Goal: Task Accomplishment & Management: Use online tool/utility

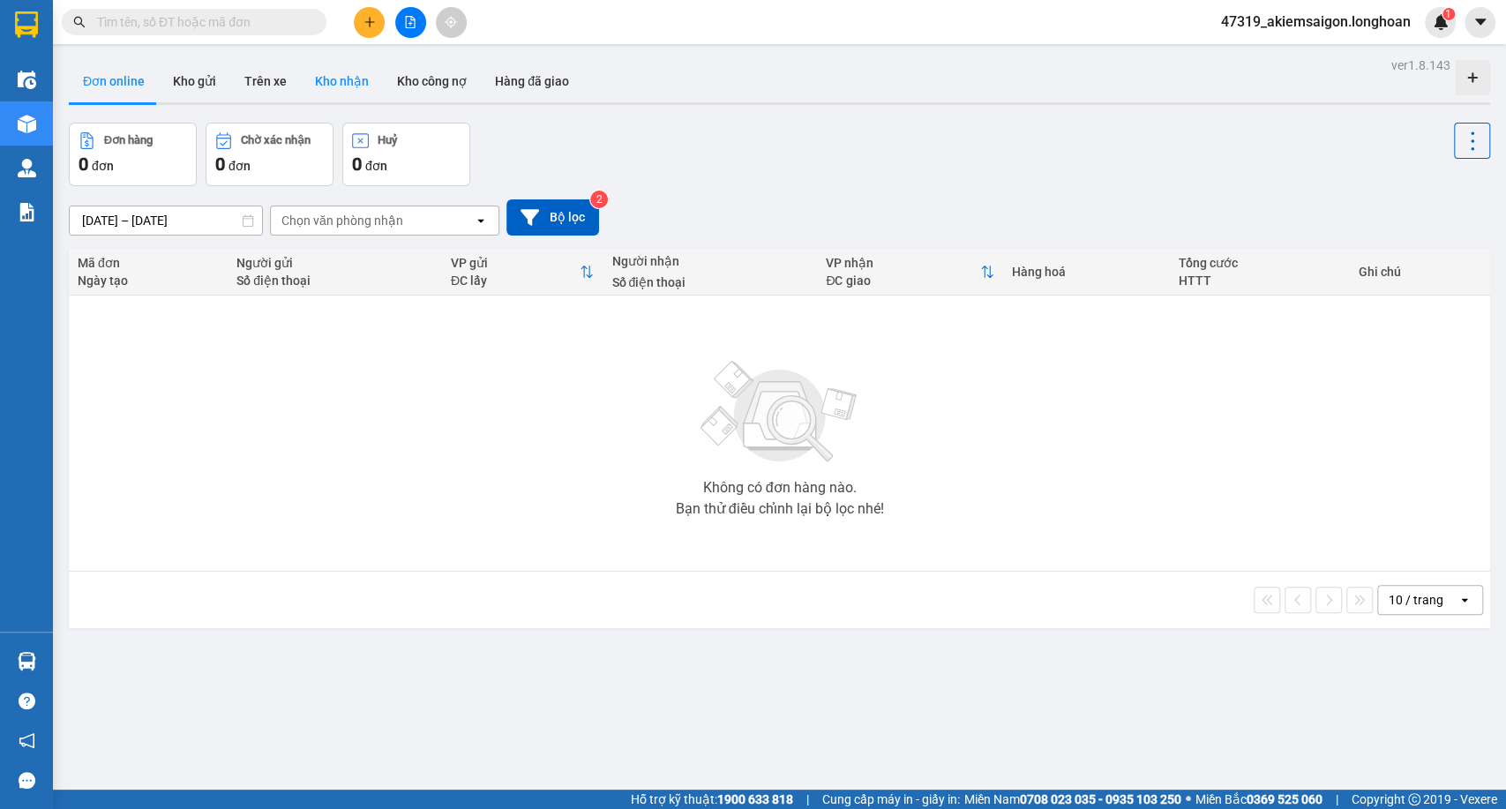
click at [301, 68] on button "Kho nhận" at bounding box center [342, 81] width 82 height 42
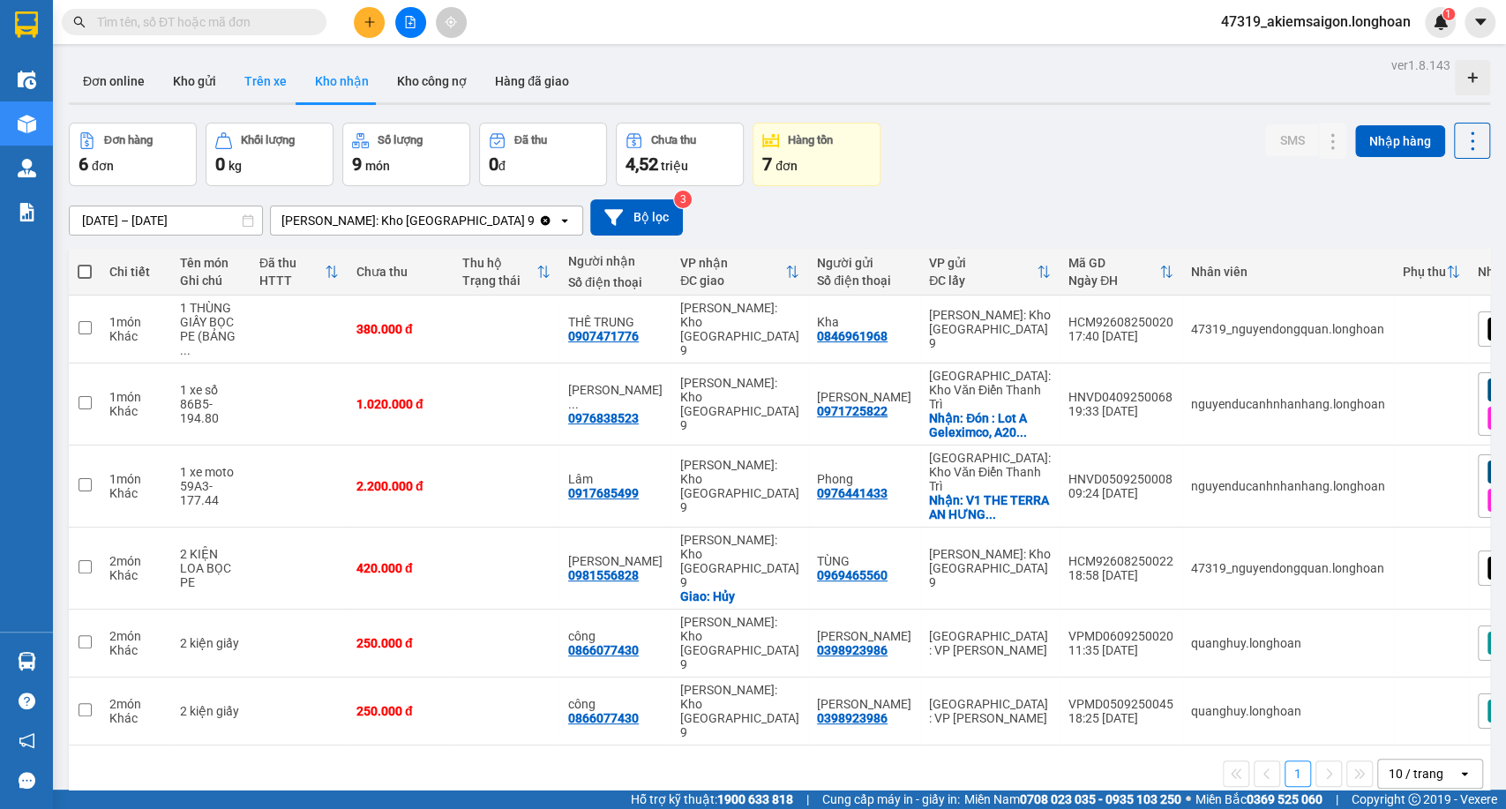
click at [286, 70] on button "Trên xe" at bounding box center [265, 81] width 71 height 42
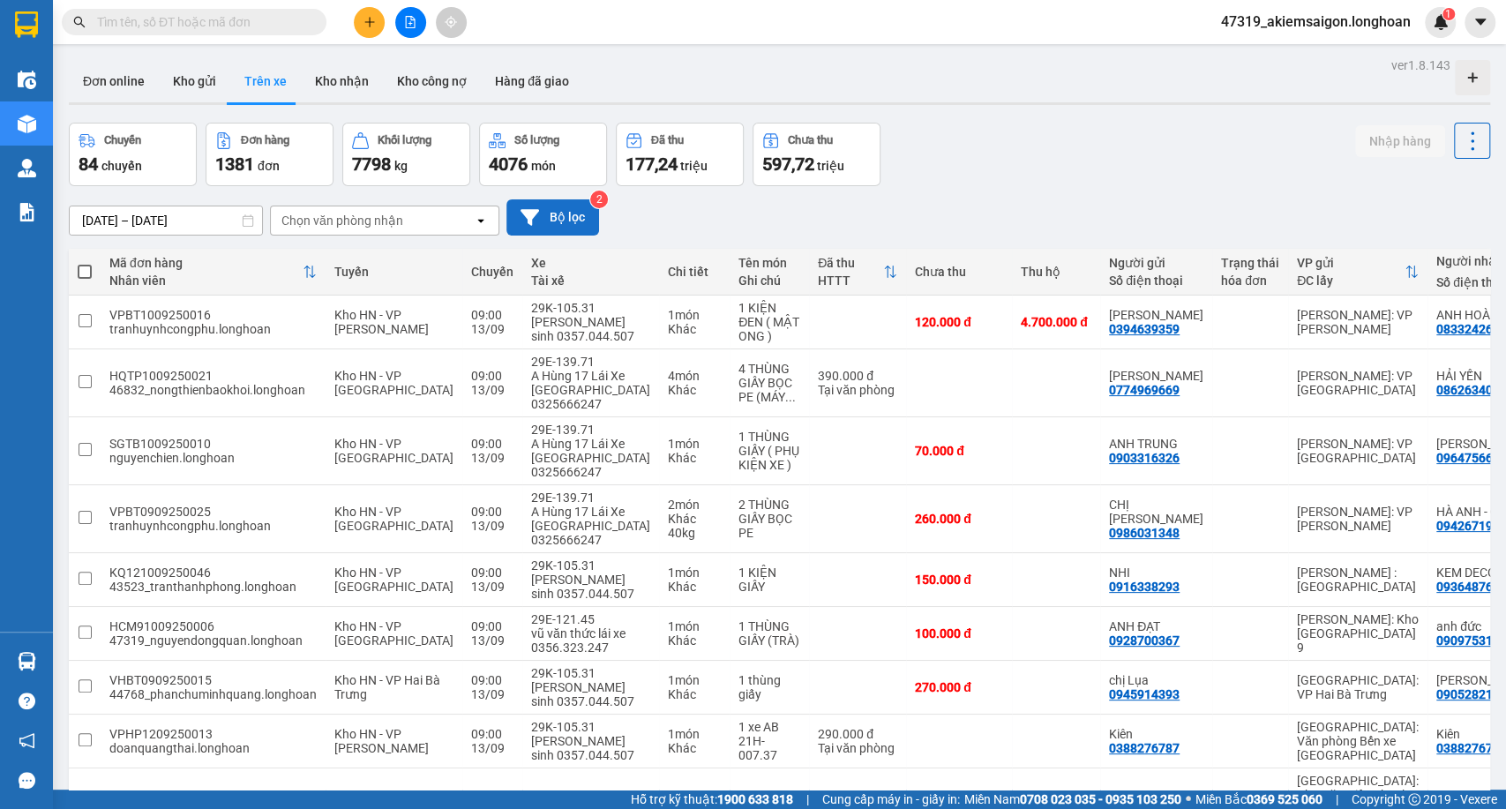
click at [519, 206] on button "Bộ lọc" at bounding box center [552, 217] width 93 height 36
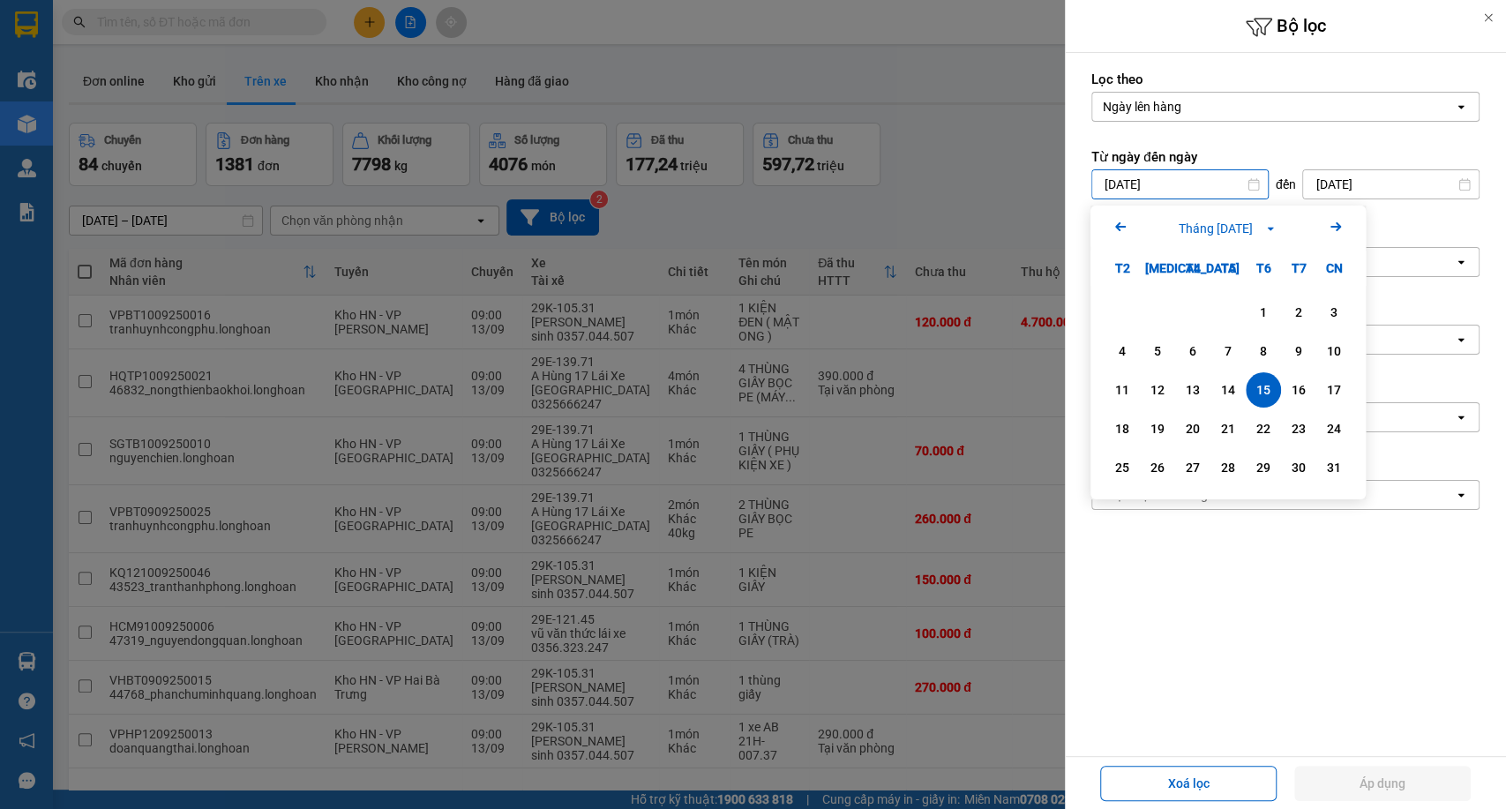
click at [1158, 191] on input "[DATE]" at bounding box center [1180, 184] width 176 height 28
click at [1340, 216] on icon "Arrow Right" at bounding box center [1335, 226] width 21 height 21
click at [1228, 355] on div "11" at bounding box center [1227, 350] width 25 height 21
type input "[DATE]"
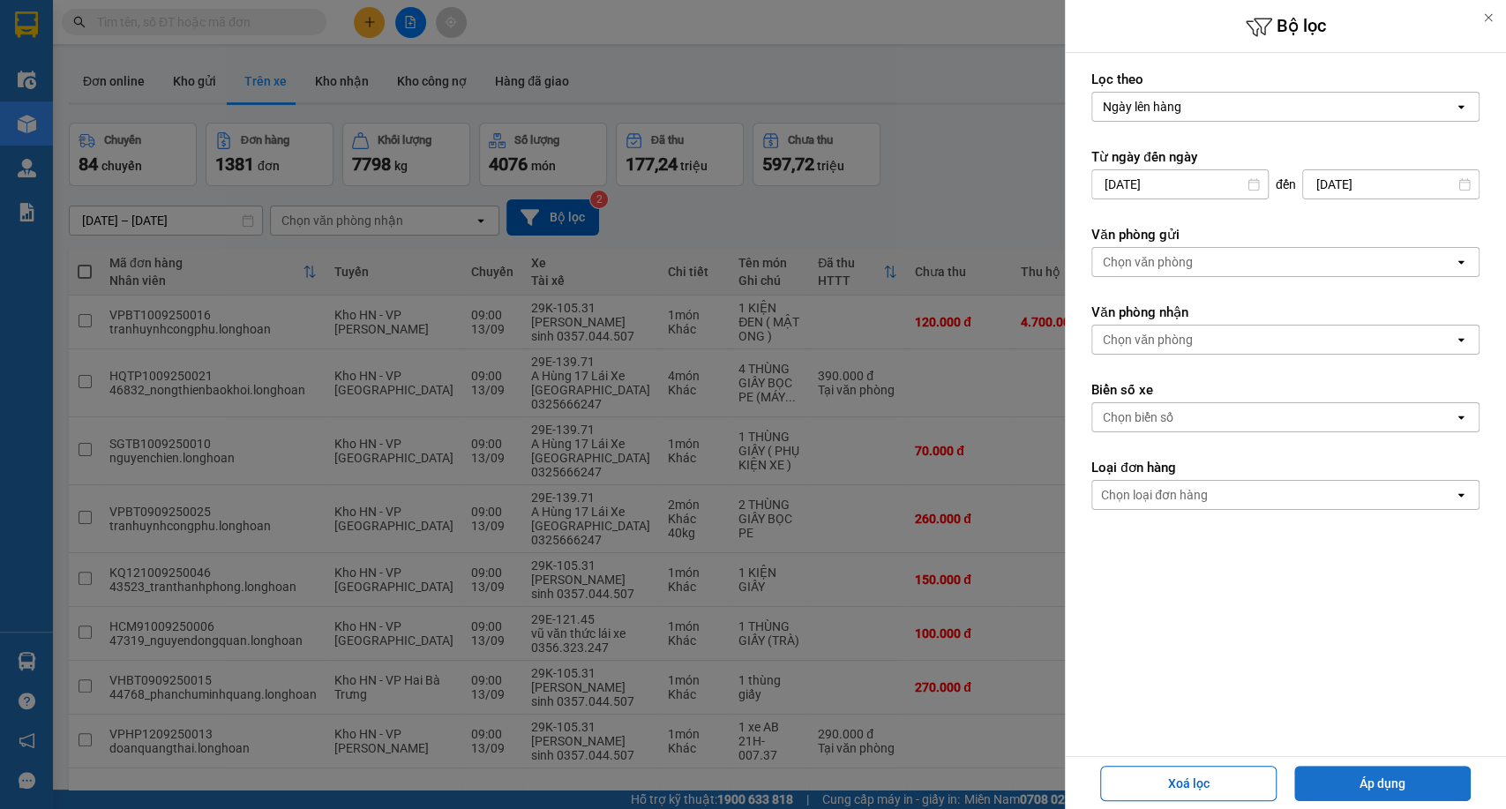
click at [1408, 774] on button "Áp dụng" at bounding box center [1382, 783] width 176 height 35
type input "[DATE] – [DATE]"
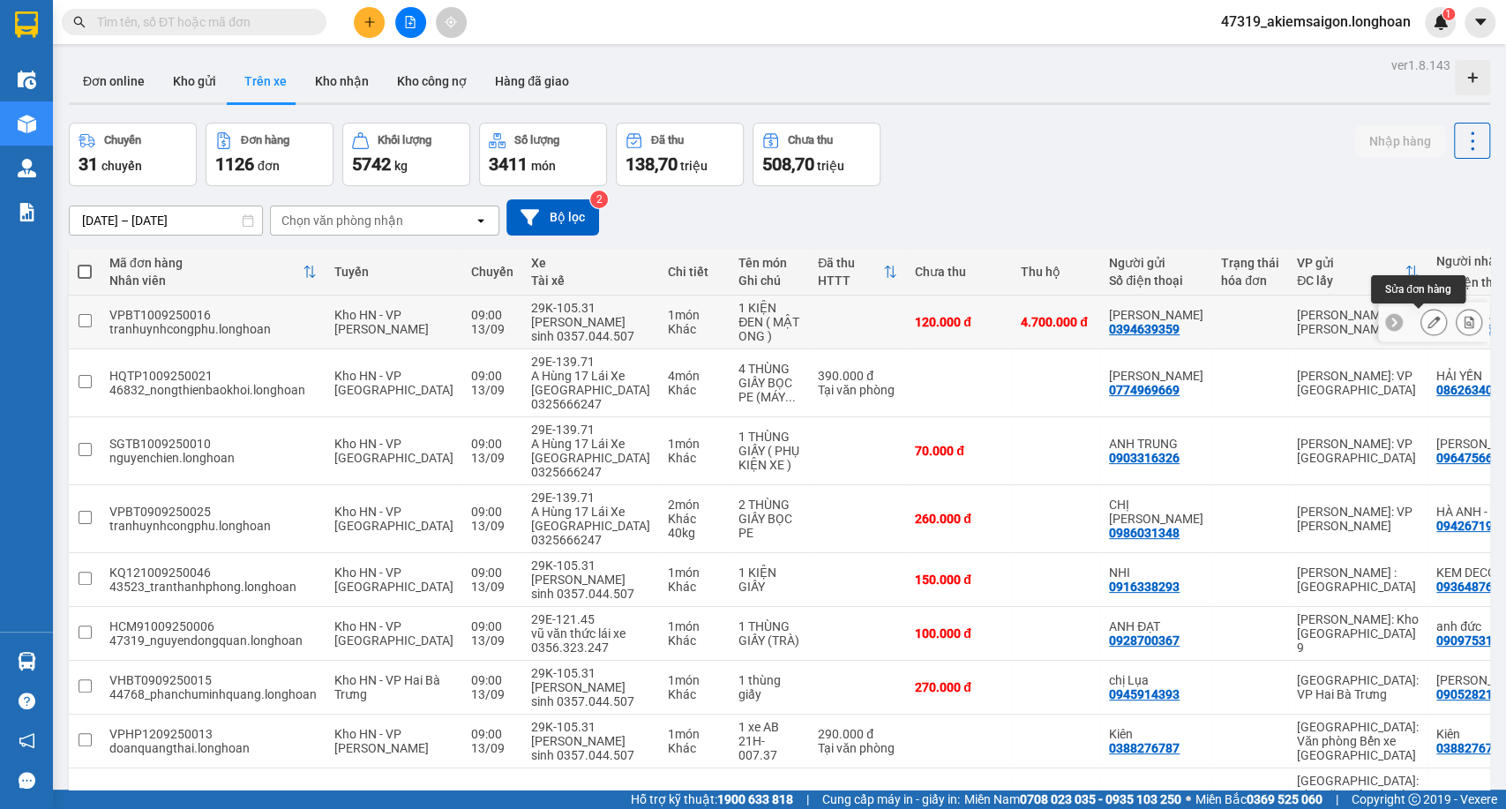
click at [1429, 320] on button at bounding box center [1433, 322] width 25 height 31
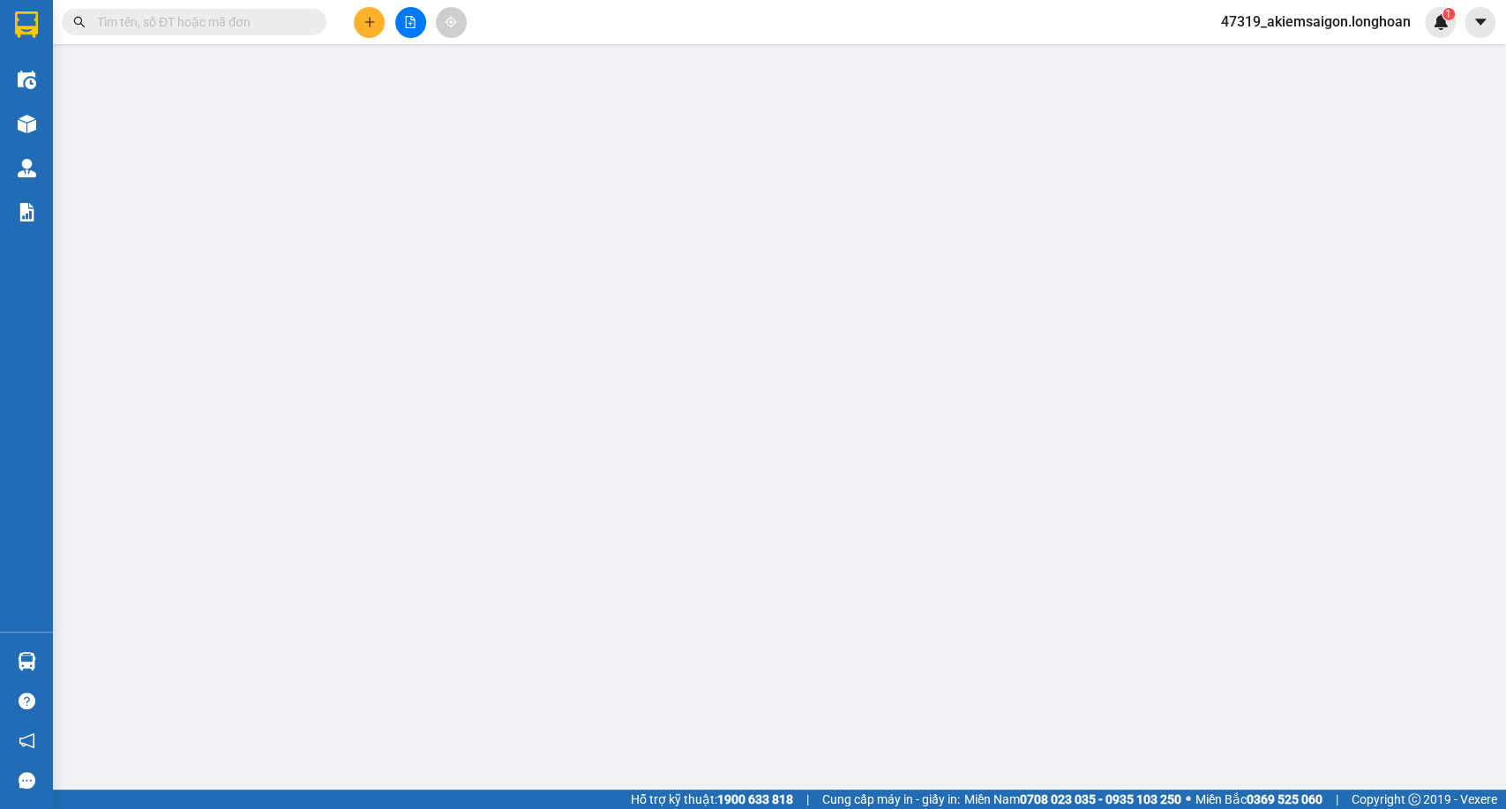
type input "0394639359"
type input "[PERSON_NAME]"
type input "0833242666"
type input "ANH HOÀNG"
type input "VẬN CHUYỂN NHẸ TAY - HƯ VỠ KHÔNG ĐỀN"
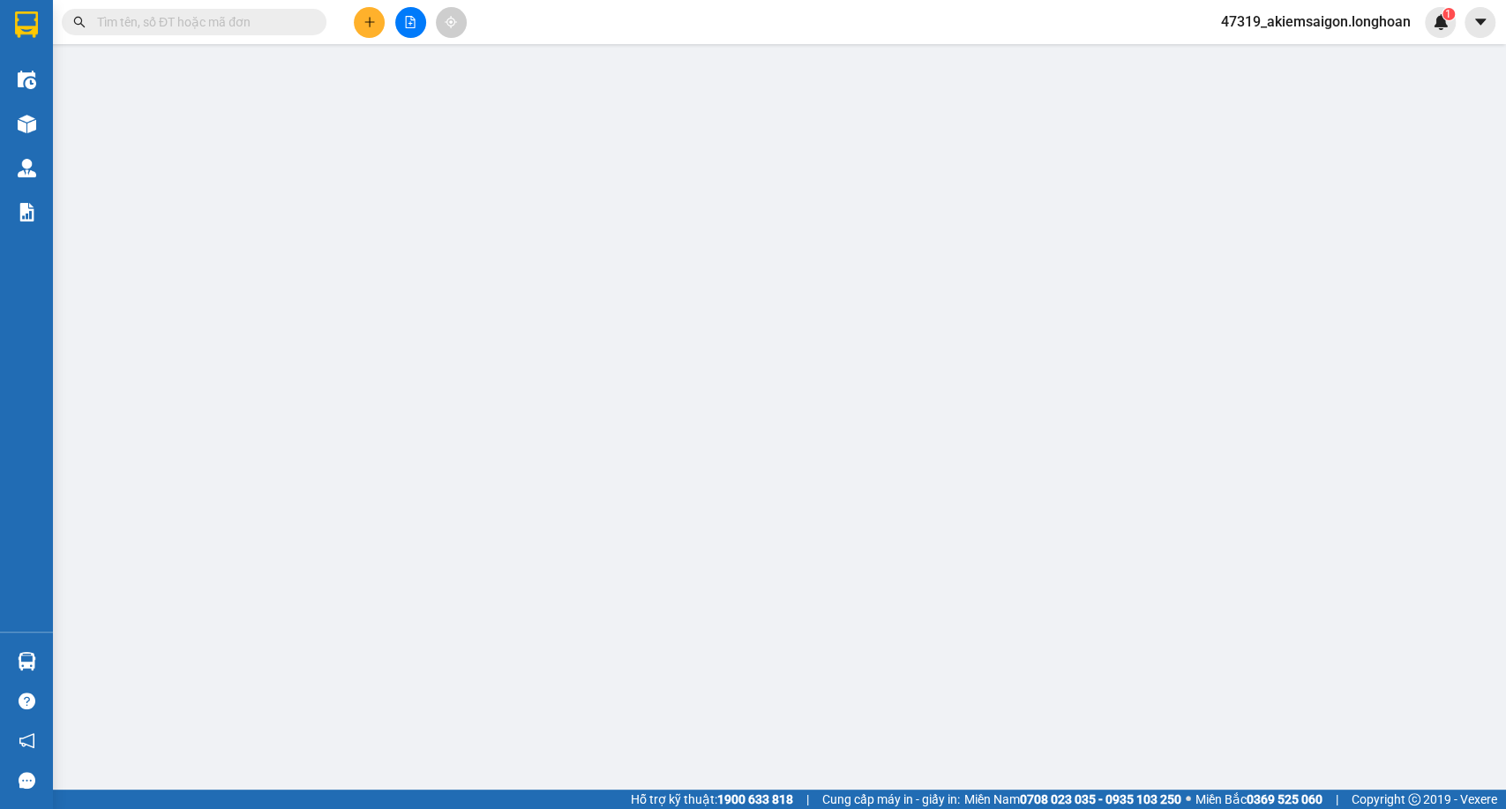
type input "120.000"
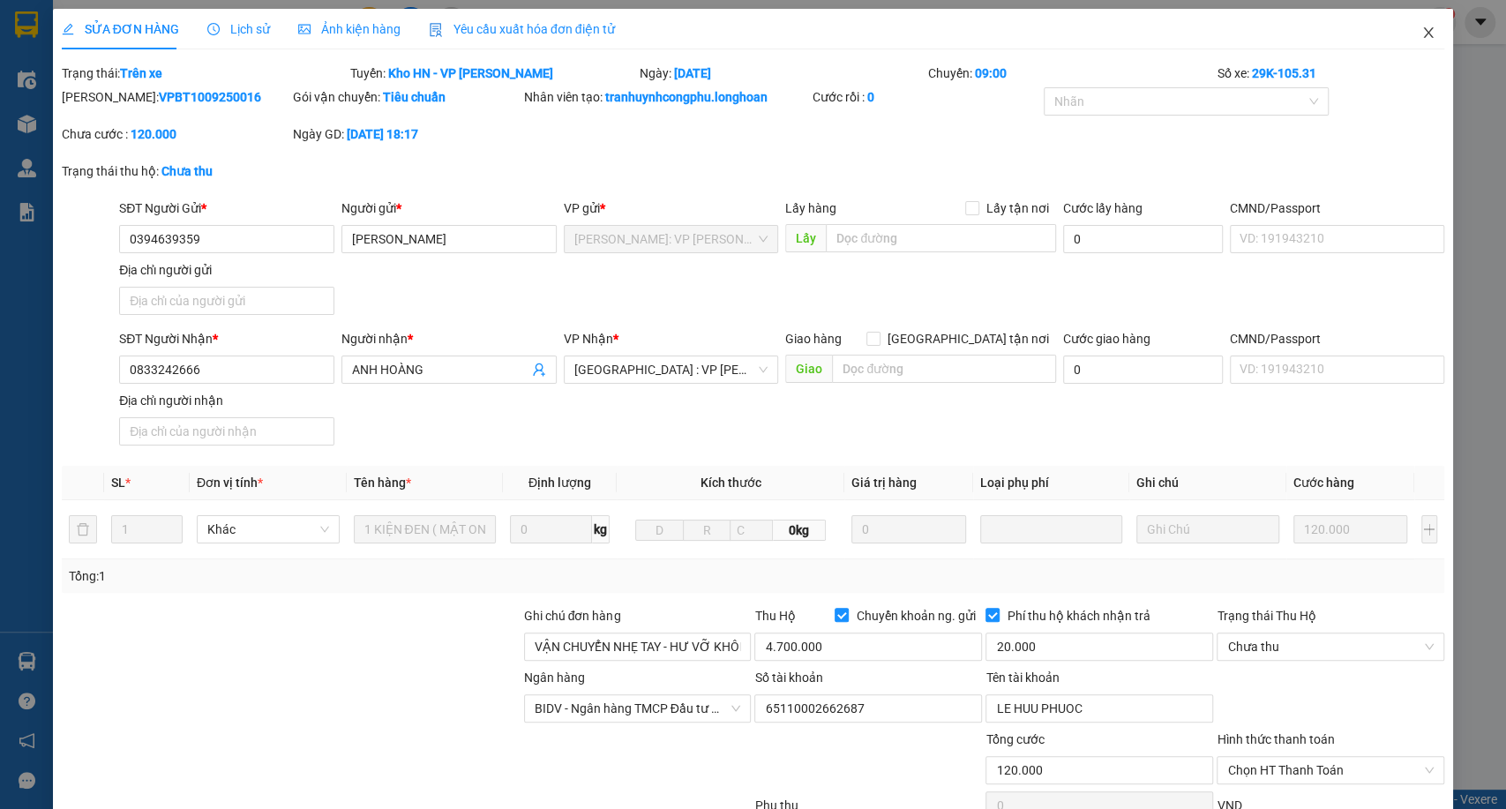
click at [1421, 34] on icon "close" at bounding box center [1428, 33] width 14 height 14
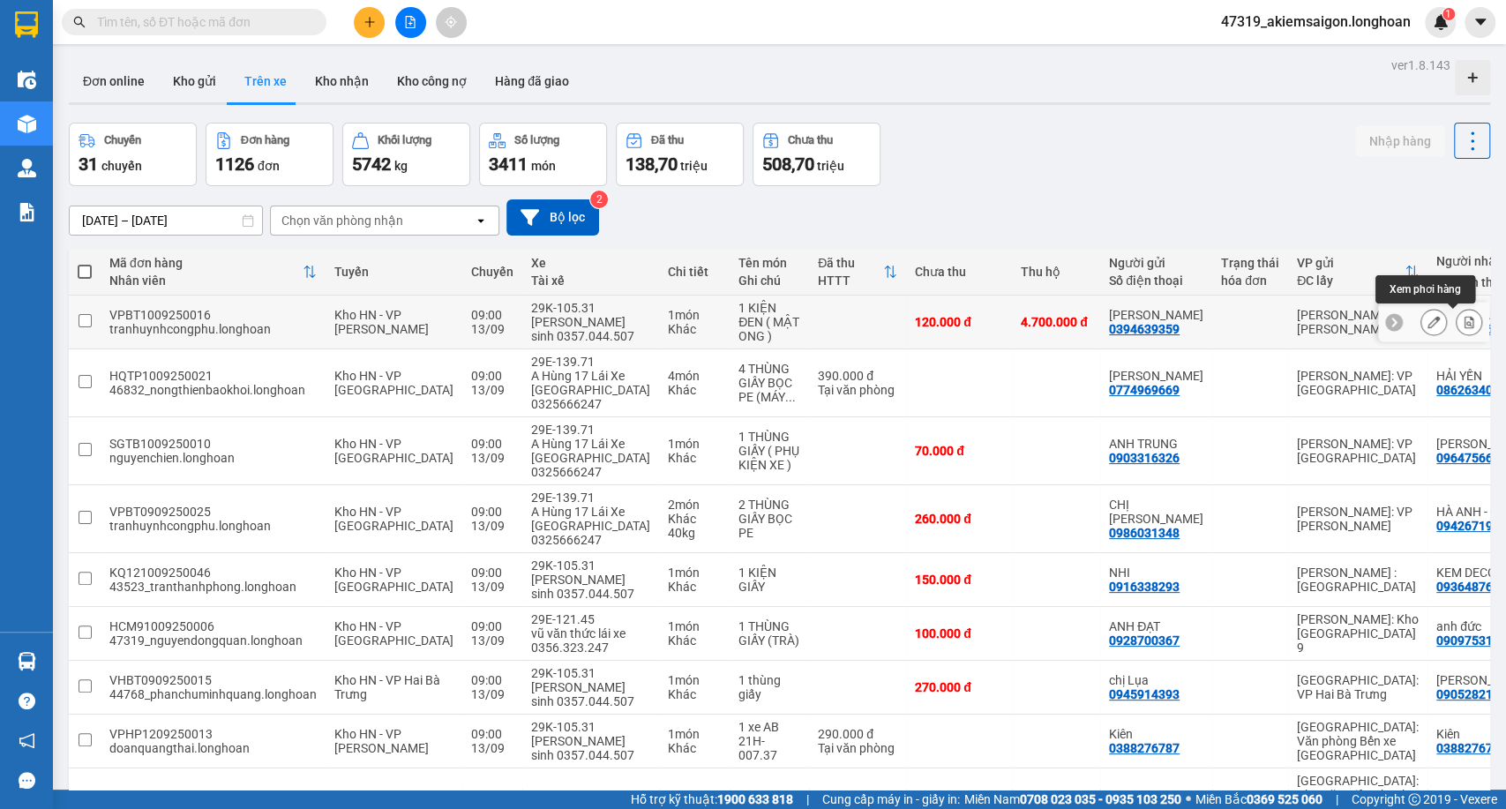
click at [1461, 324] on button at bounding box center [1468, 322] width 25 height 31
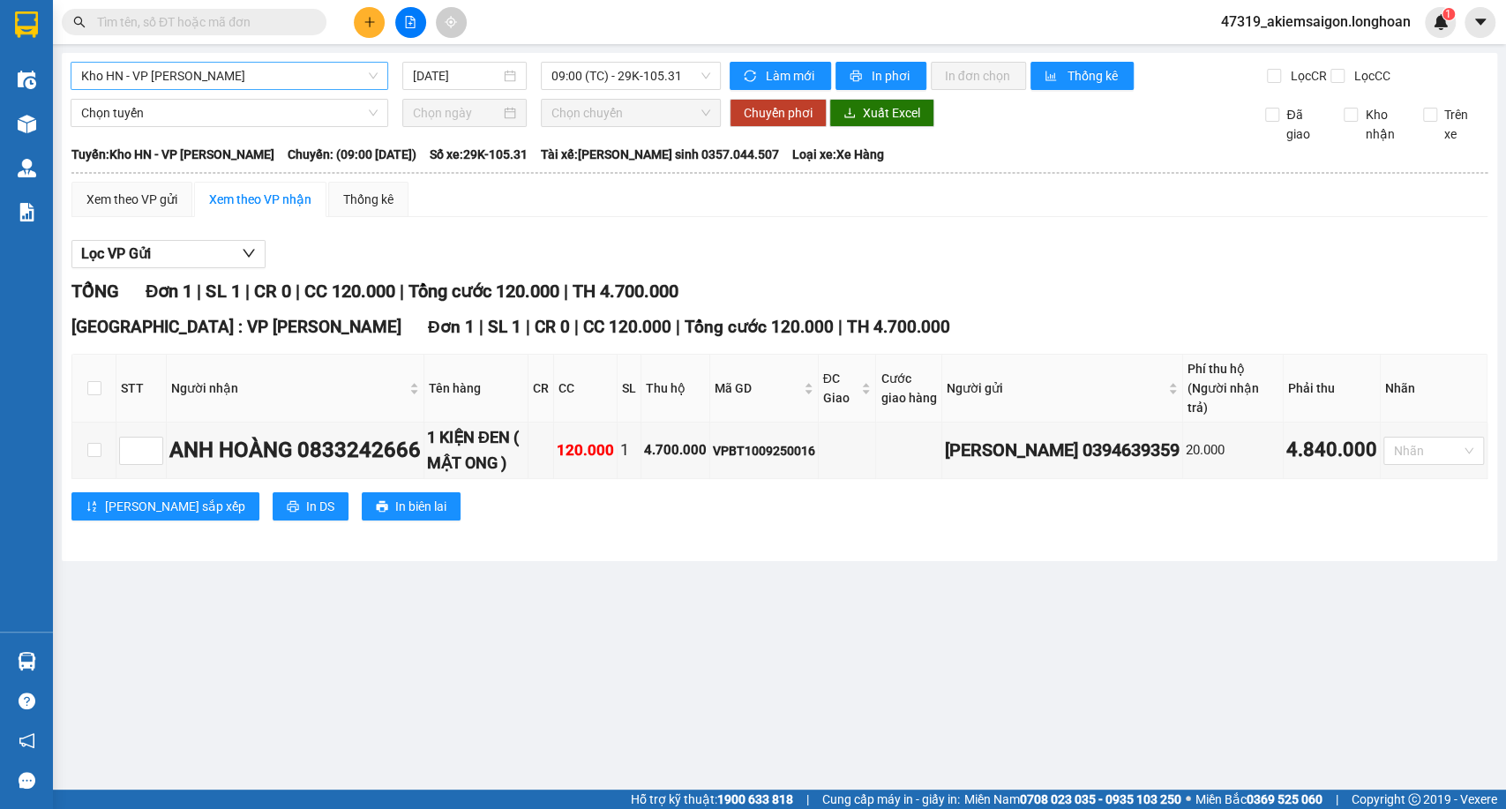
click at [305, 80] on span "Kho HN - VP Nam Từ Liêm" at bounding box center [229, 76] width 296 height 26
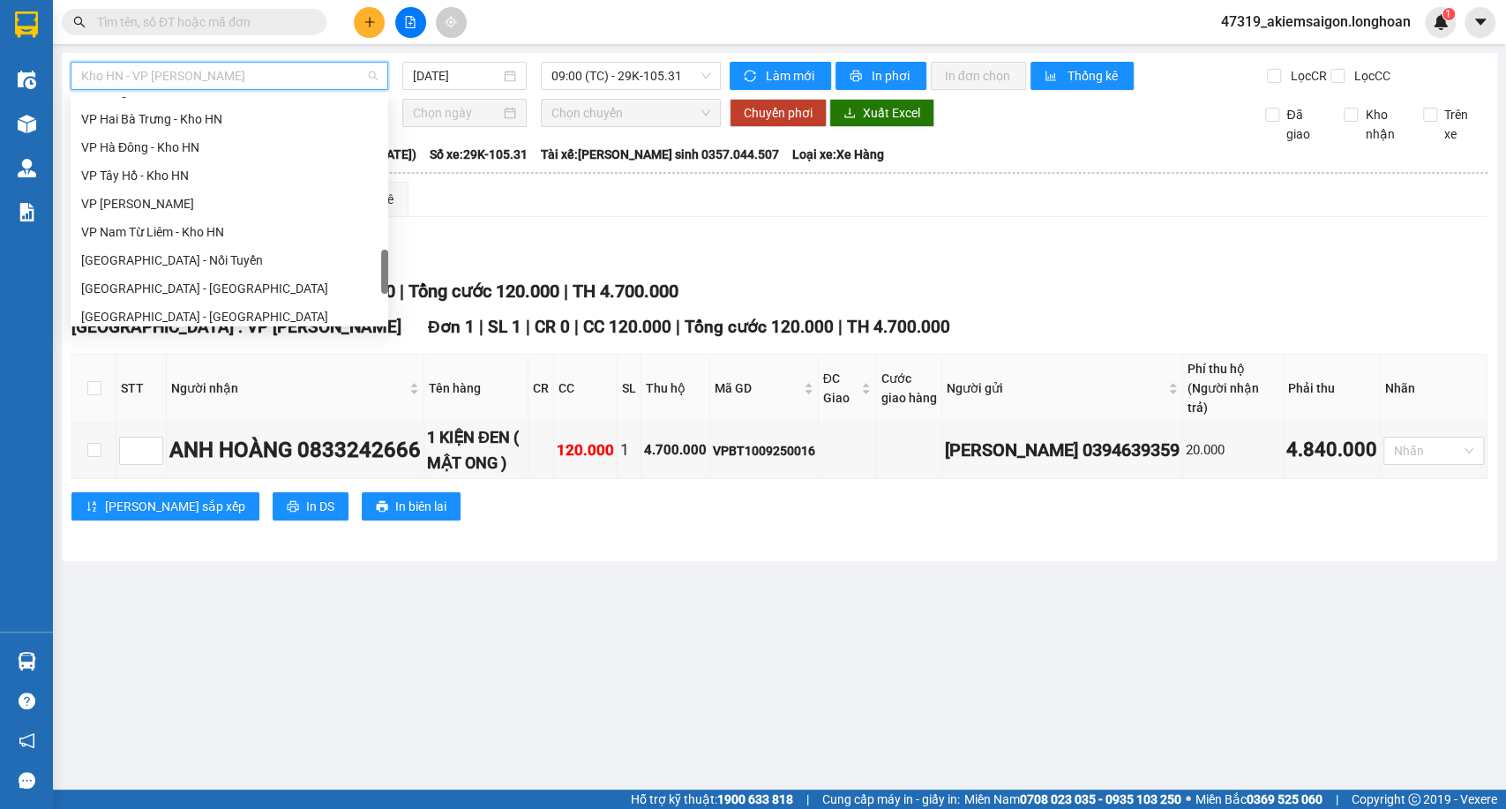
scroll to position [1214, 0]
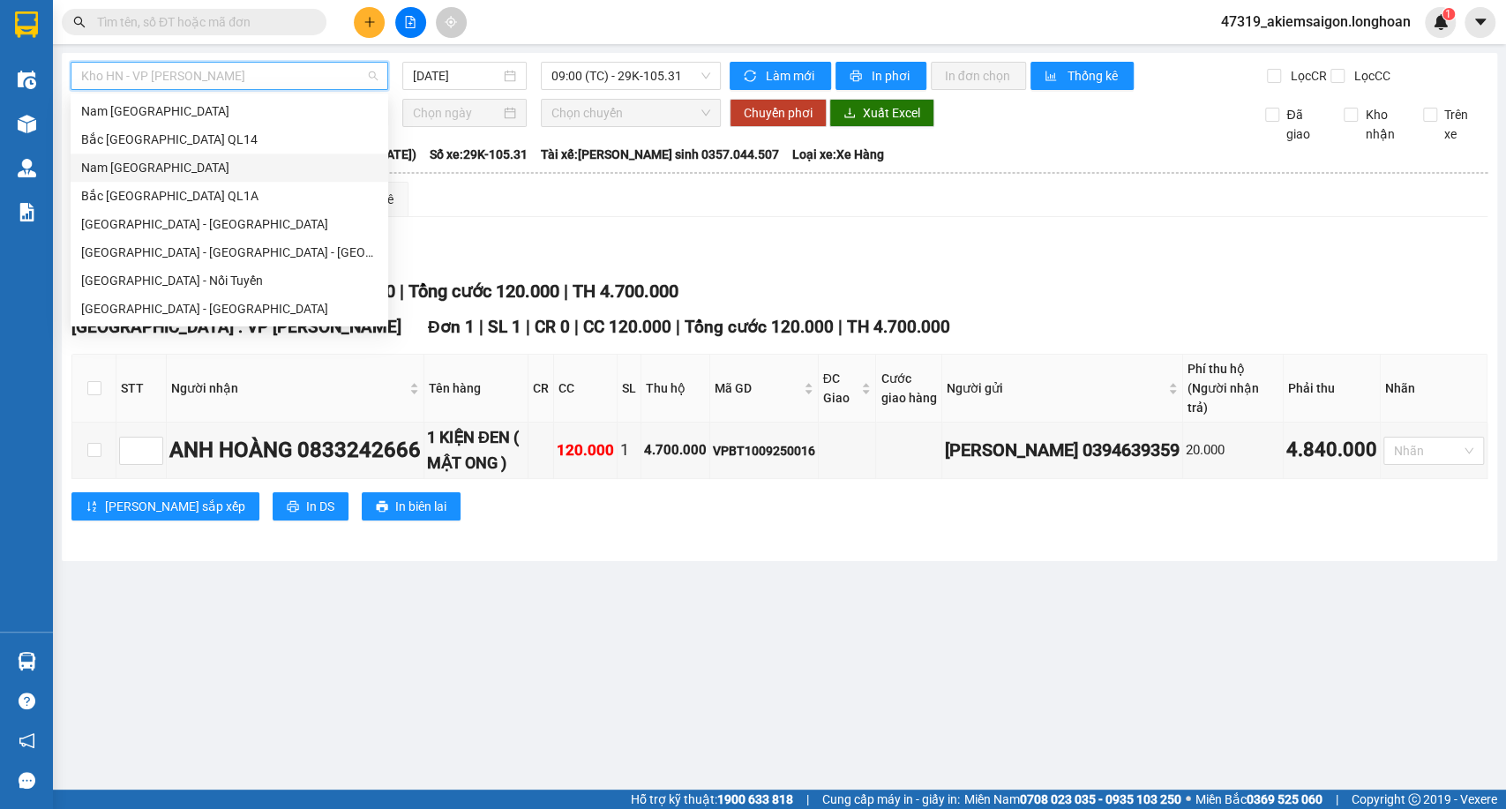
click at [123, 170] on div "Nam [GEOGRAPHIC_DATA]" at bounding box center [229, 167] width 296 height 19
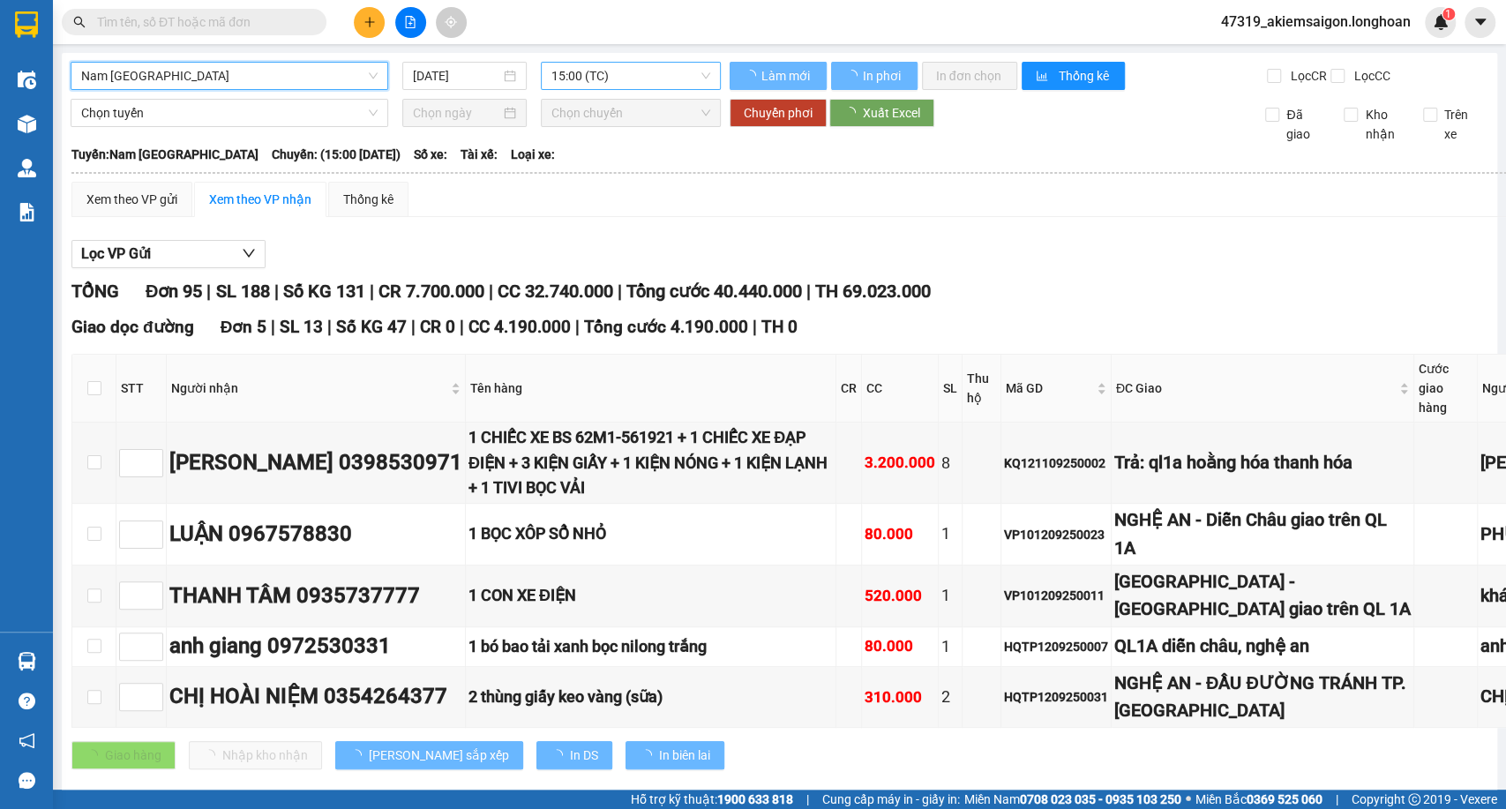
click at [457, 71] on input "[DATE]" at bounding box center [456, 75] width 87 height 19
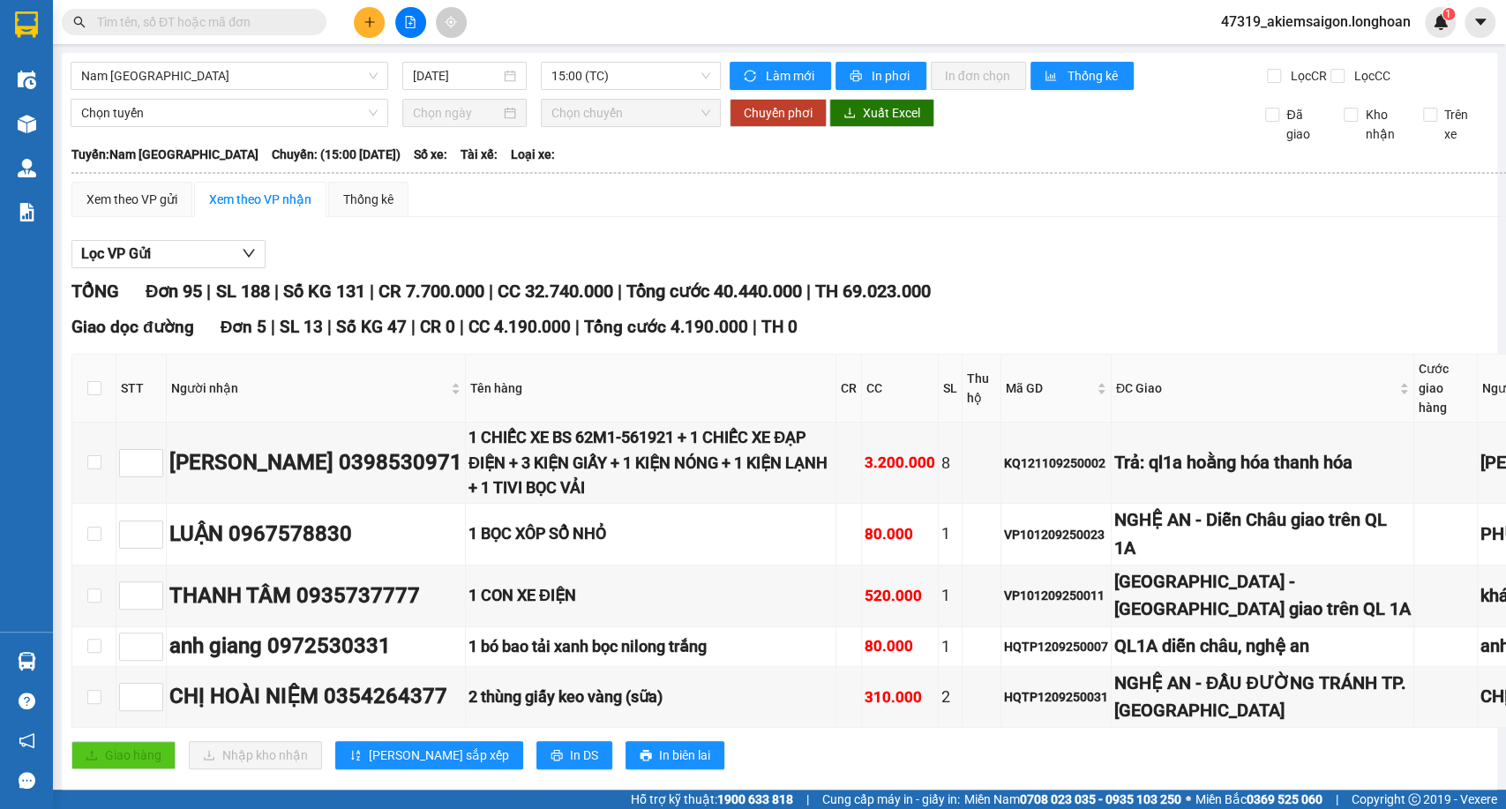
click at [590, 90] on div "Nam Trung Bắc QL1A 13/09/2025 15:00 (TC)" at bounding box center [396, 76] width 650 height 28
click at [610, 78] on span "15:00 (TC)" at bounding box center [630, 76] width 158 height 26
click at [853, 126] on button "Xuất Excel" at bounding box center [881, 113] width 105 height 28
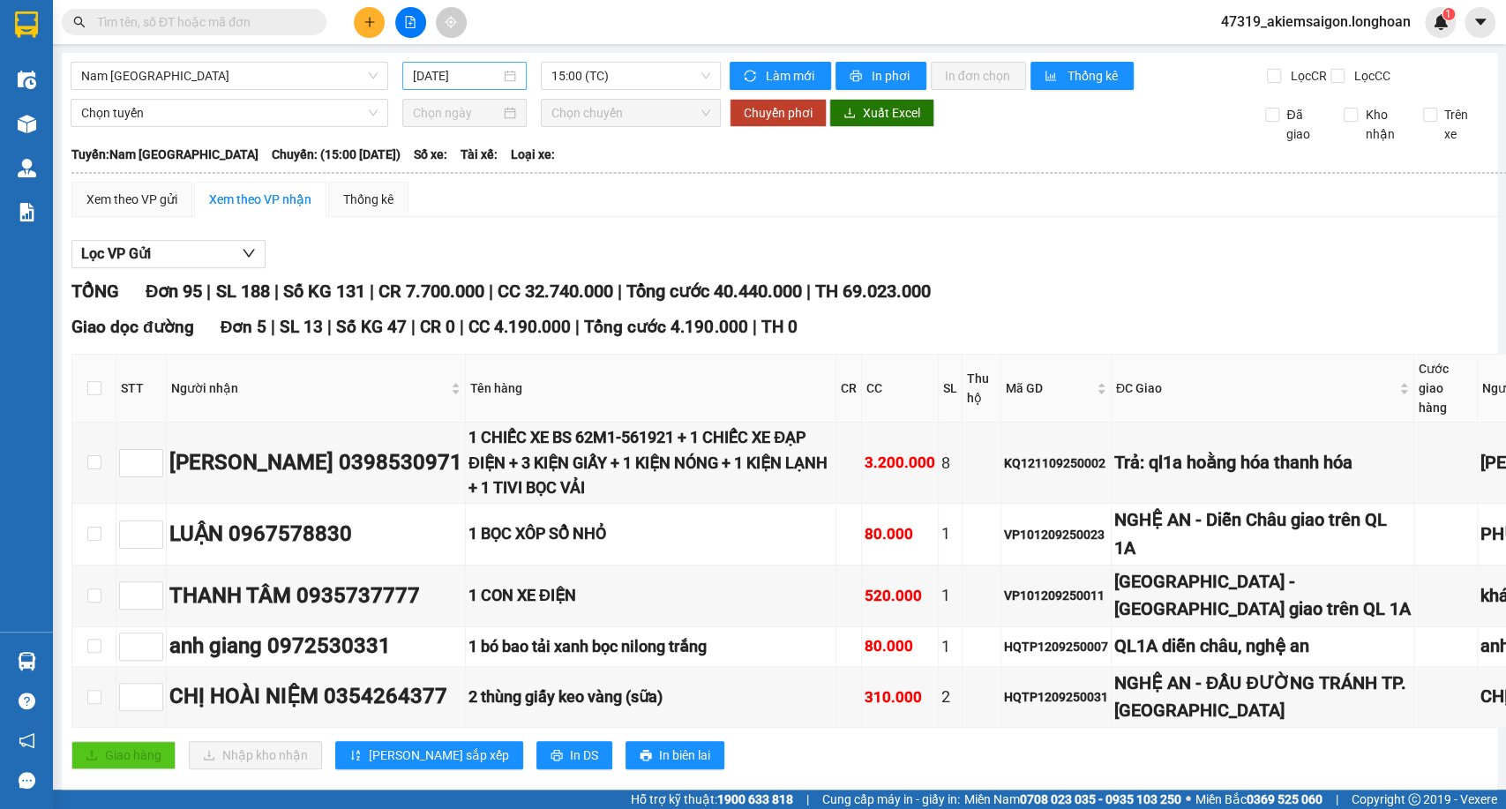
click at [473, 69] on input "[DATE]" at bounding box center [456, 75] width 87 height 19
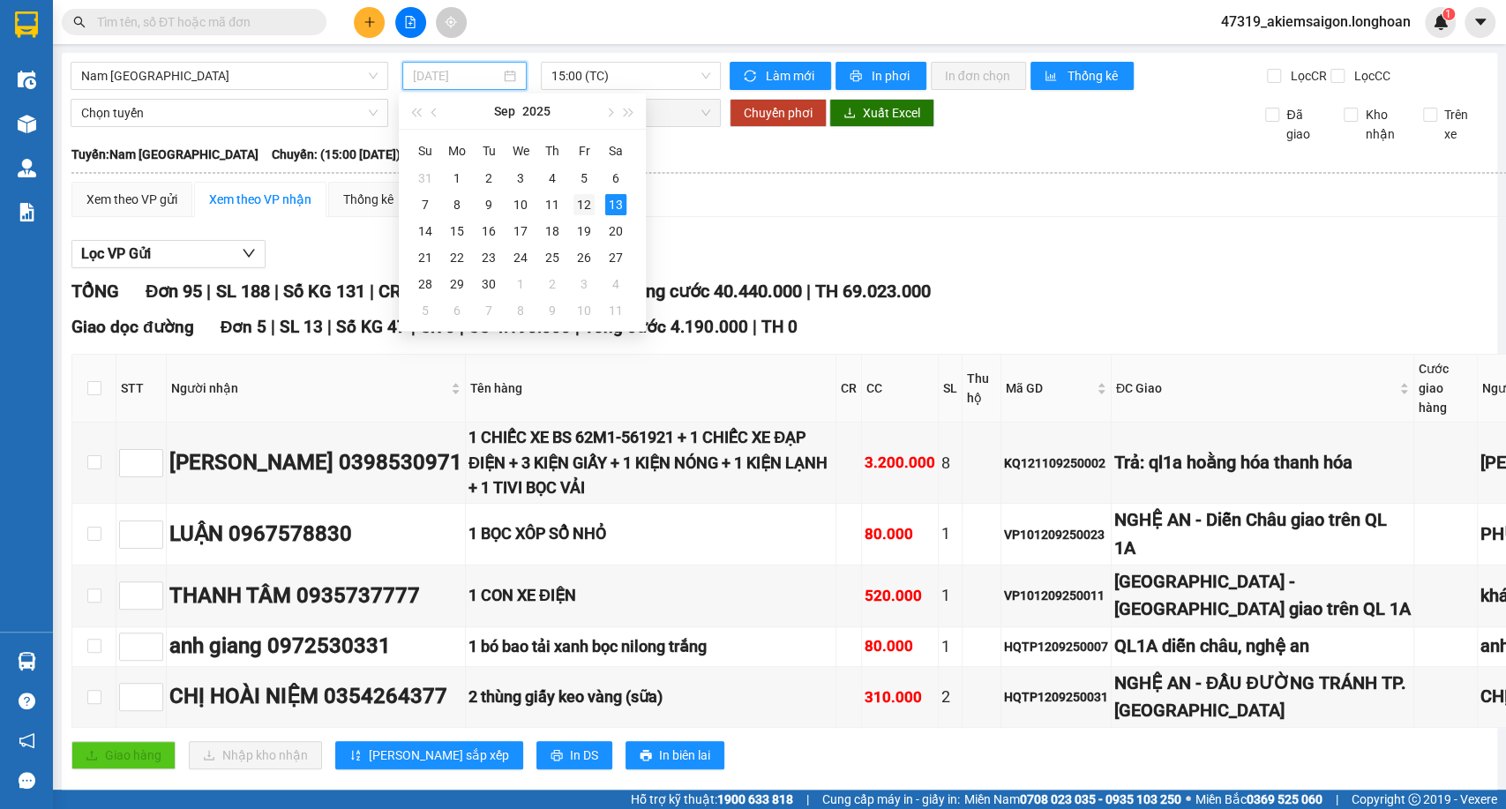
click at [579, 213] on div "12" at bounding box center [583, 204] width 21 height 21
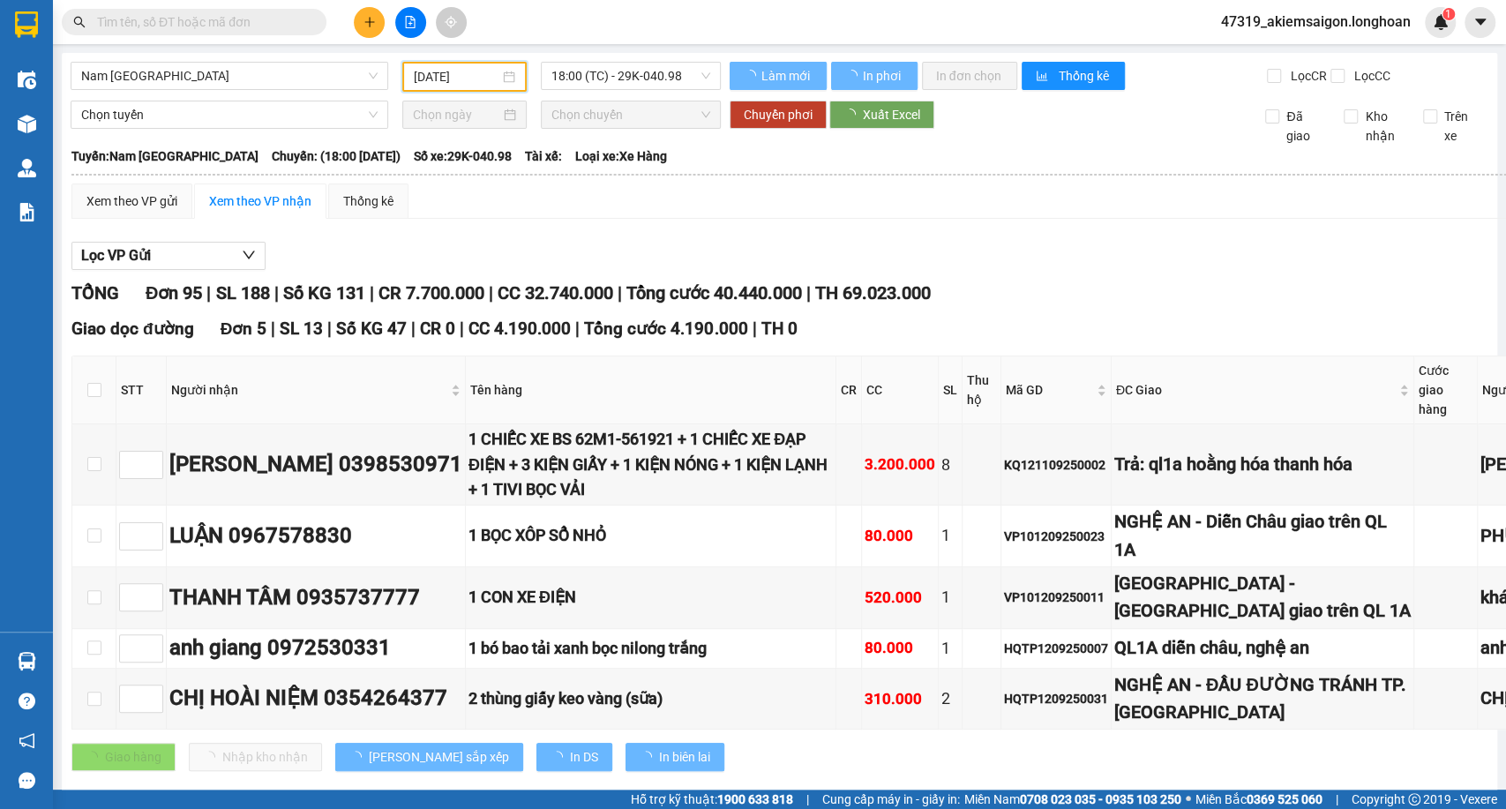
type input "[DATE]"
click at [595, 83] on span "18:00 (TC) - 29K-040.98" at bounding box center [630, 76] width 158 height 26
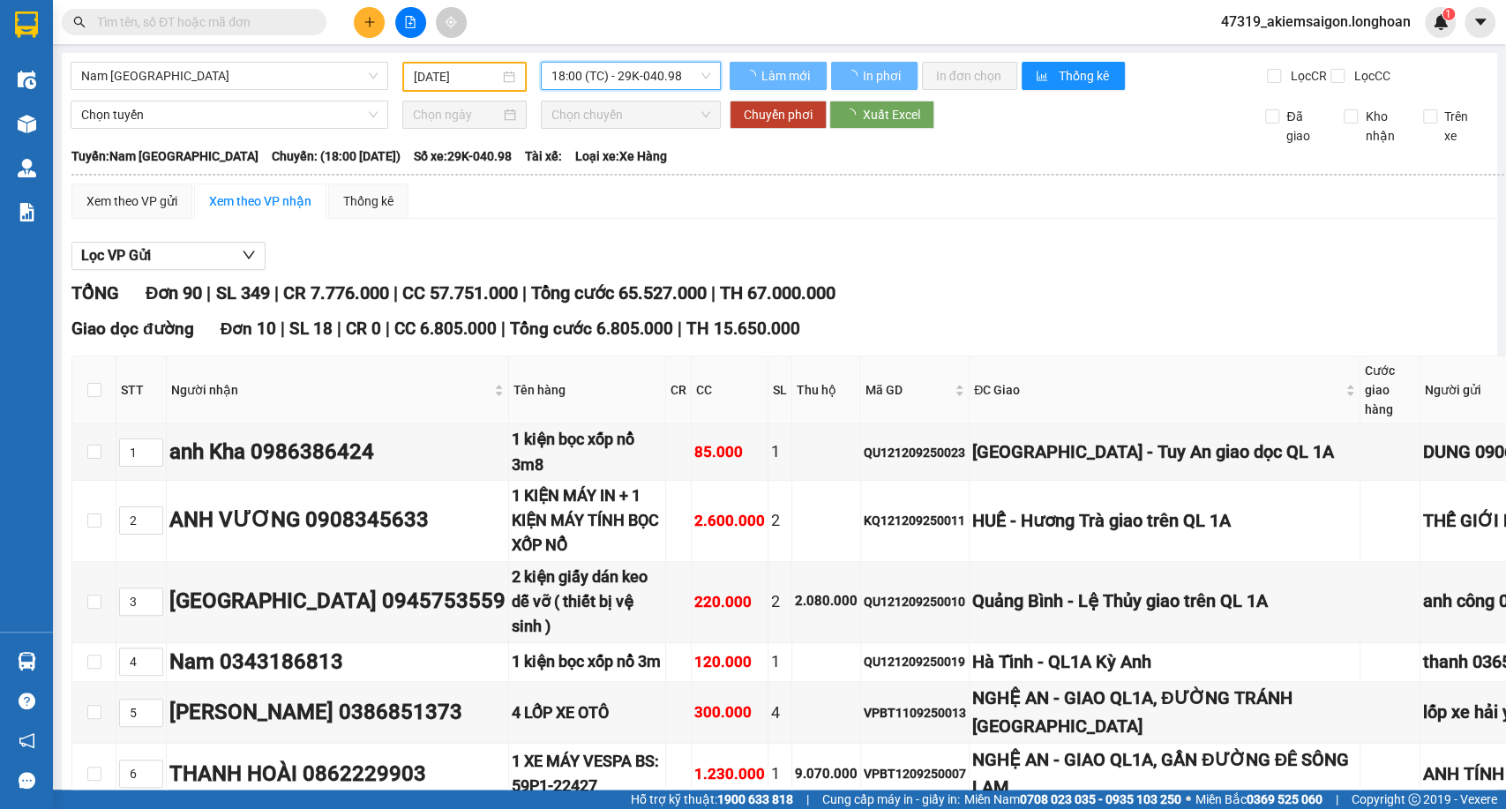
click at [622, 78] on span "18:00 (TC) - 29K-040.98" at bounding box center [630, 76] width 158 height 26
click at [623, 79] on span "18:00 (TC) - 29K-040.98" at bounding box center [630, 76] width 158 height 26
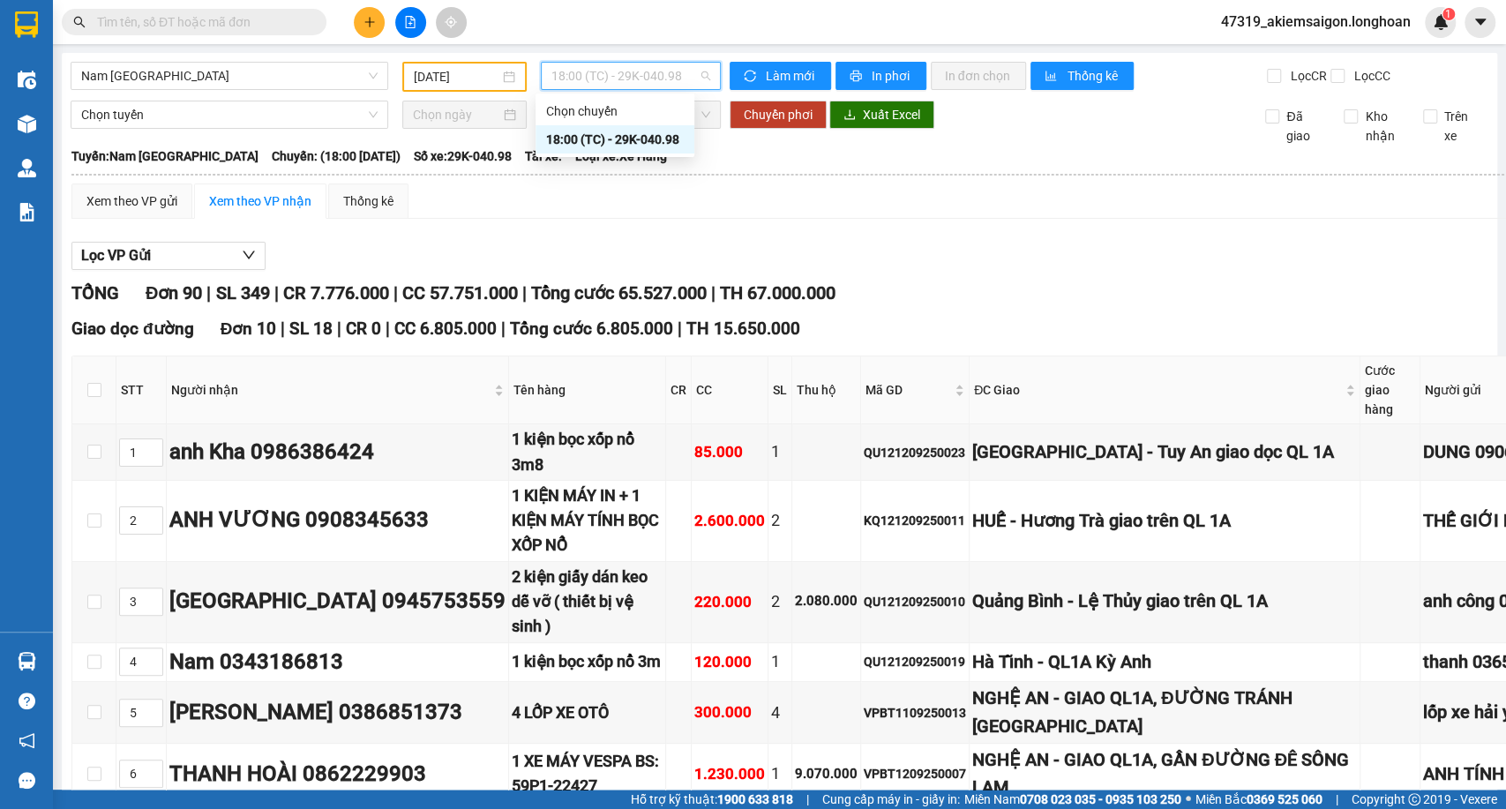
click at [633, 79] on span "18:00 (TC) - 29K-040.98" at bounding box center [630, 76] width 158 height 26
click at [892, 124] on span "Xuất Excel" at bounding box center [891, 114] width 57 height 19
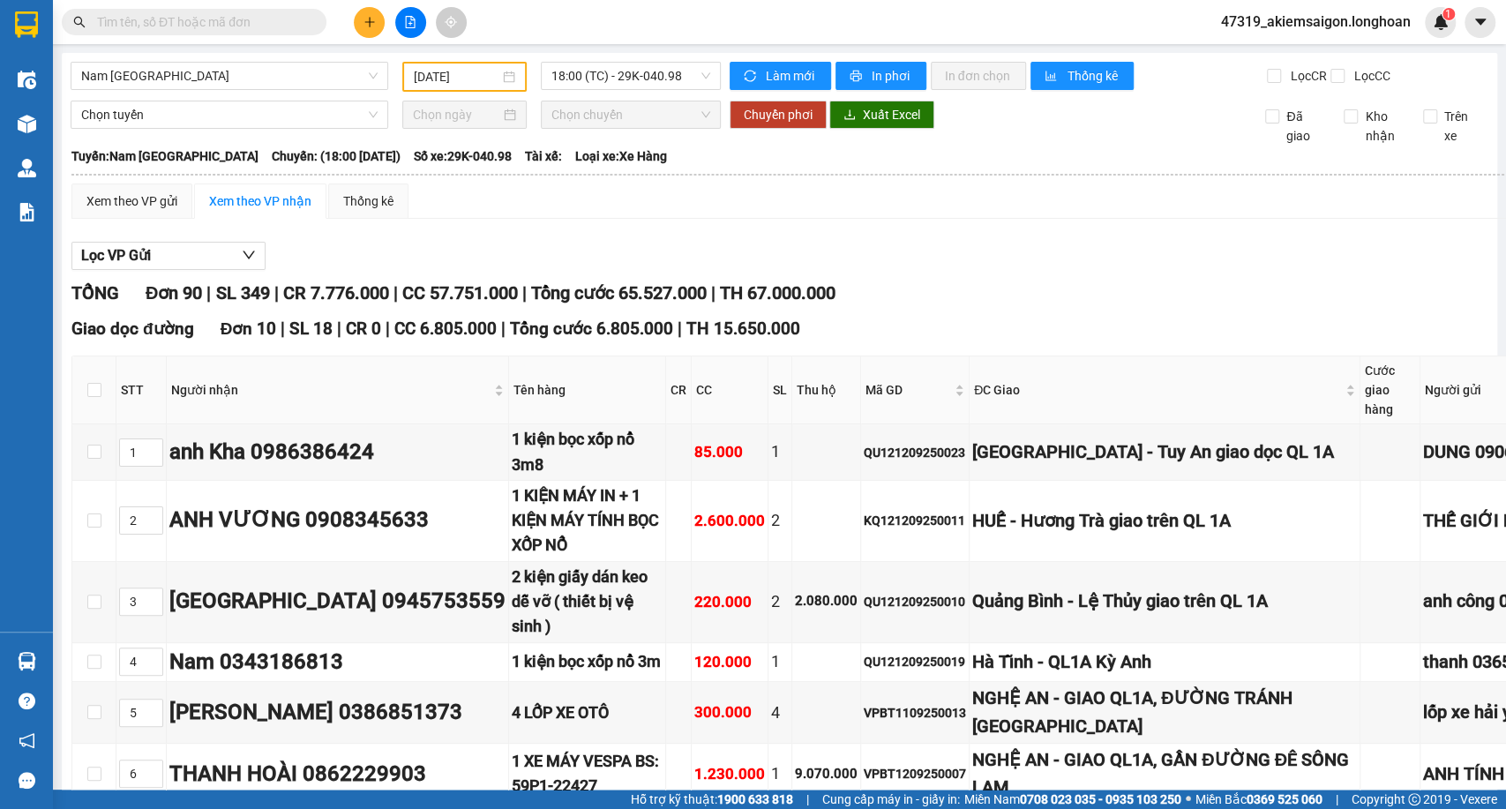
click at [481, 89] on div "[DATE]" at bounding box center [464, 77] width 124 height 30
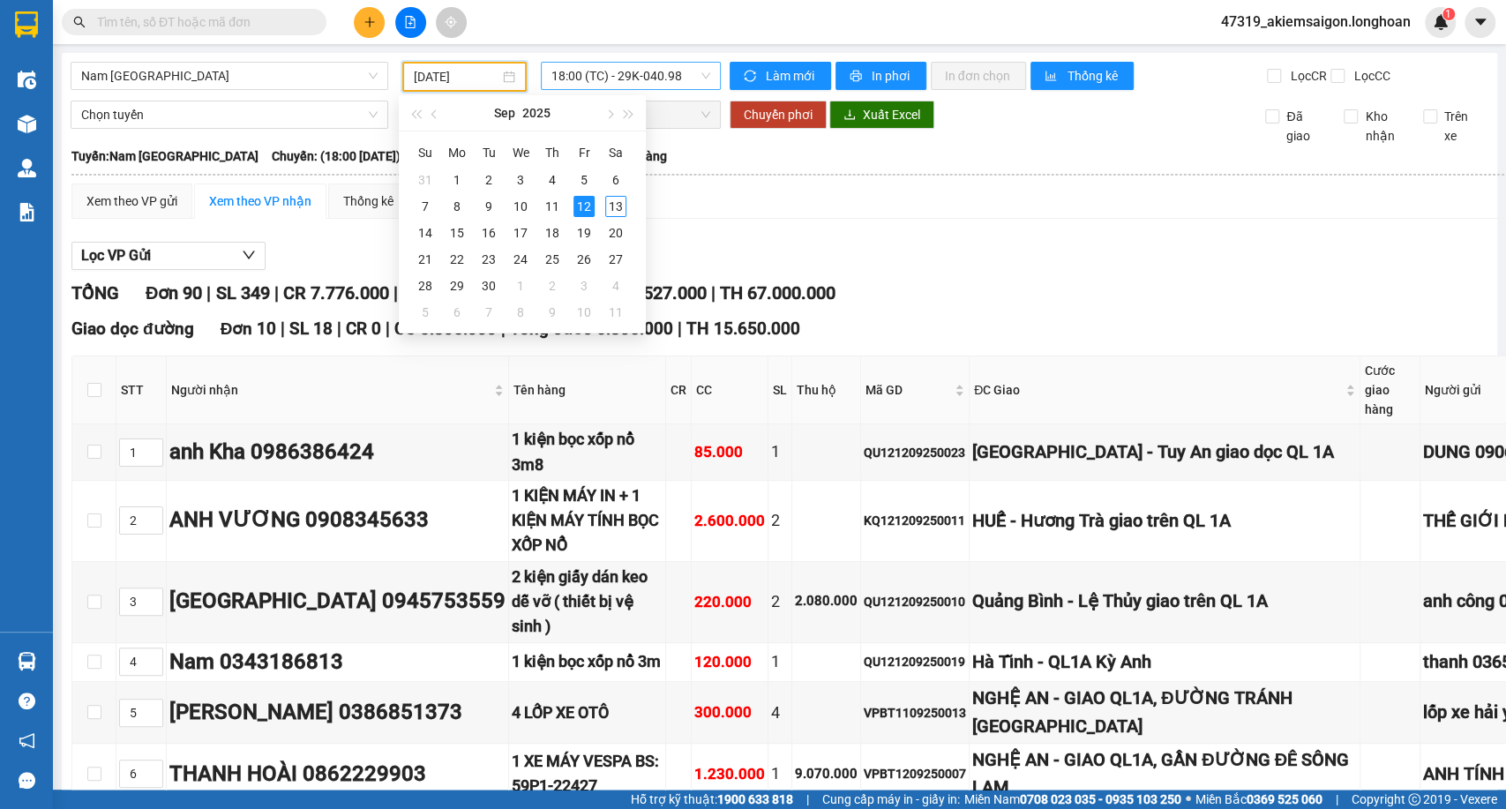
click at [634, 78] on span "18:00 (TC) - 29K-040.98" at bounding box center [630, 76] width 158 height 26
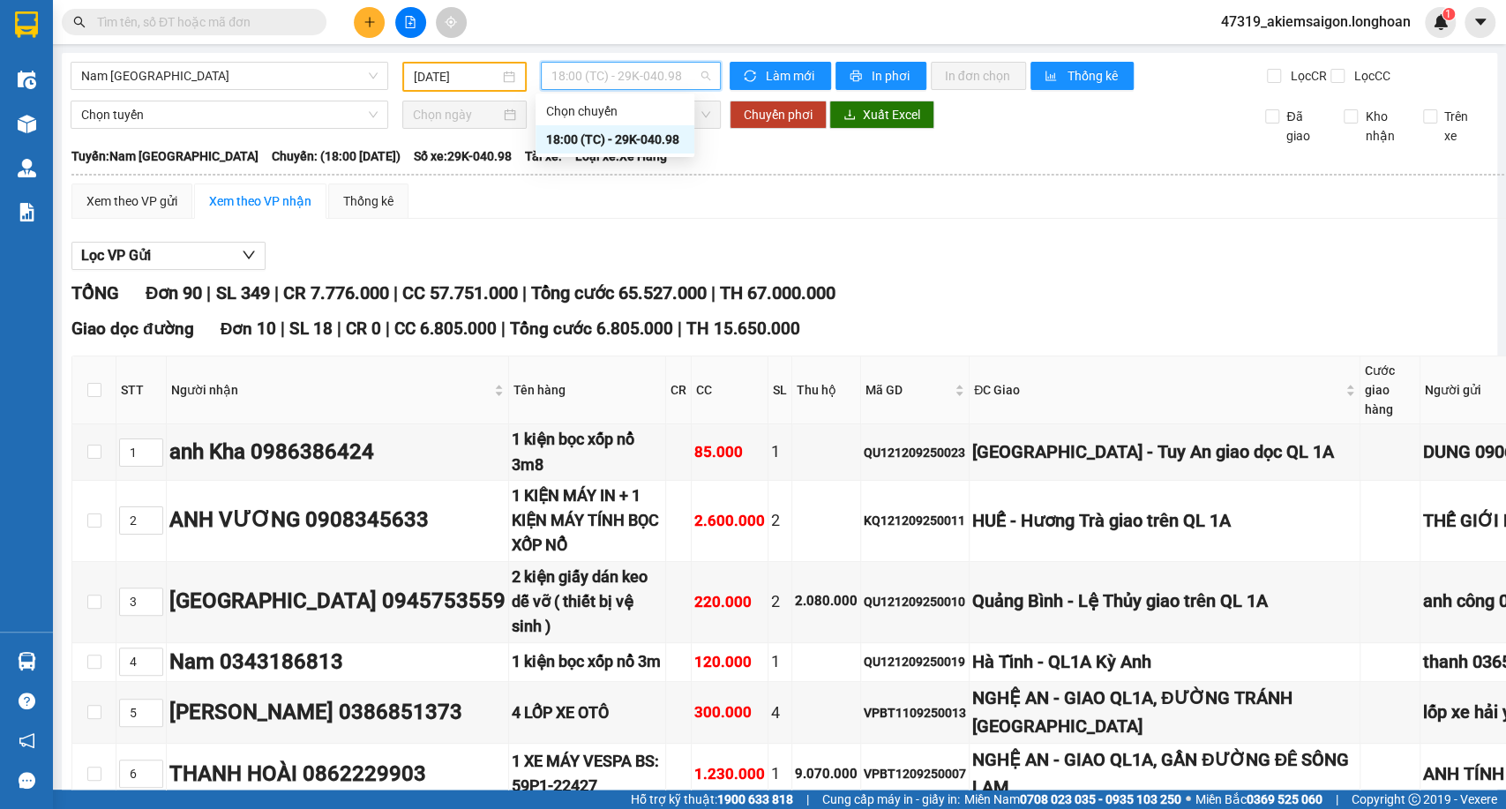
click at [634, 78] on span "18:00 (TC) - 29K-040.98" at bounding box center [630, 76] width 158 height 26
click at [292, 78] on span "Nam [GEOGRAPHIC_DATA]" at bounding box center [229, 76] width 296 height 26
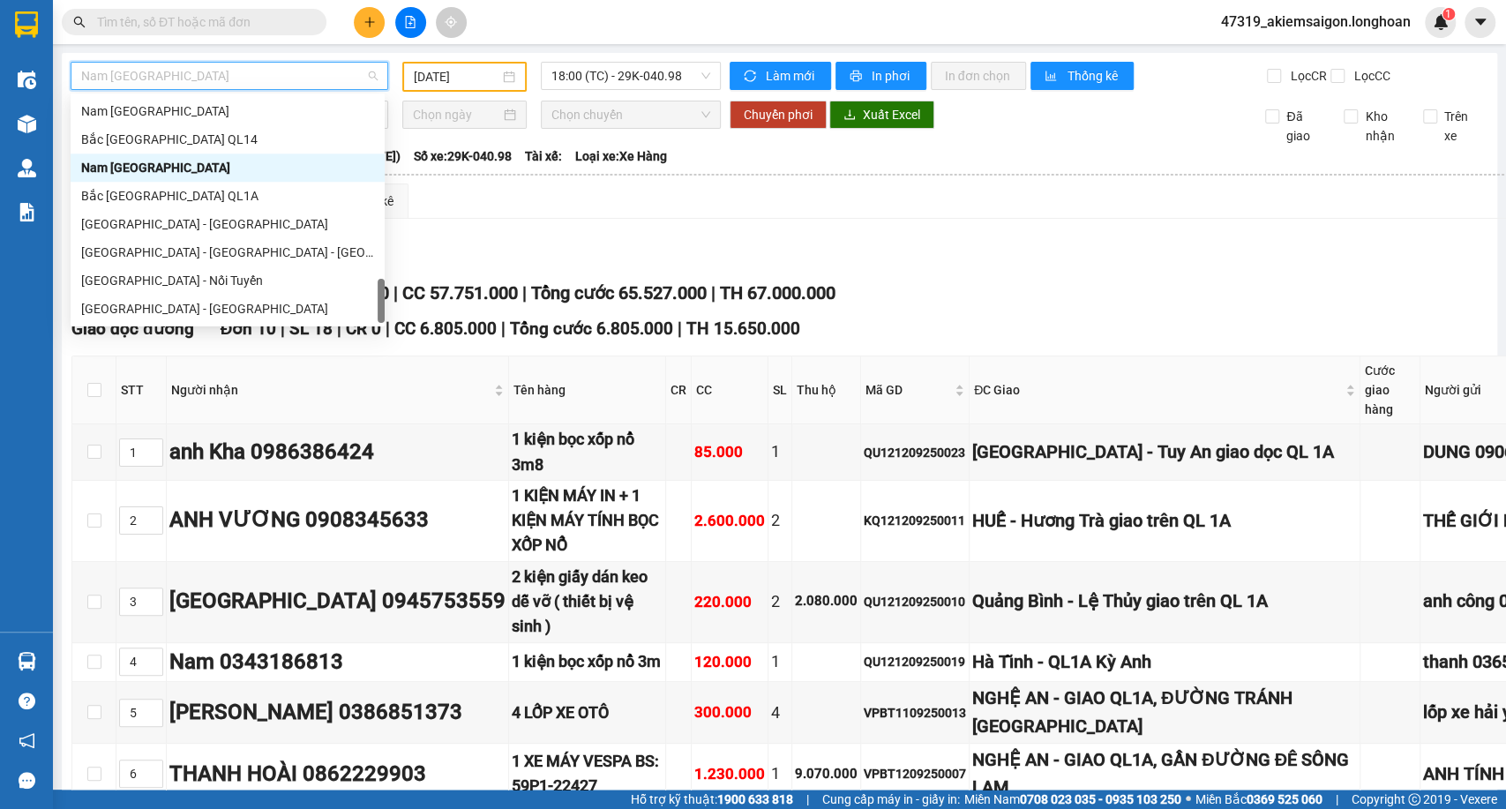
click at [292, 78] on span "Nam [GEOGRAPHIC_DATA]" at bounding box center [229, 76] width 296 height 26
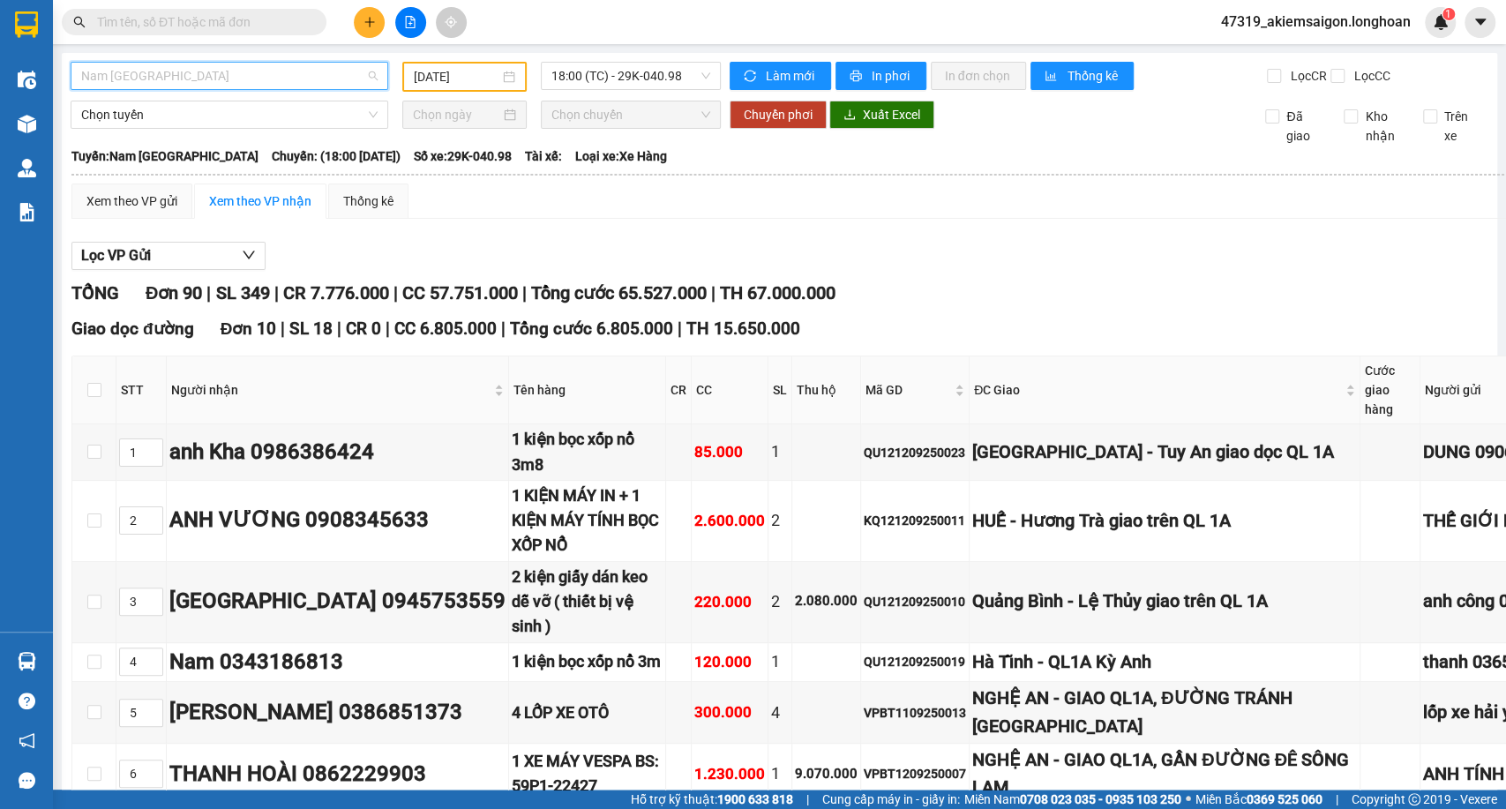
click at [291, 72] on span "Nam [GEOGRAPHIC_DATA]" at bounding box center [229, 76] width 296 height 26
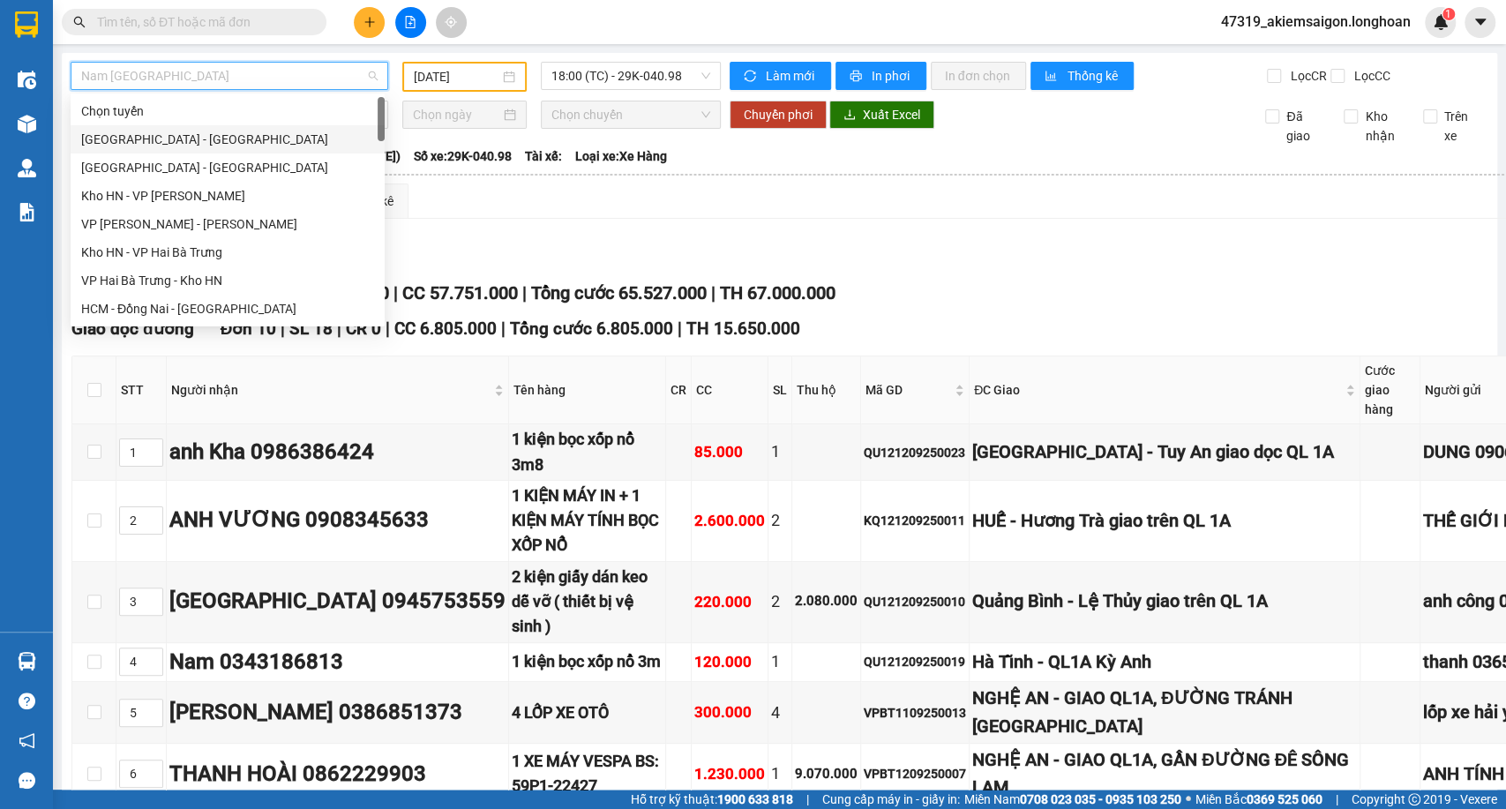
click at [191, 136] on div "Hải Phòng - Hà Nội" at bounding box center [227, 139] width 293 height 19
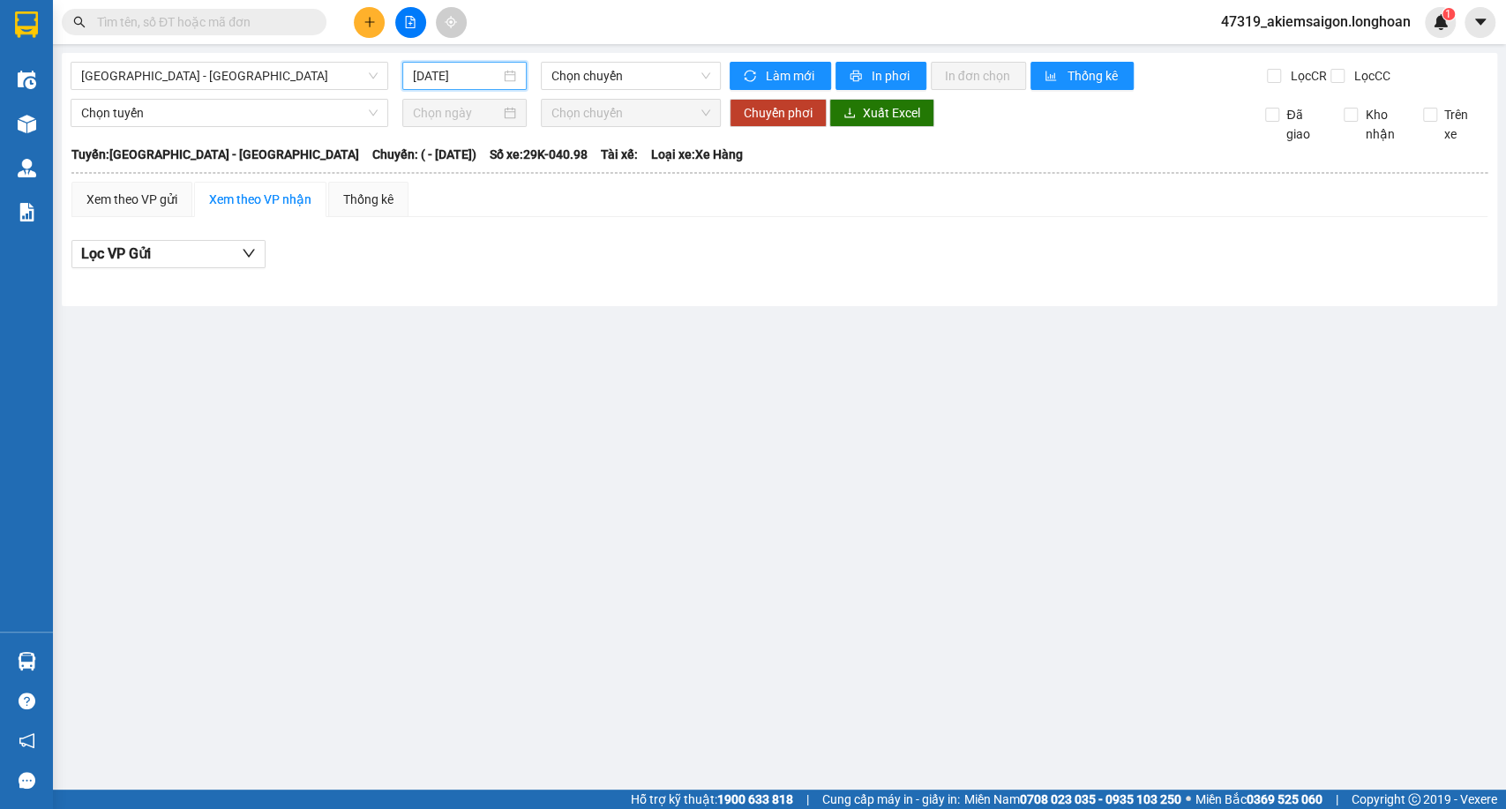
click at [482, 76] on input "[DATE]" at bounding box center [456, 75] width 87 height 19
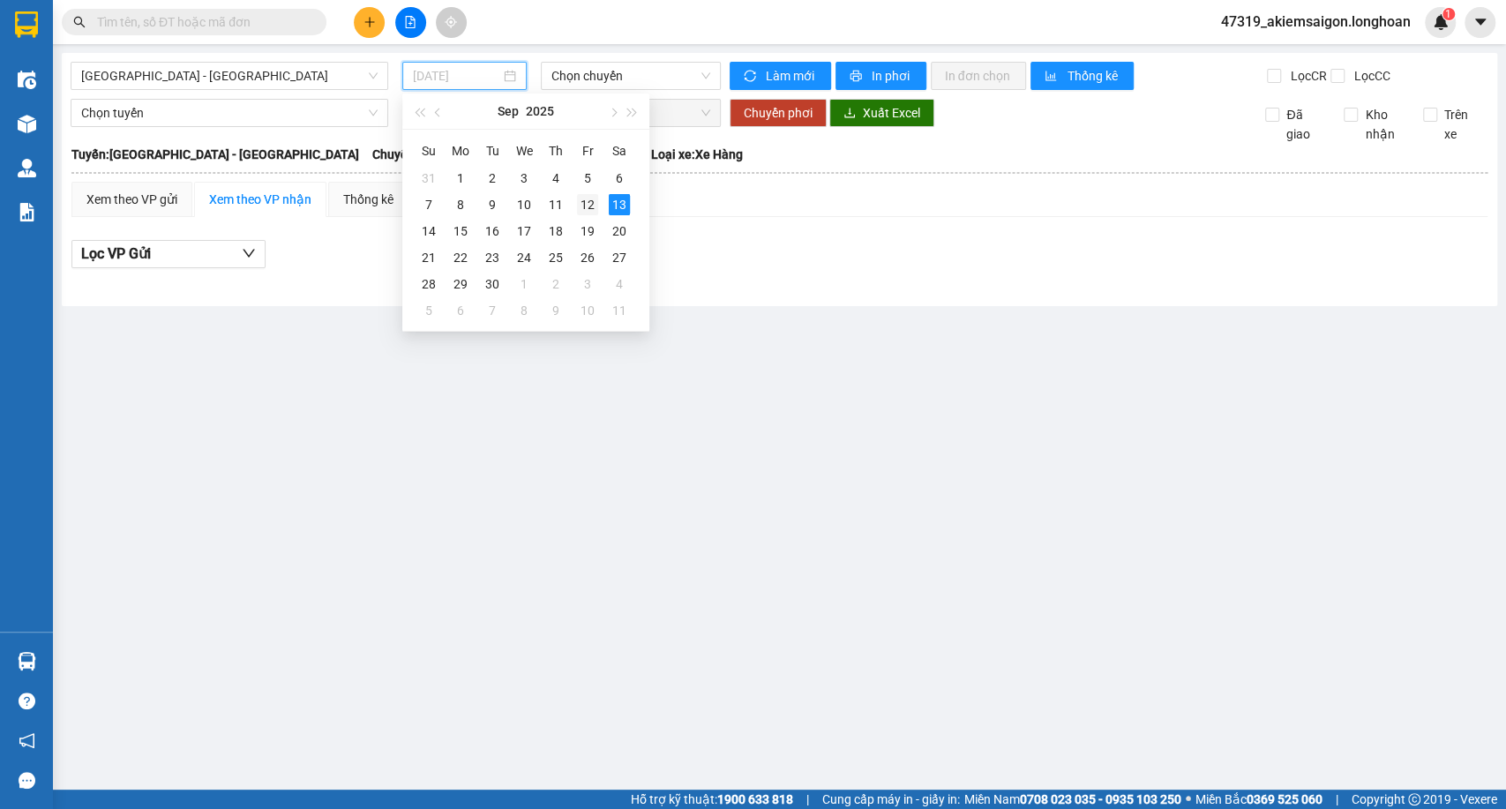
click at [590, 206] on div "12" at bounding box center [587, 204] width 21 height 21
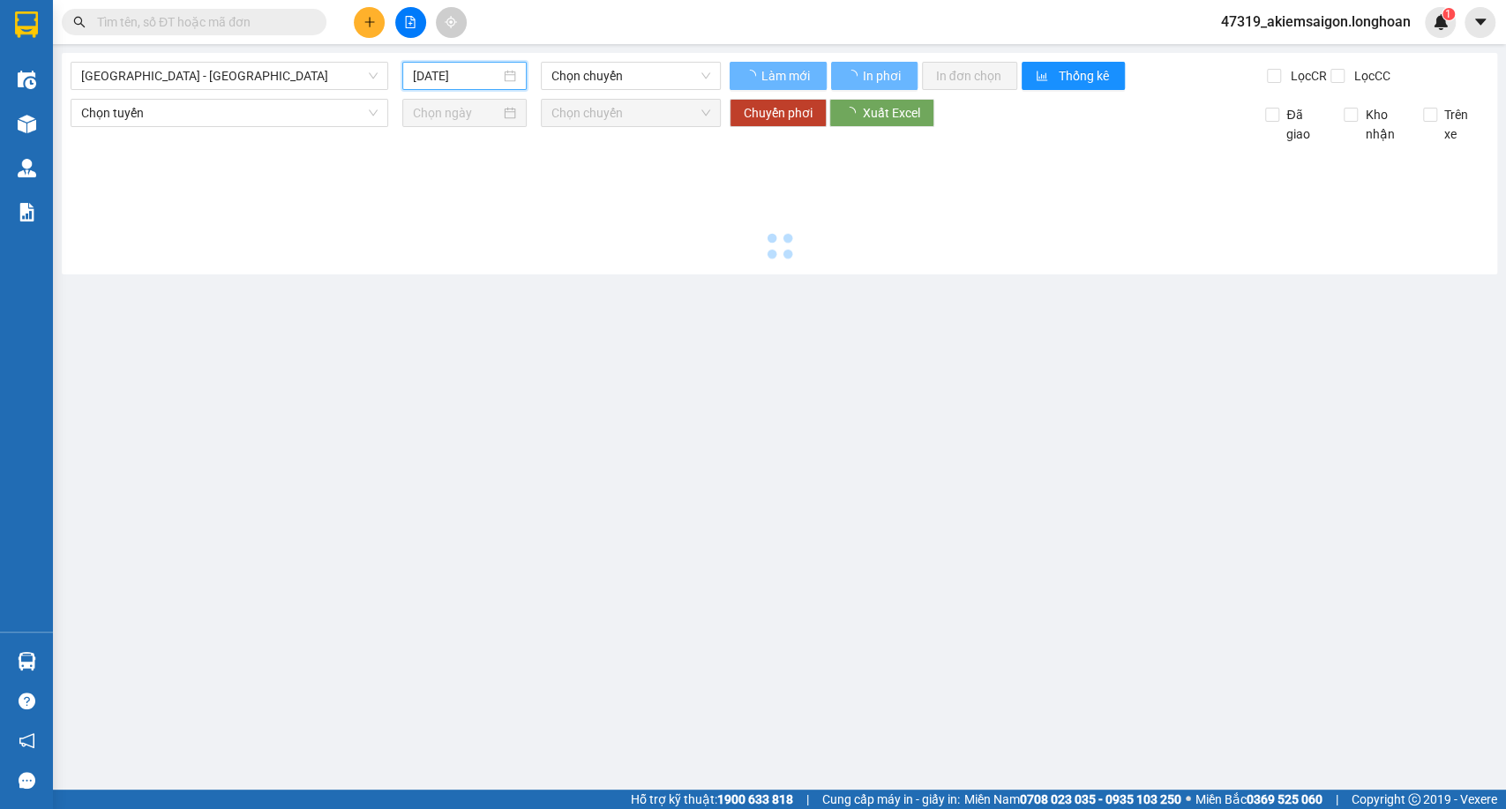
type input "[DATE]"
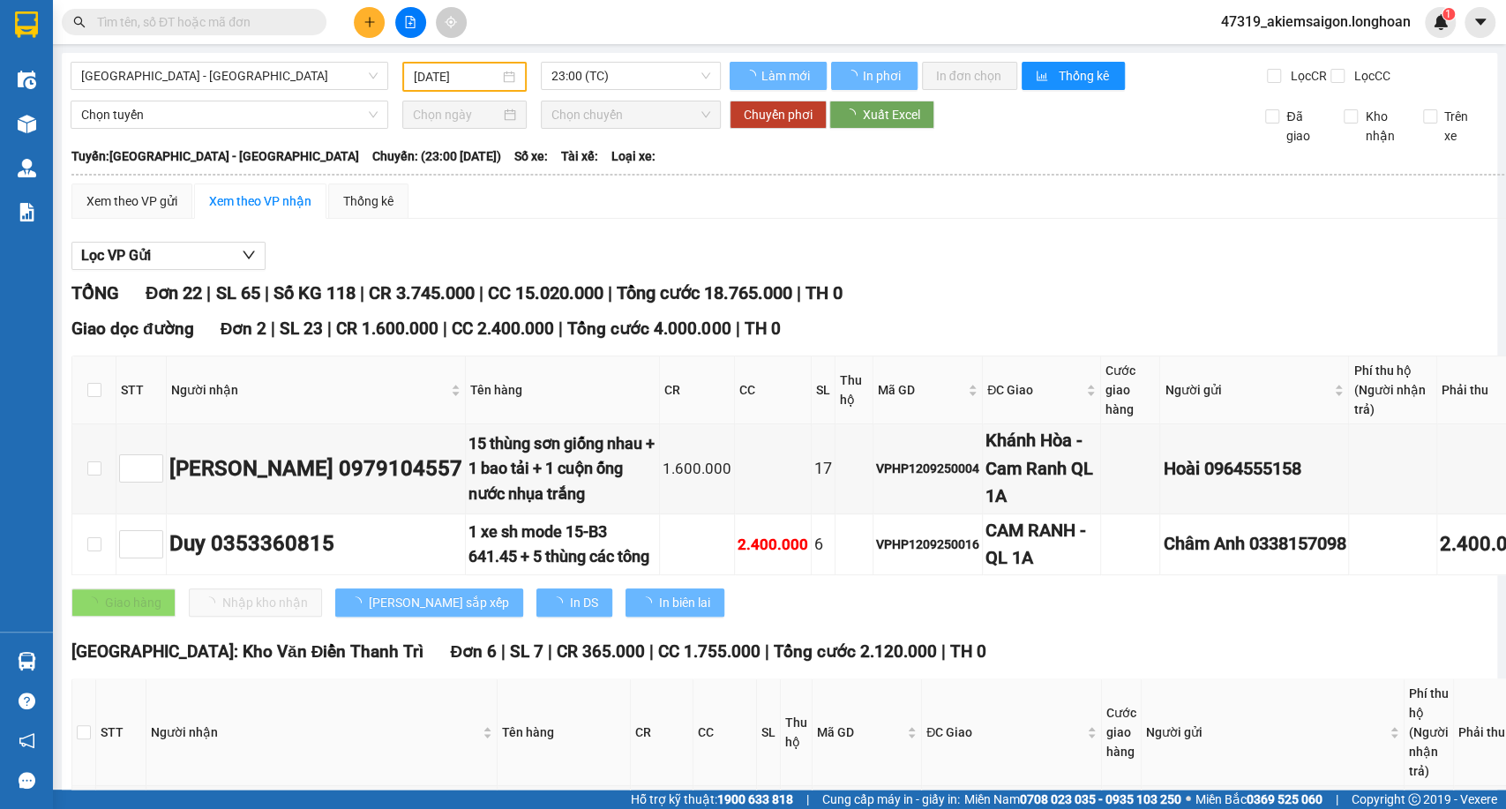
click at [615, 92] on div "Hải Phòng - Hà Nội 12/09/2025 23:00 (TC)" at bounding box center [396, 77] width 650 height 30
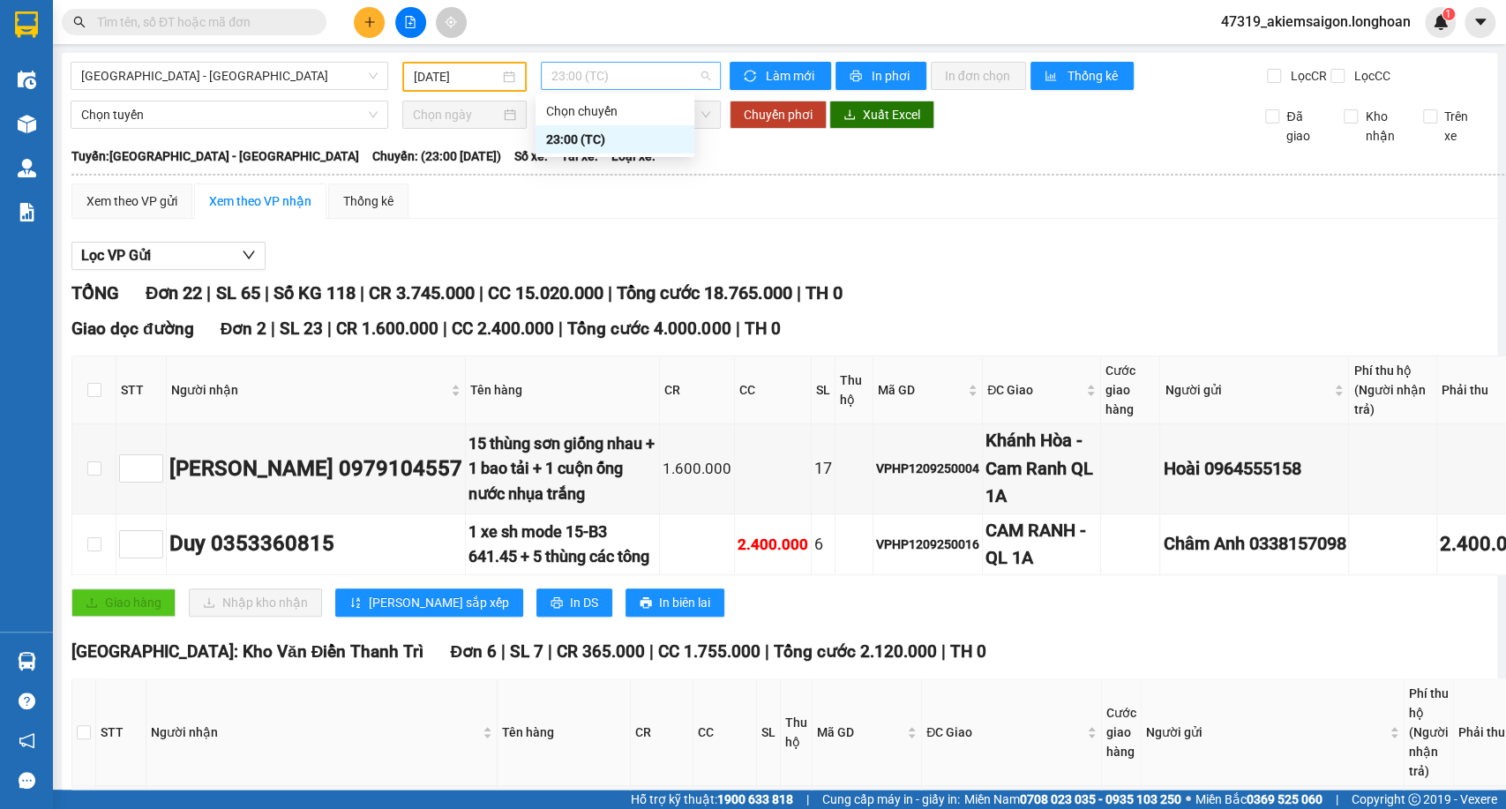
click at [624, 79] on span "23:00 (TC)" at bounding box center [630, 76] width 158 height 26
click at [879, 124] on span "Xuất Excel" at bounding box center [891, 114] width 57 height 19
drag, startPoint x: 233, startPoint y: 82, endPoint x: 225, endPoint y: 95, distance: 15.4
click at [232, 83] on span "Hải Phòng - Hà Nội" at bounding box center [229, 76] width 296 height 26
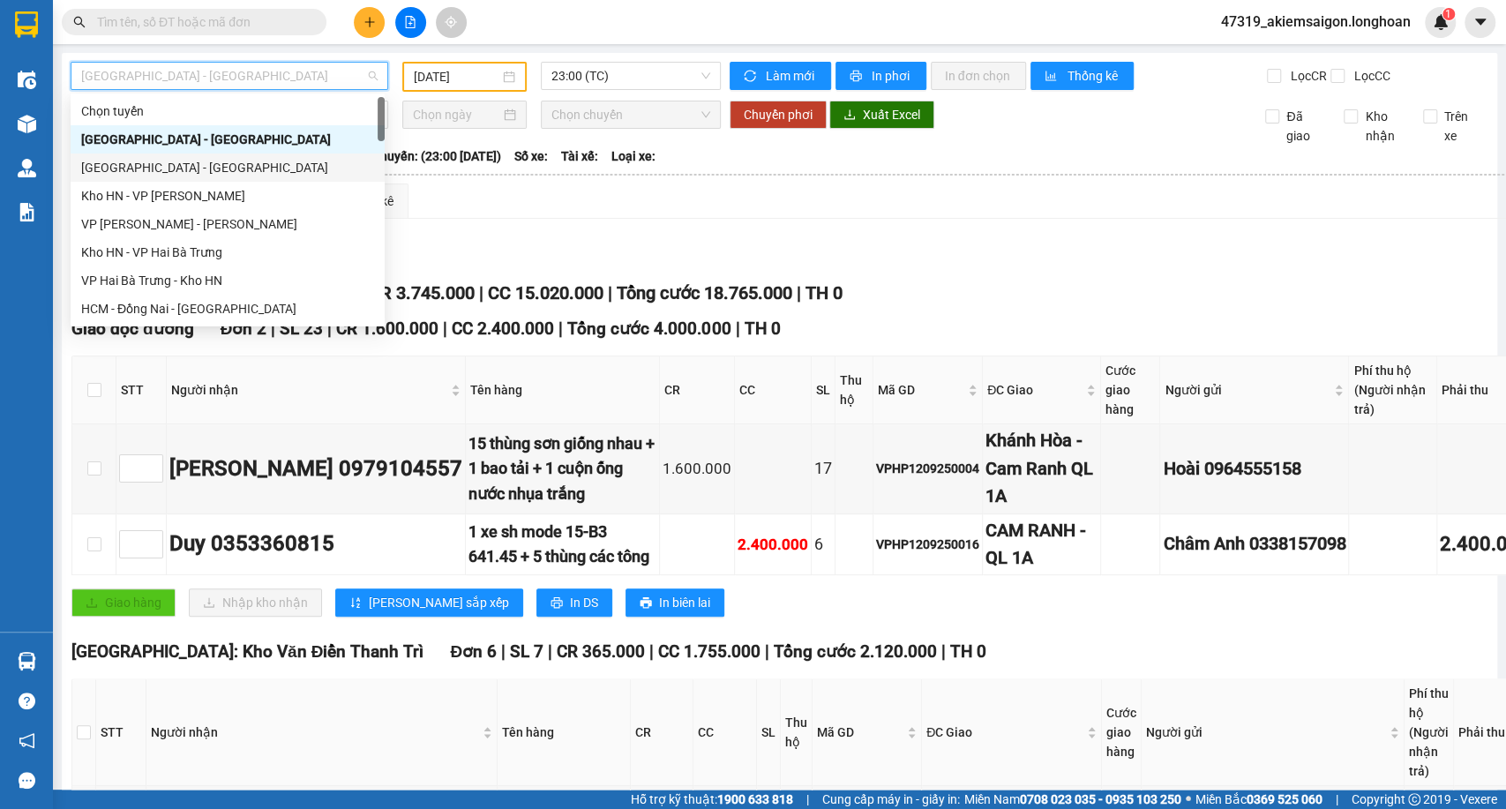
click at [154, 166] on div "Hà Nội - Hải Phòng" at bounding box center [227, 167] width 293 height 19
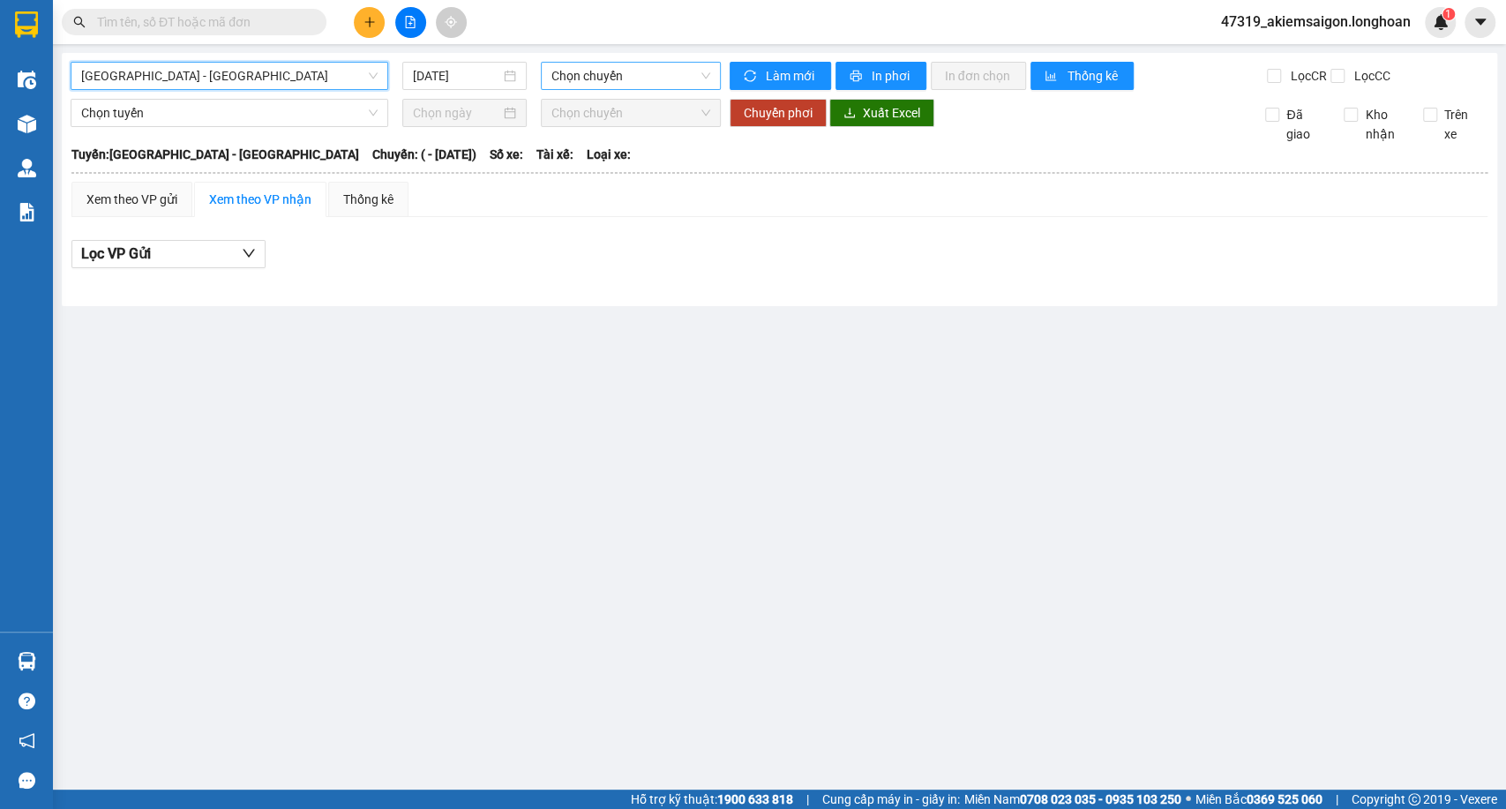
click at [609, 83] on span "Chọn chuyến" at bounding box center [630, 76] width 158 height 26
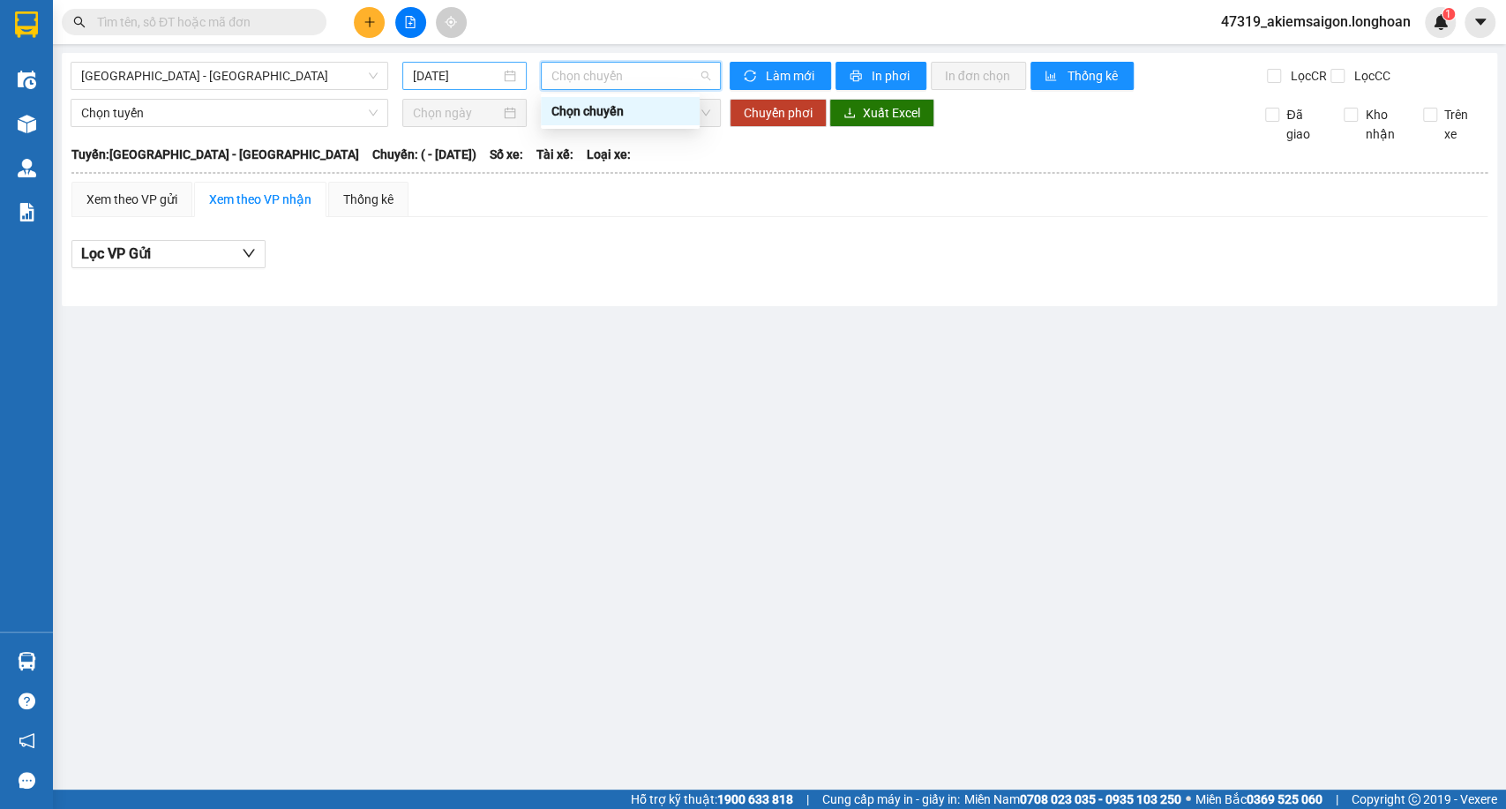
click at [451, 76] on input "[DATE]" at bounding box center [456, 75] width 87 height 19
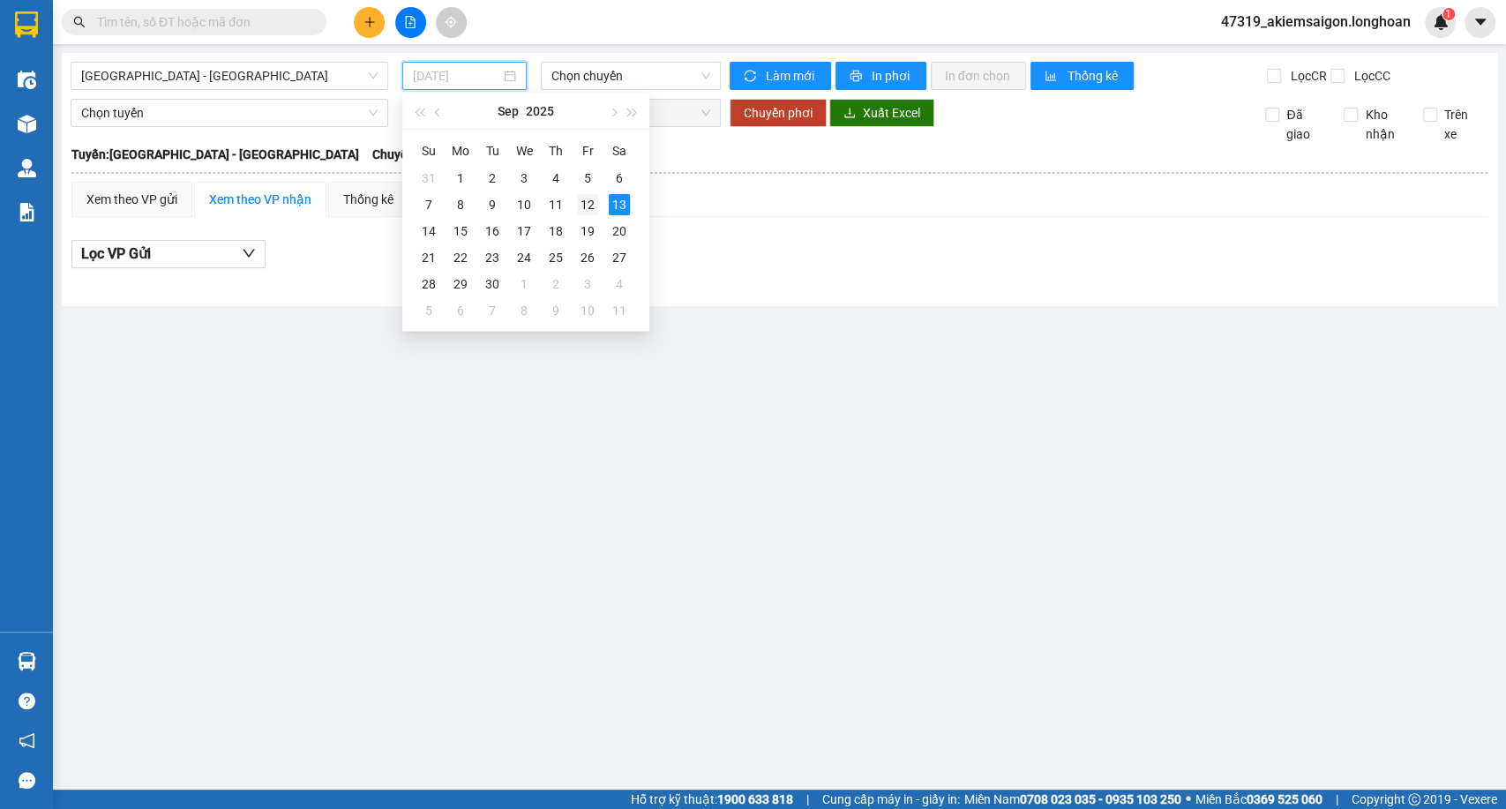
click at [593, 203] on div "12" at bounding box center [587, 204] width 21 height 21
type input "[DATE]"
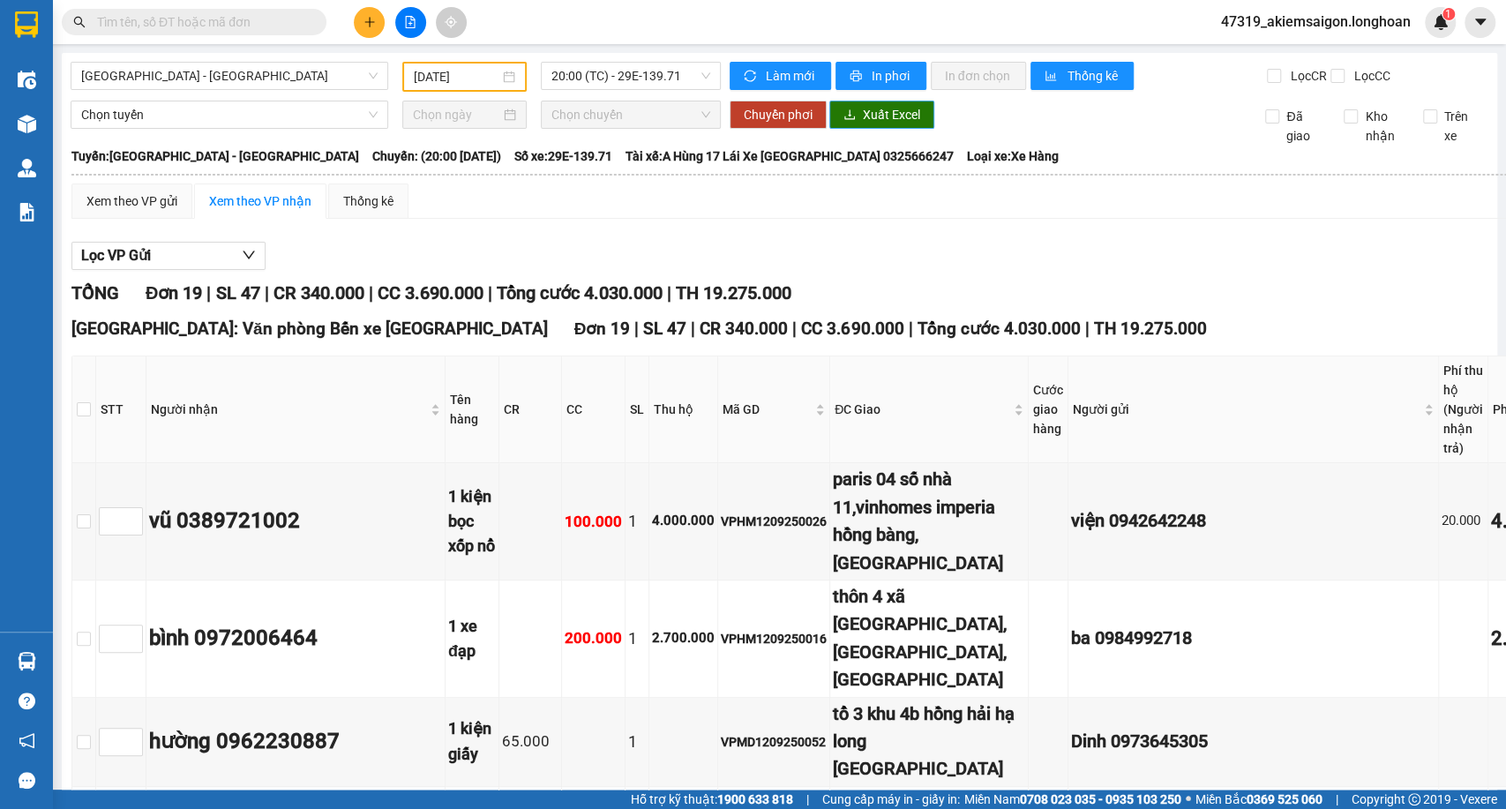
click at [865, 124] on span "Xuất Excel" at bounding box center [891, 114] width 57 height 19
click at [241, 74] on span "Hà Nội - Hải Phòng" at bounding box center [229, 76] width 296 height 26
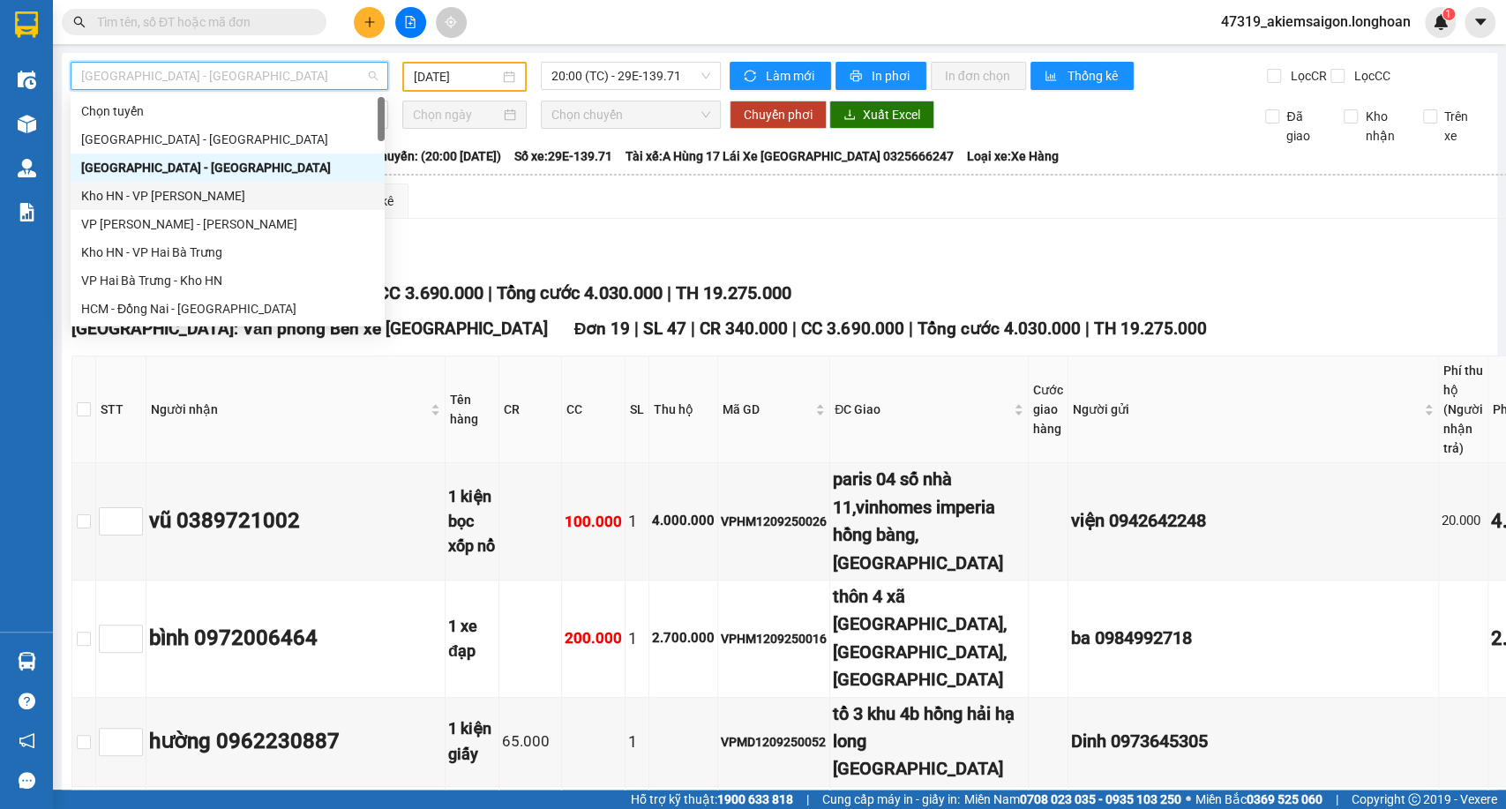
click at [183, 198] on div "Kho HN - VP An Khánh" at bounding box center [227, 195] width 293 height 19
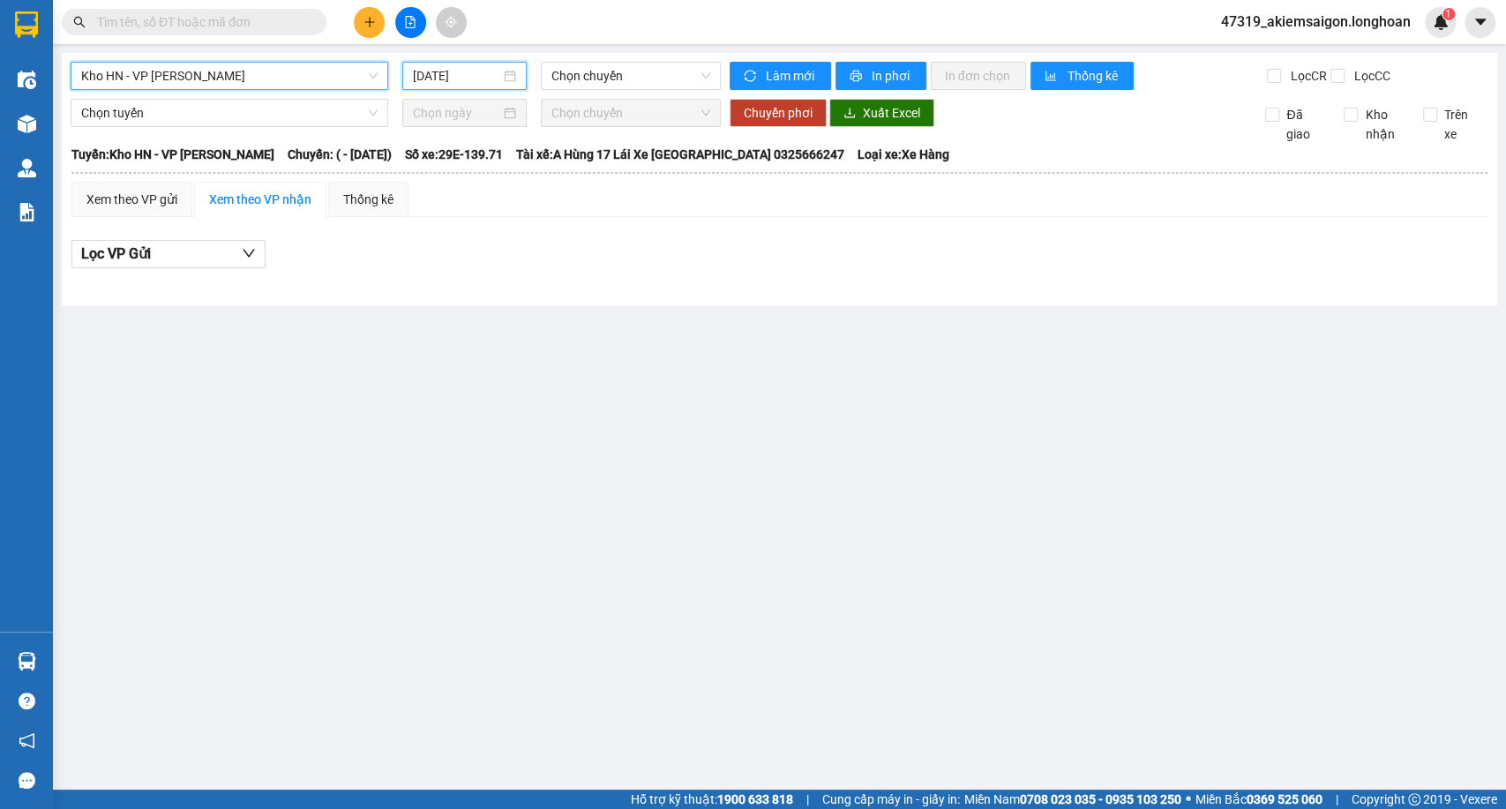
click at [480, 76] on input "[DATE]" at bounding box center [456, 75] width 87 height 19
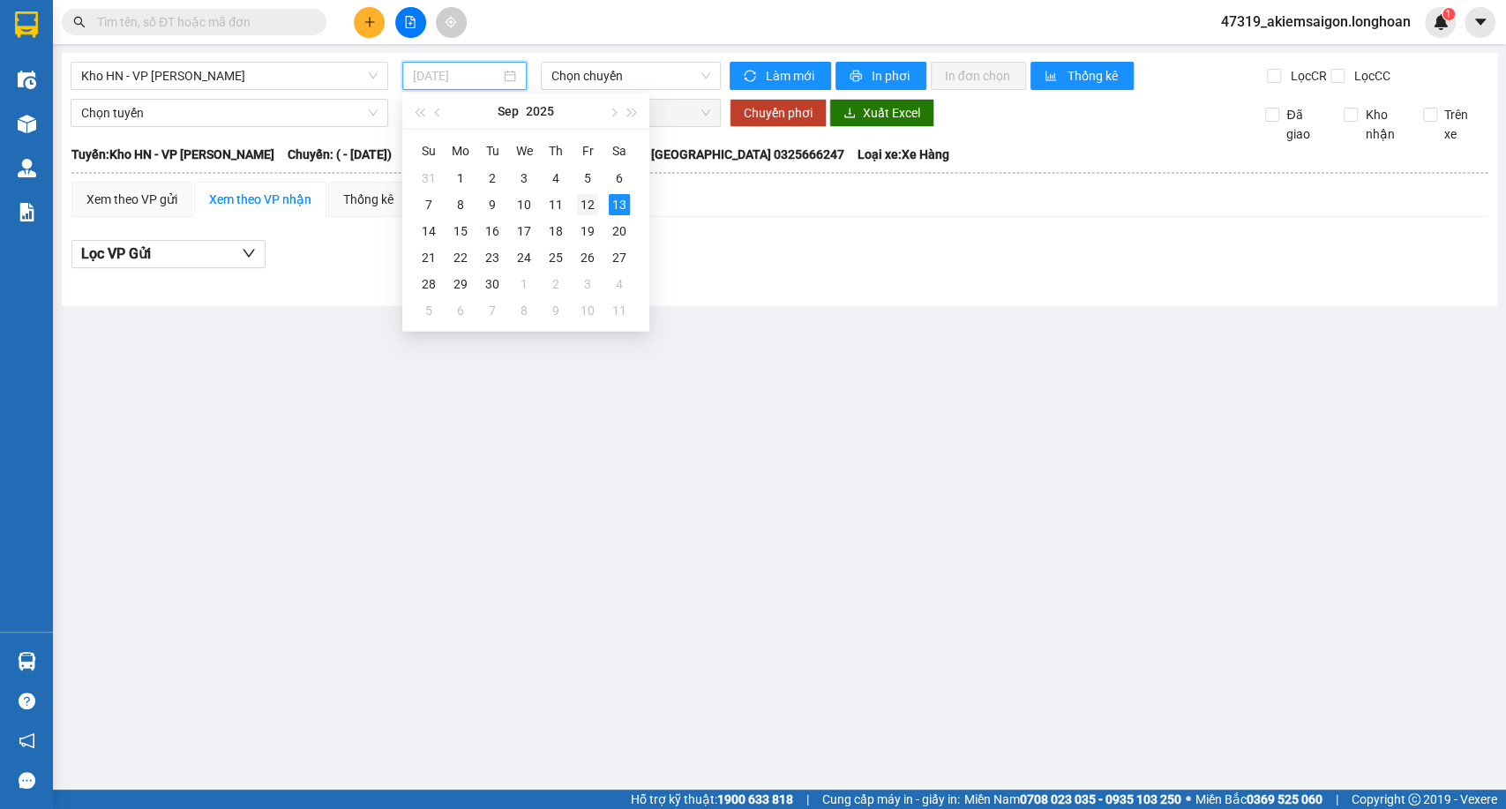
click at [579, 194] on div "12" at bounding box center [587, 204] width 21 height 21
type input "[DATE]"
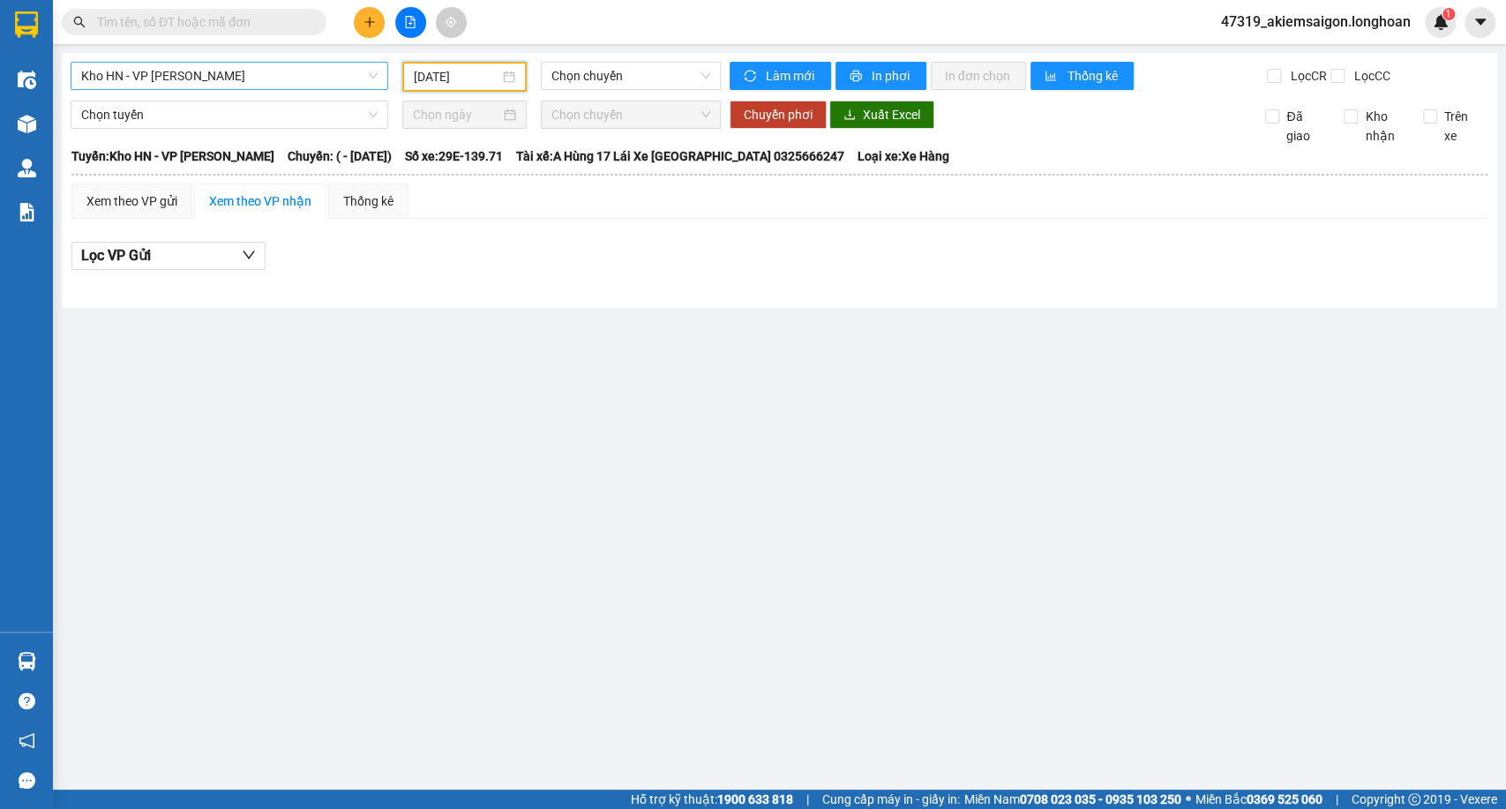
click at [261, 71] on span "Kho HN - VP An Khánh" at bounding box center [229, 76] width 296 height 26
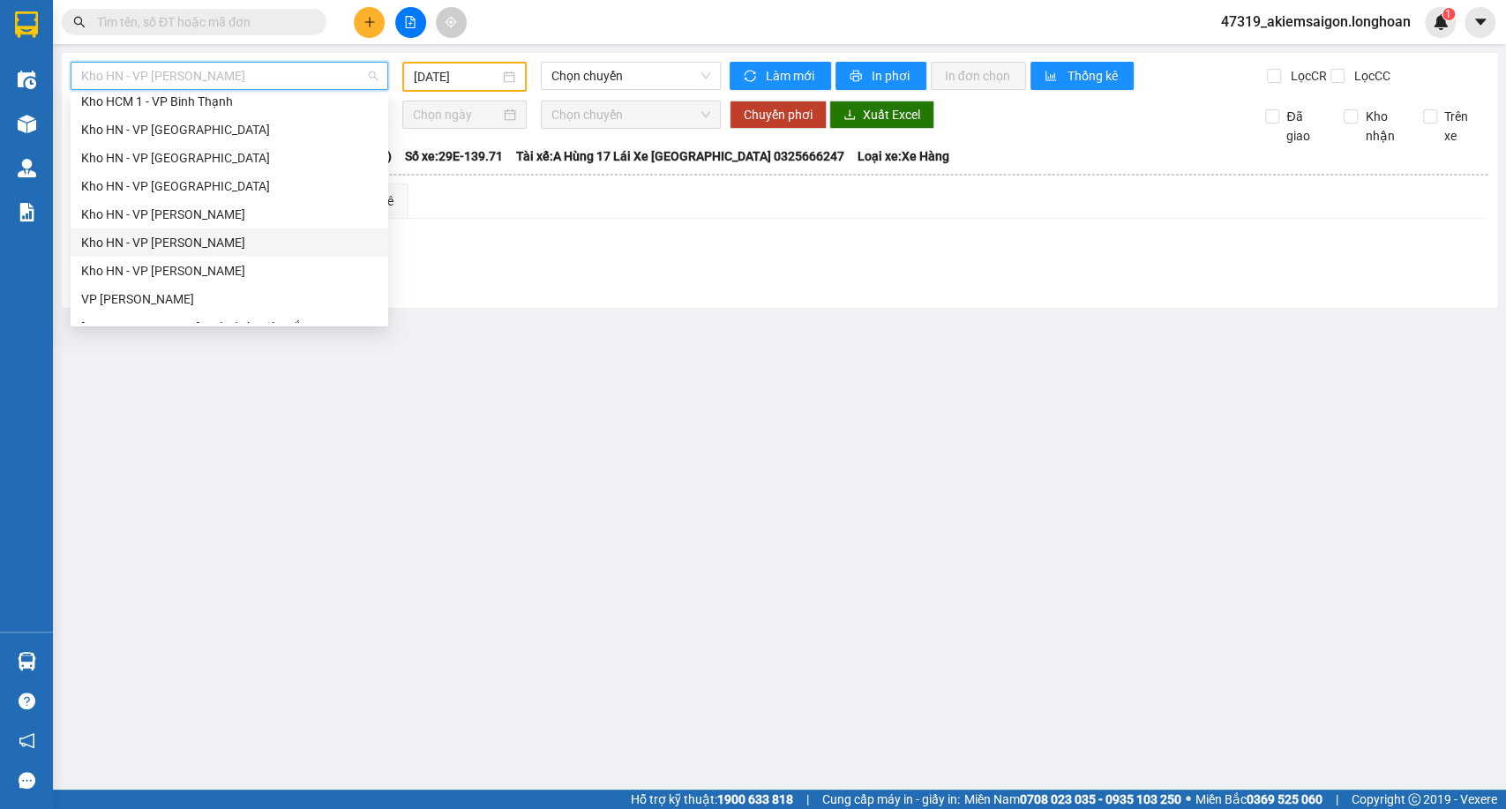
scroll to position [685, 0]
click at [198, 123] on div "Hà Nội - Các tỉnh miền Bắc" at bounding box center [229, 131] width 296 height 19
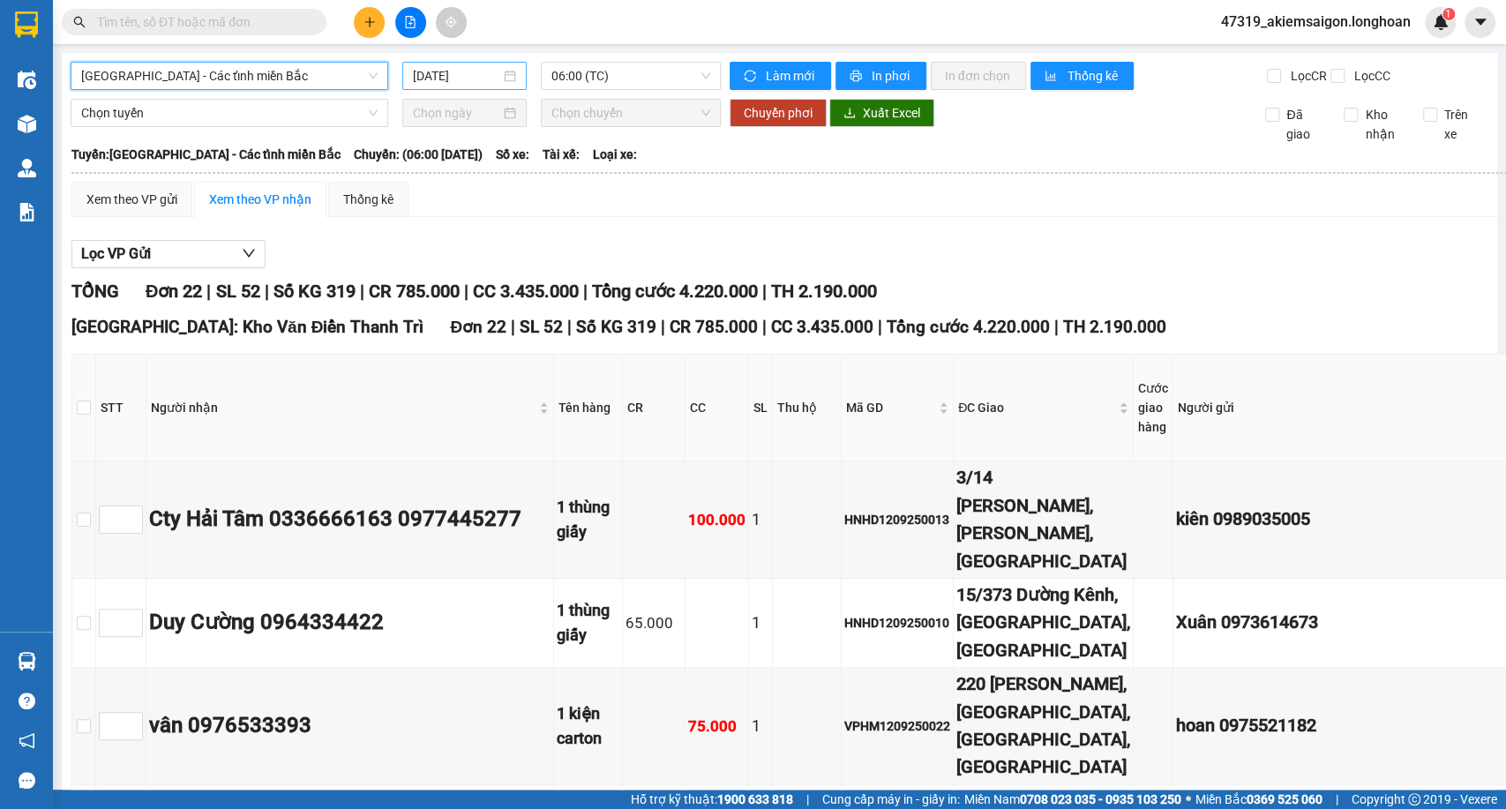
click at [460, 67] on input "[DATE]" at bounding box center [456, 75] width 87 height 19
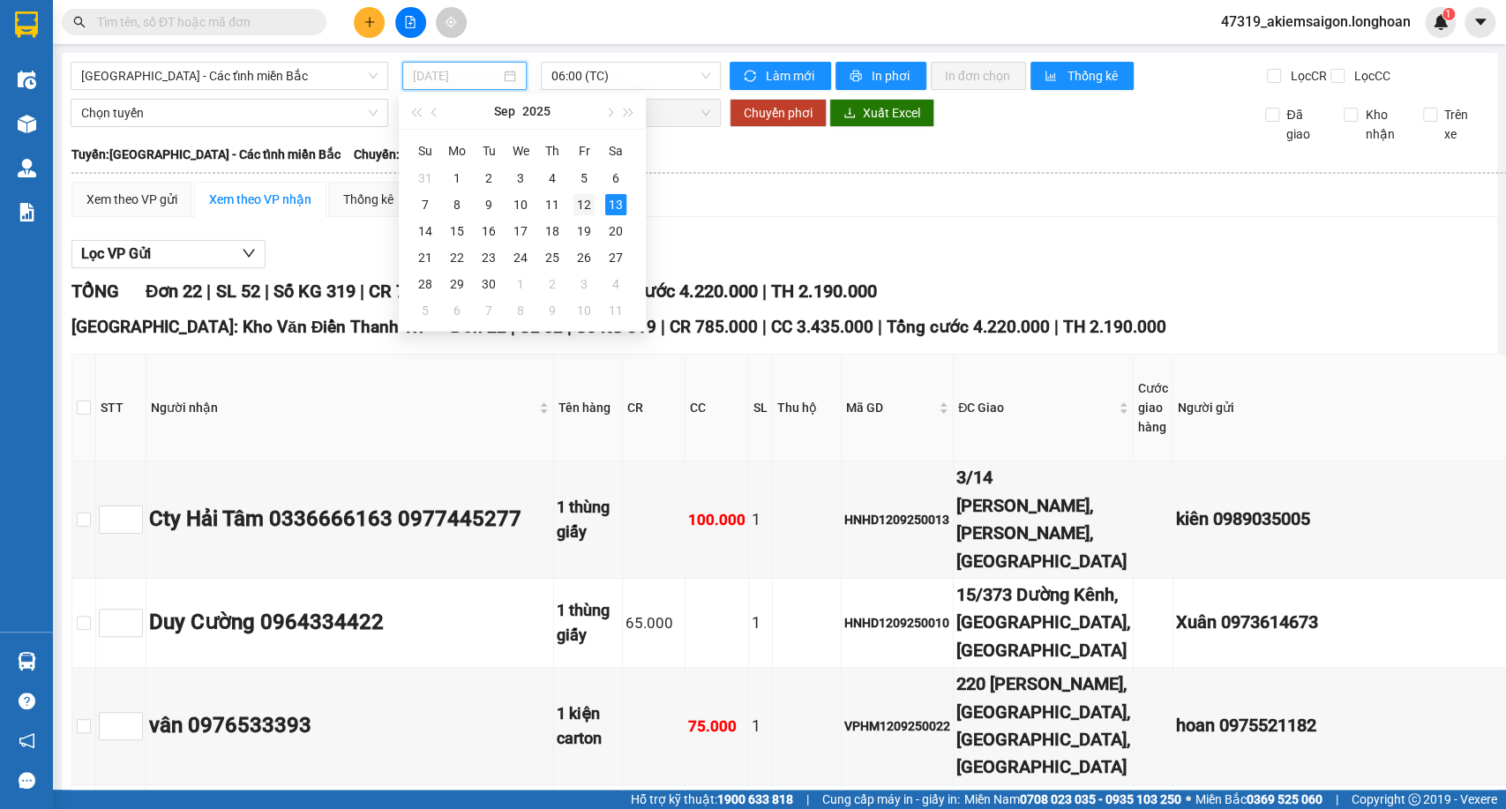
click at [579, 204] on div "12" at bounding box center [583, 204] width 21 height 21
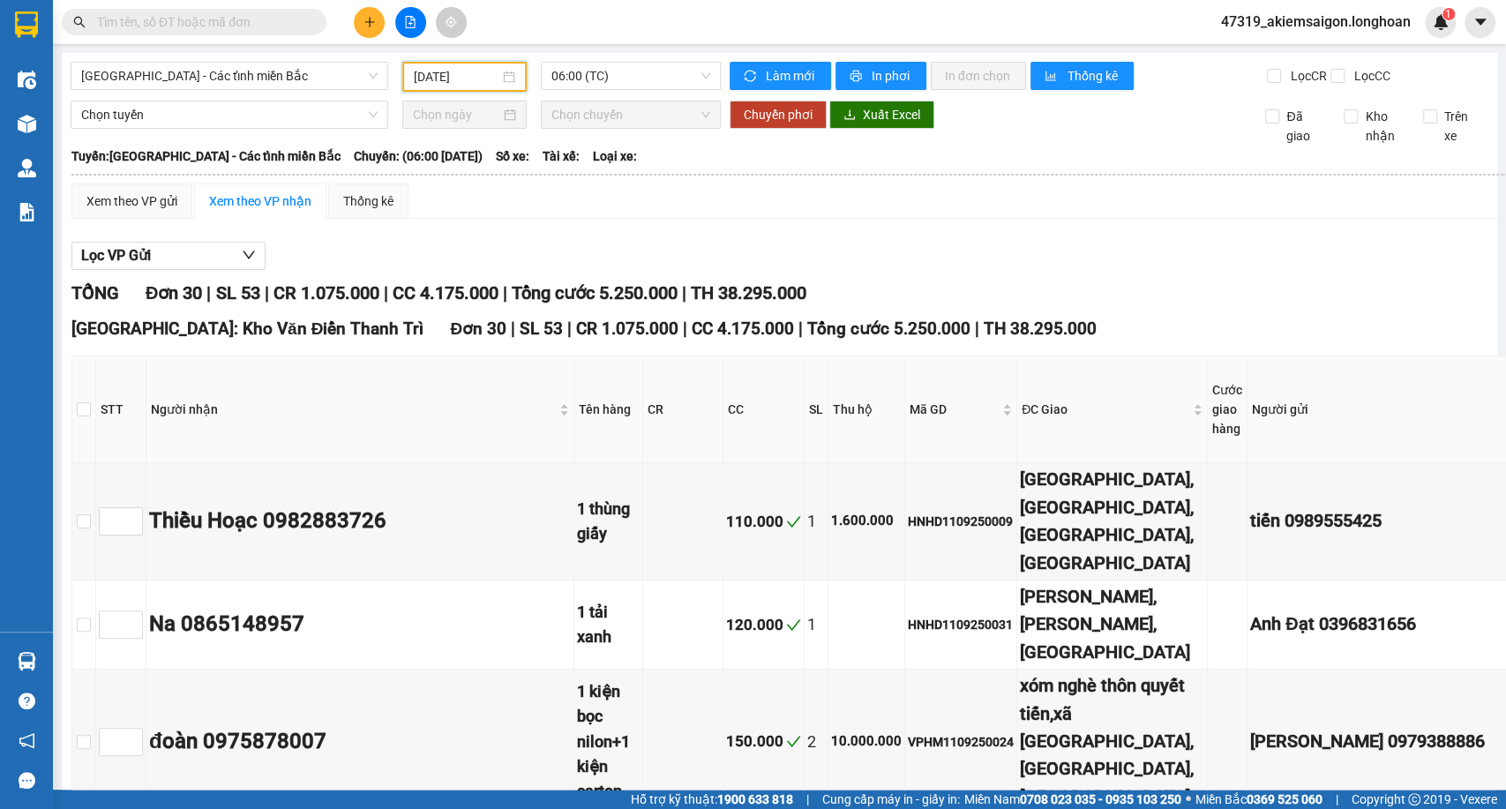
click at [448, 69] on input "[DATE]" at bounding box center [457, 76] width 86 height 19
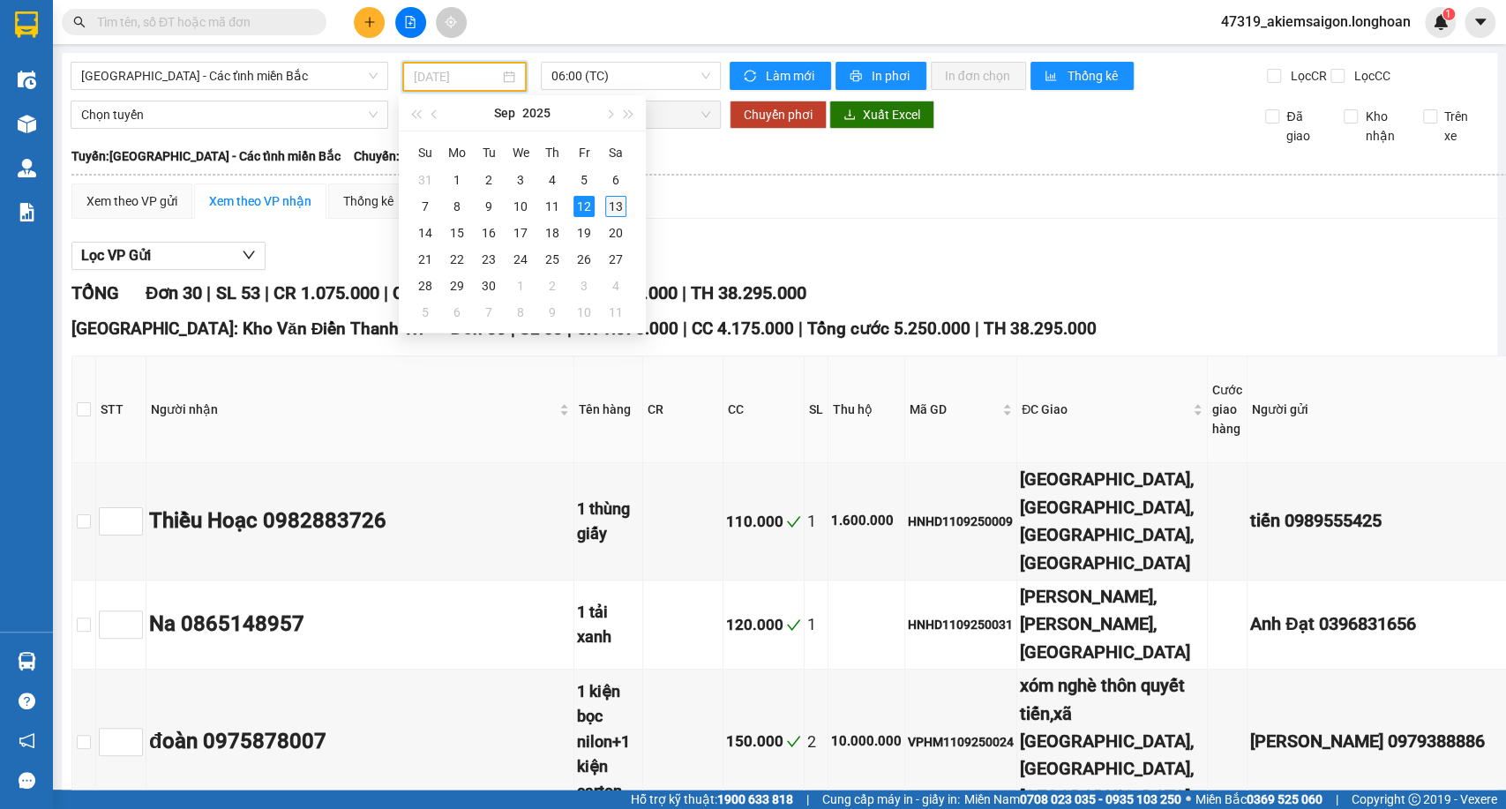
click at [605, 206] on div "13" at bounding box center [615, 206] width 21 height 21
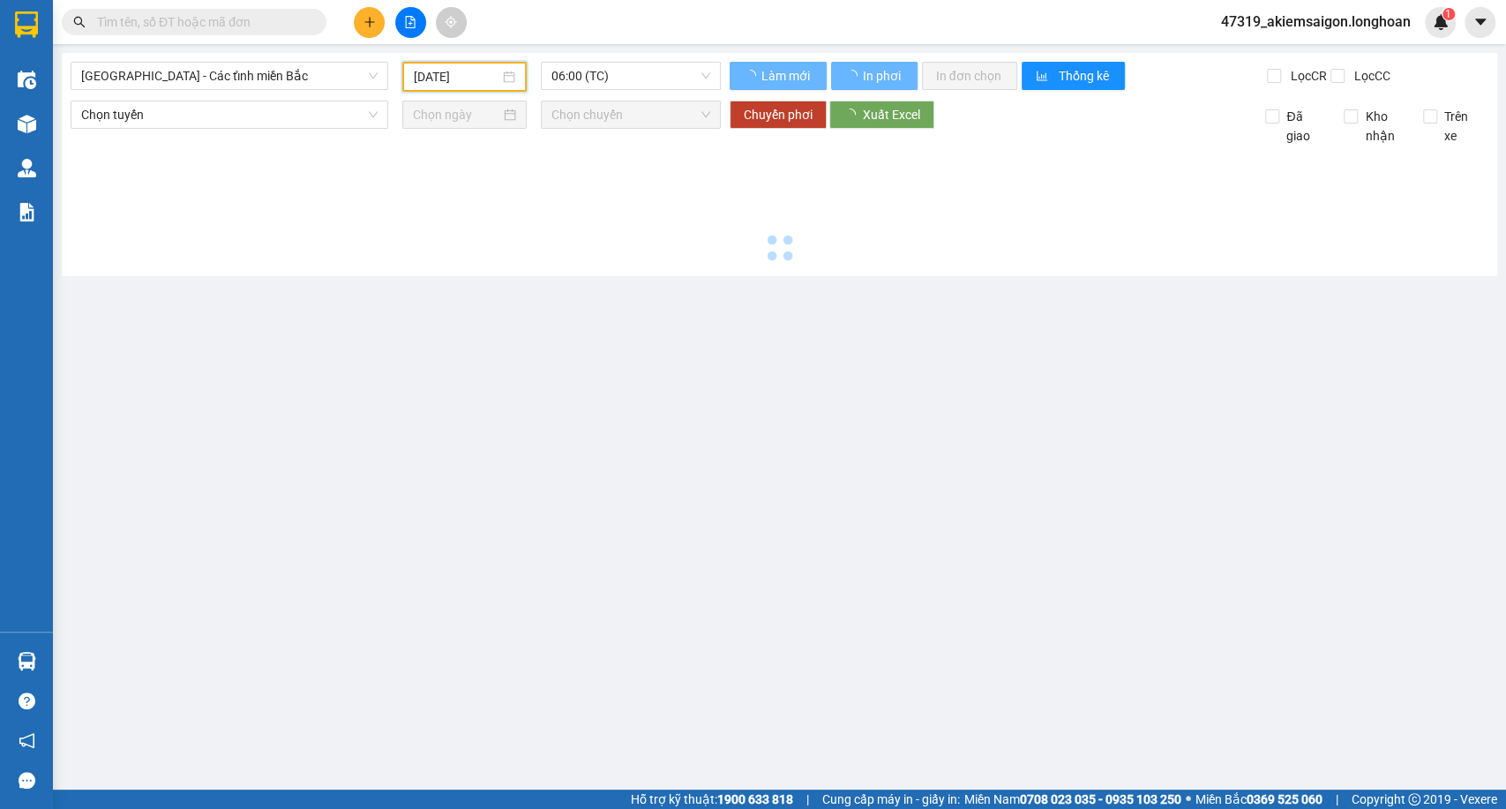
type input "[DATE]"
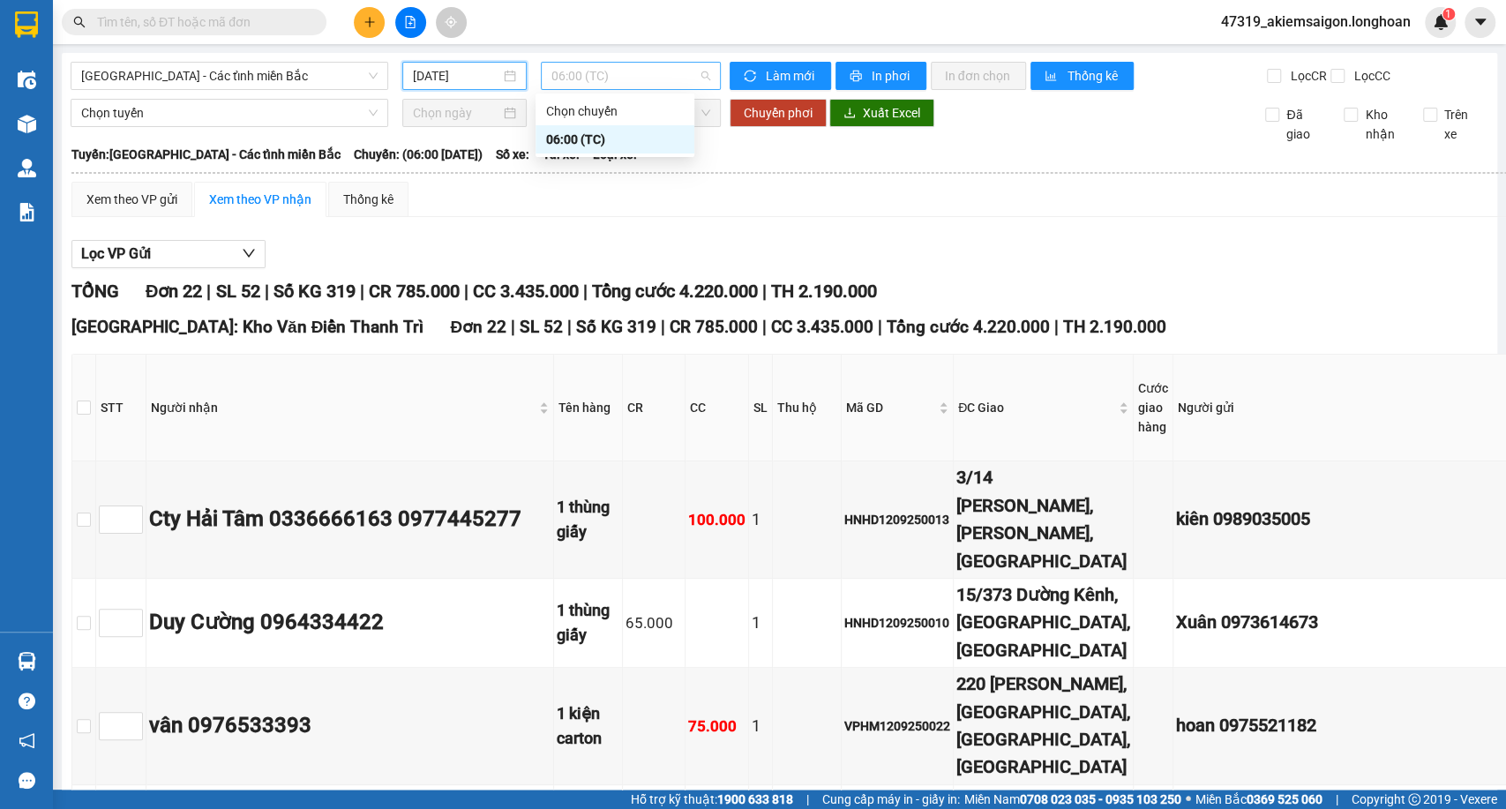
click at [616, 78] on span "06:00 (TC)" at bounding box center [630, 76] width 158 height 26
click at [626, 84] on span "06:00 (TC)" at bounding box center [630, 76] width 158 height 26
click at [878, 142] on div "Chọn tuyến Chọn chuyến Chuyển phơi Xuất Excel Đã giao Kho nhận Trên xe" at bounding box center [779, 121] width 1417 height 45
click at [894, 120] on span "Xuất Excel" at bounding box center [891, 112] width 57 height 19
click at [295, 75] on span "Hà Nội - Các tỉnh miền Bắc" at bounding box center [229, 76] width 296 height 26
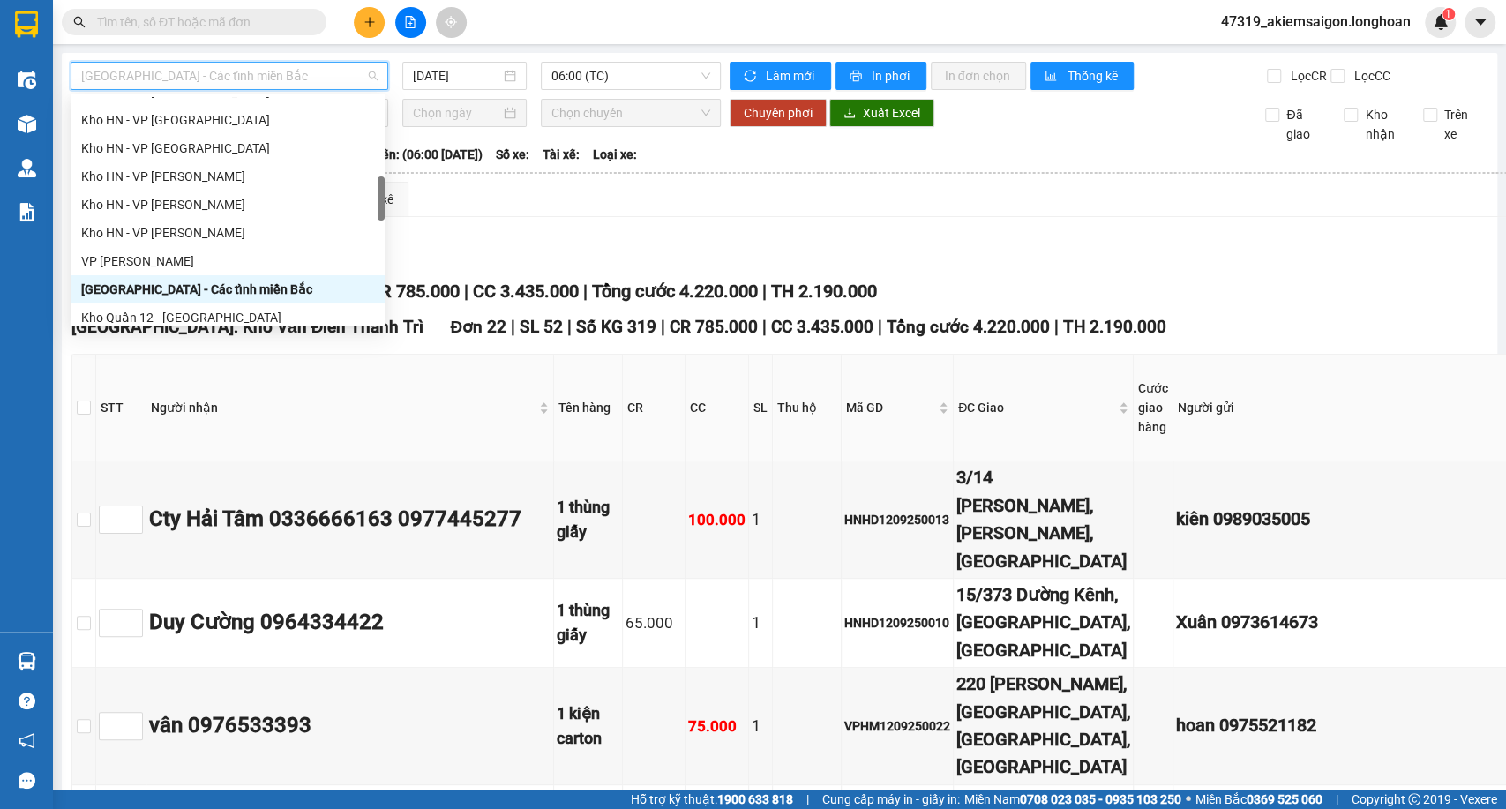
scroll to position [430, 0]
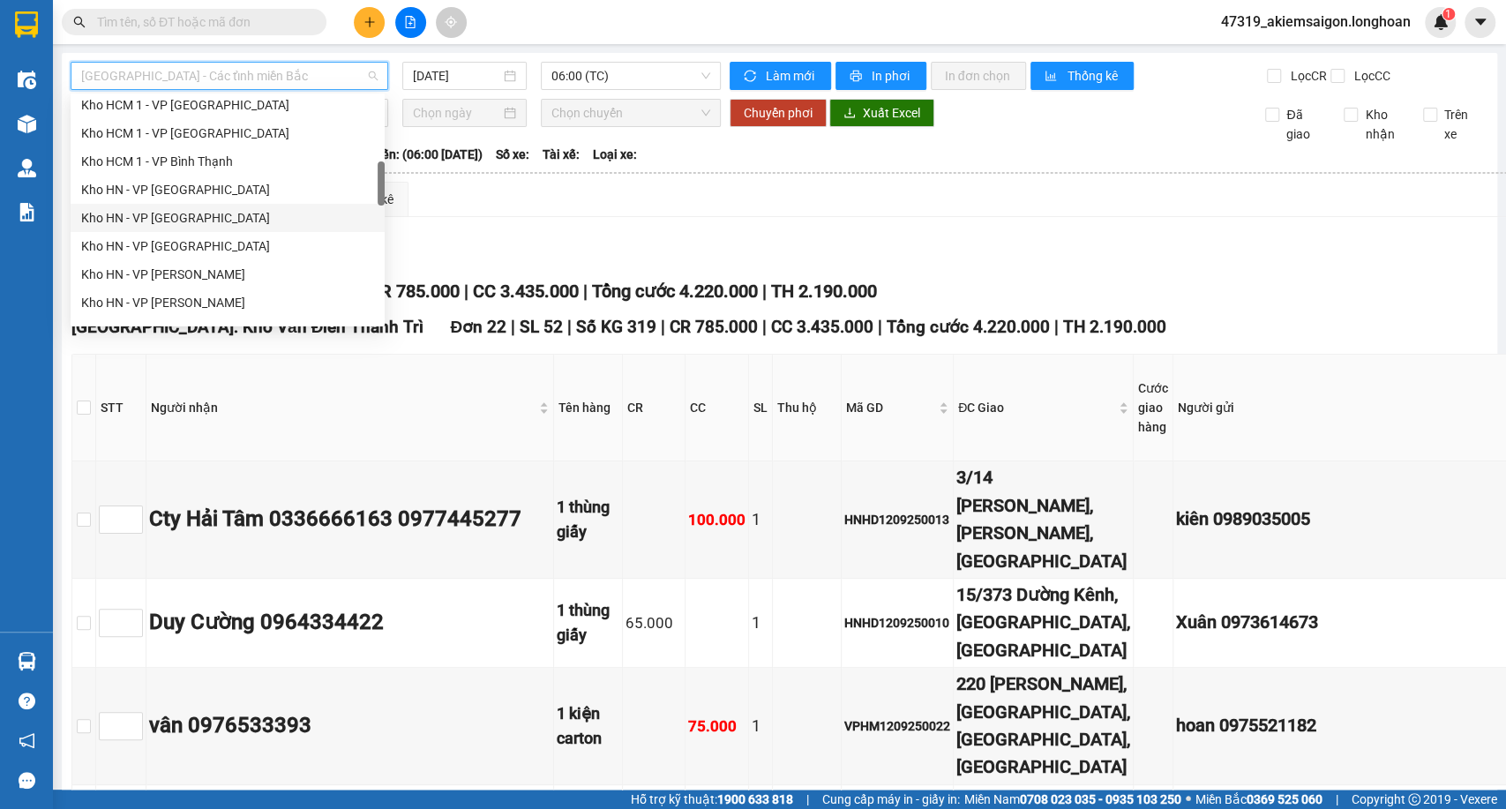
click at [177, 220] on div "Kho HN - VP Hà Đông" at bounding box center [227, 217] width 293 height 19
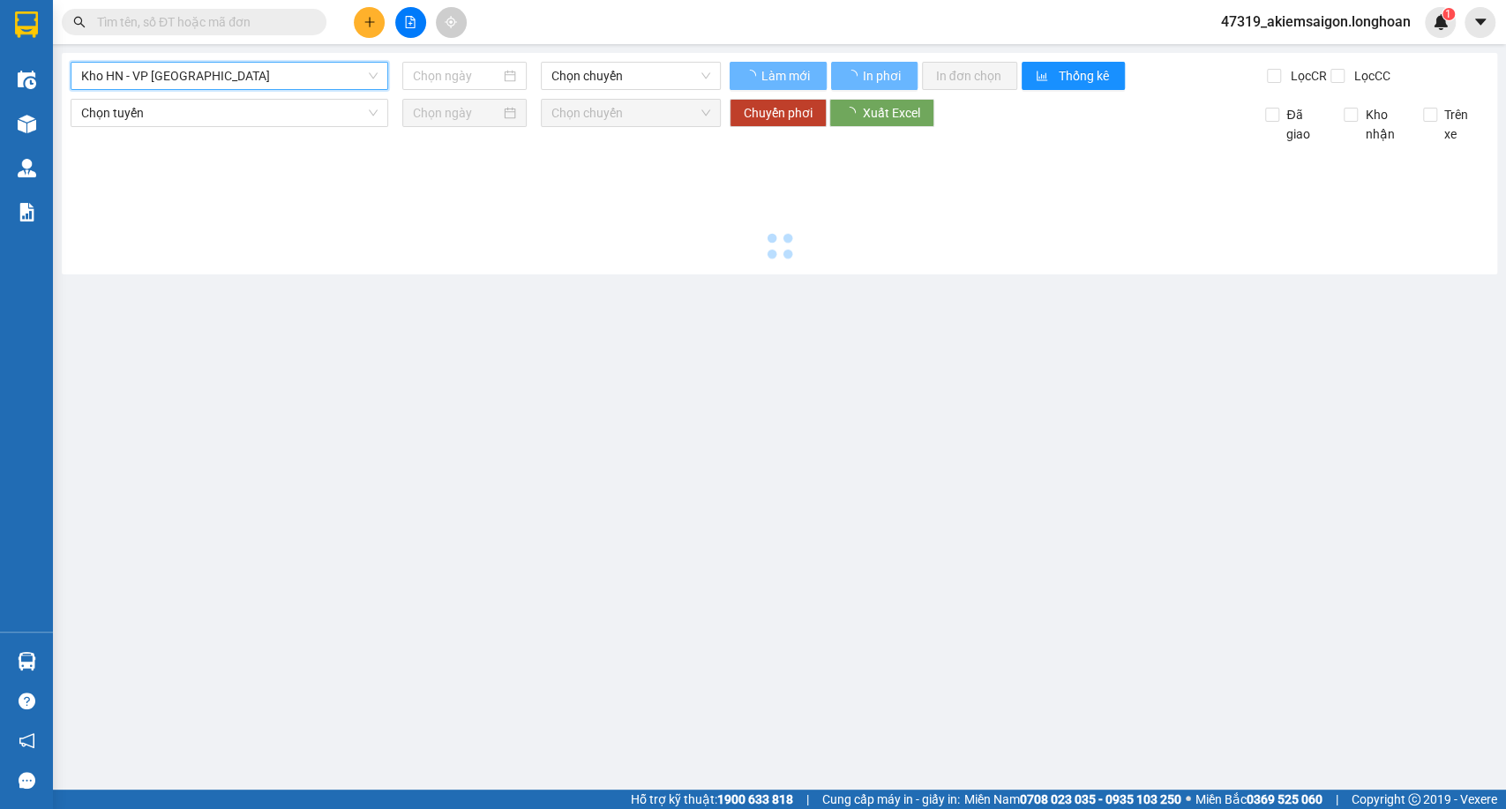
type input "[DATE]"
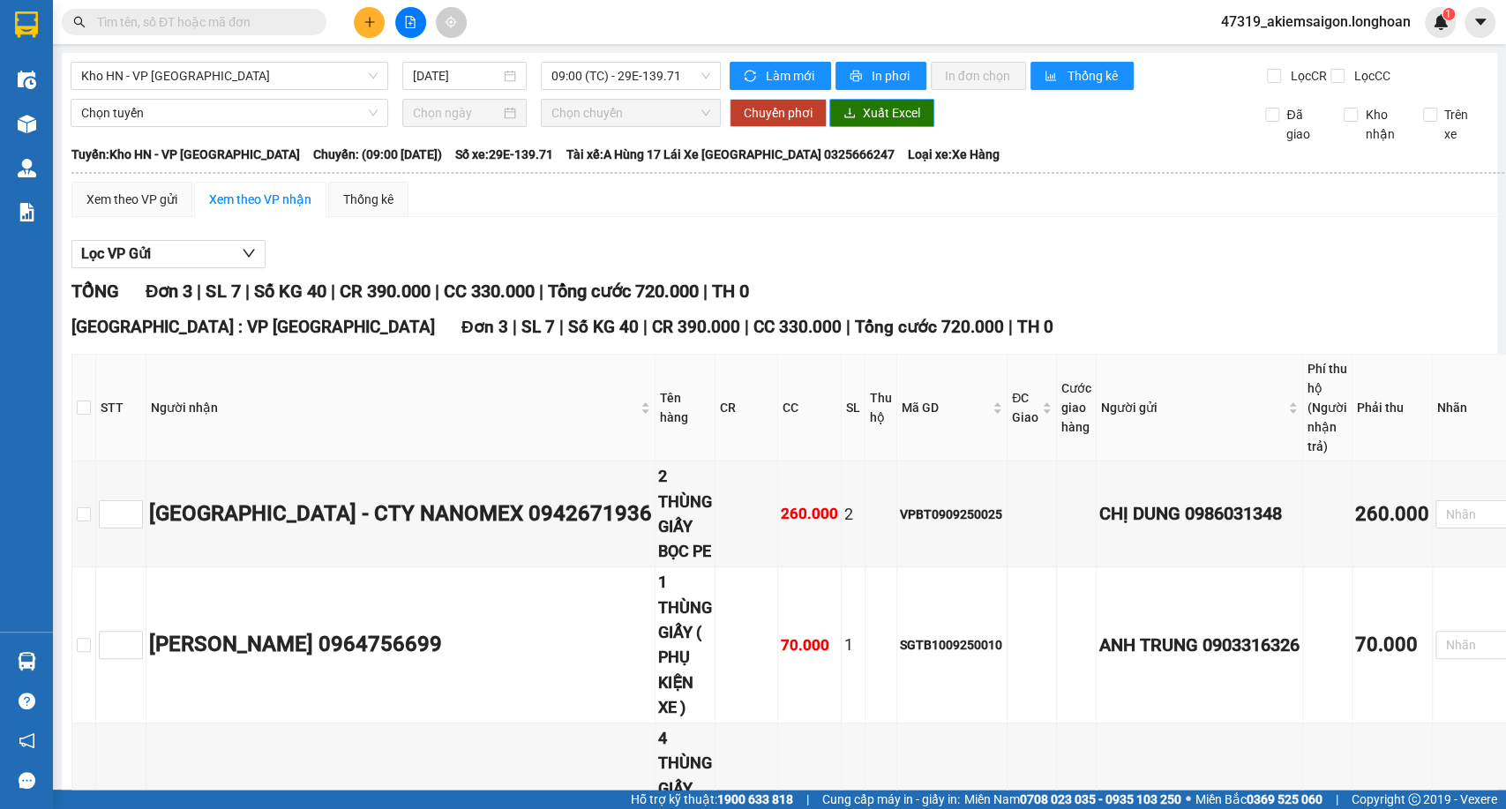
click at [893, 123] on span "Xuất Excel" at bounding box center [891, 112] width 57 height 19
click at [444, 73] on input "[DATE]" at bounding box center [456, 75] width 87 height 19
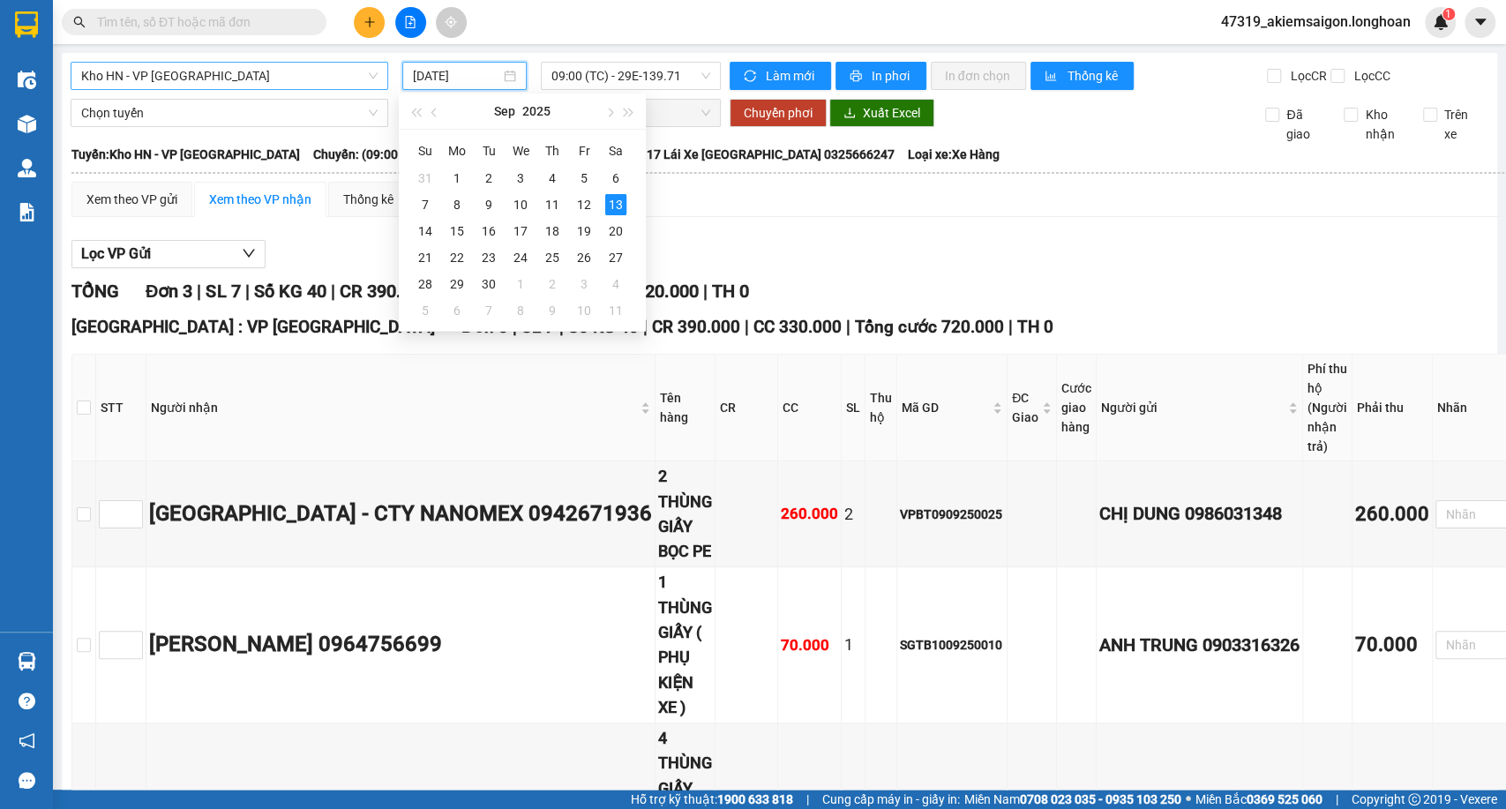
click at [258, 84] on span "Kho HN - VP Hà Đông" at bounding box center [229, 76] width 296 height 26
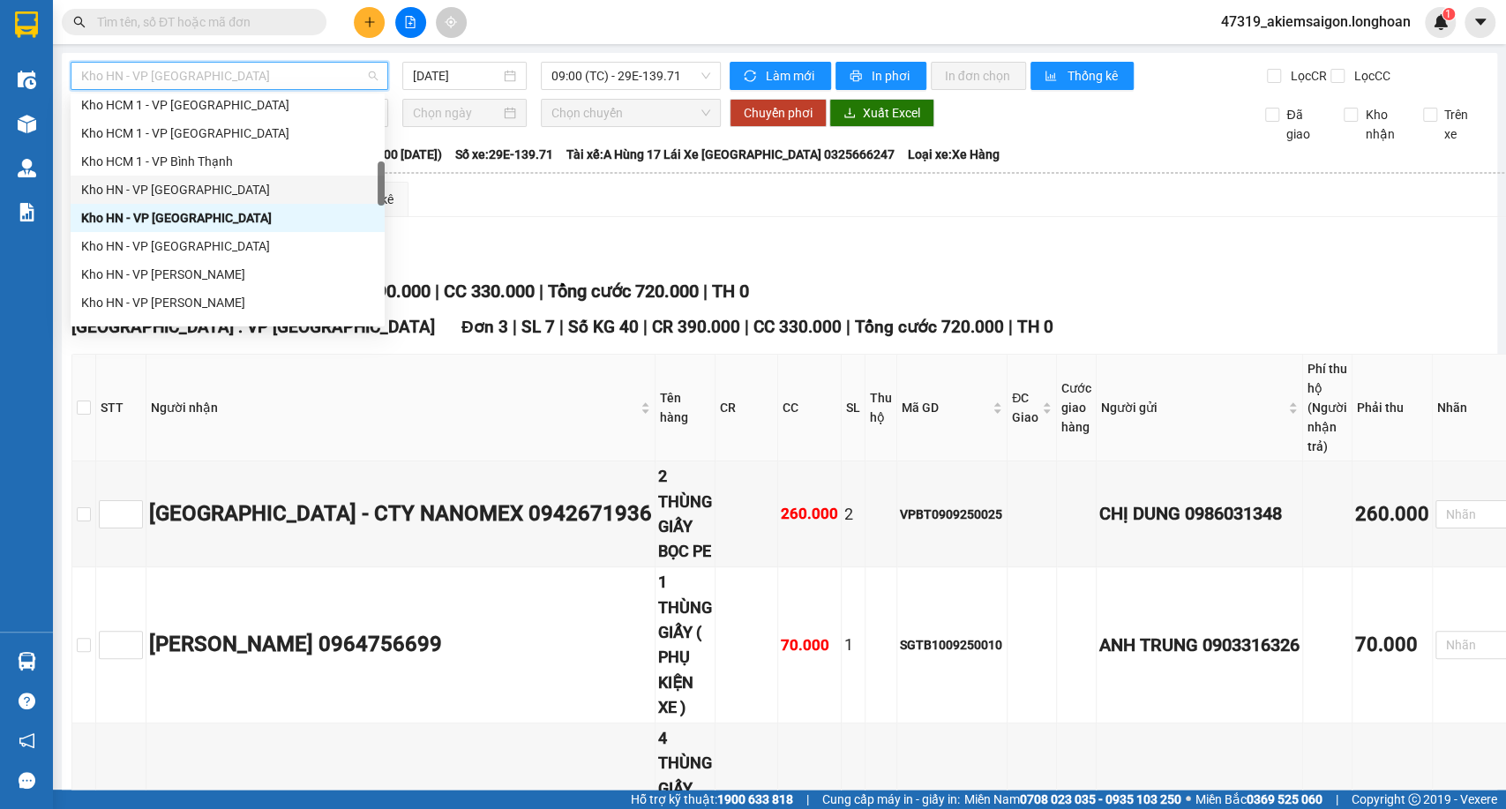
click at [144, 193] on div "Kho HN - VP Long Biên" at bounding box center [227, 189] width 293 height 19
type input "[DATE]"
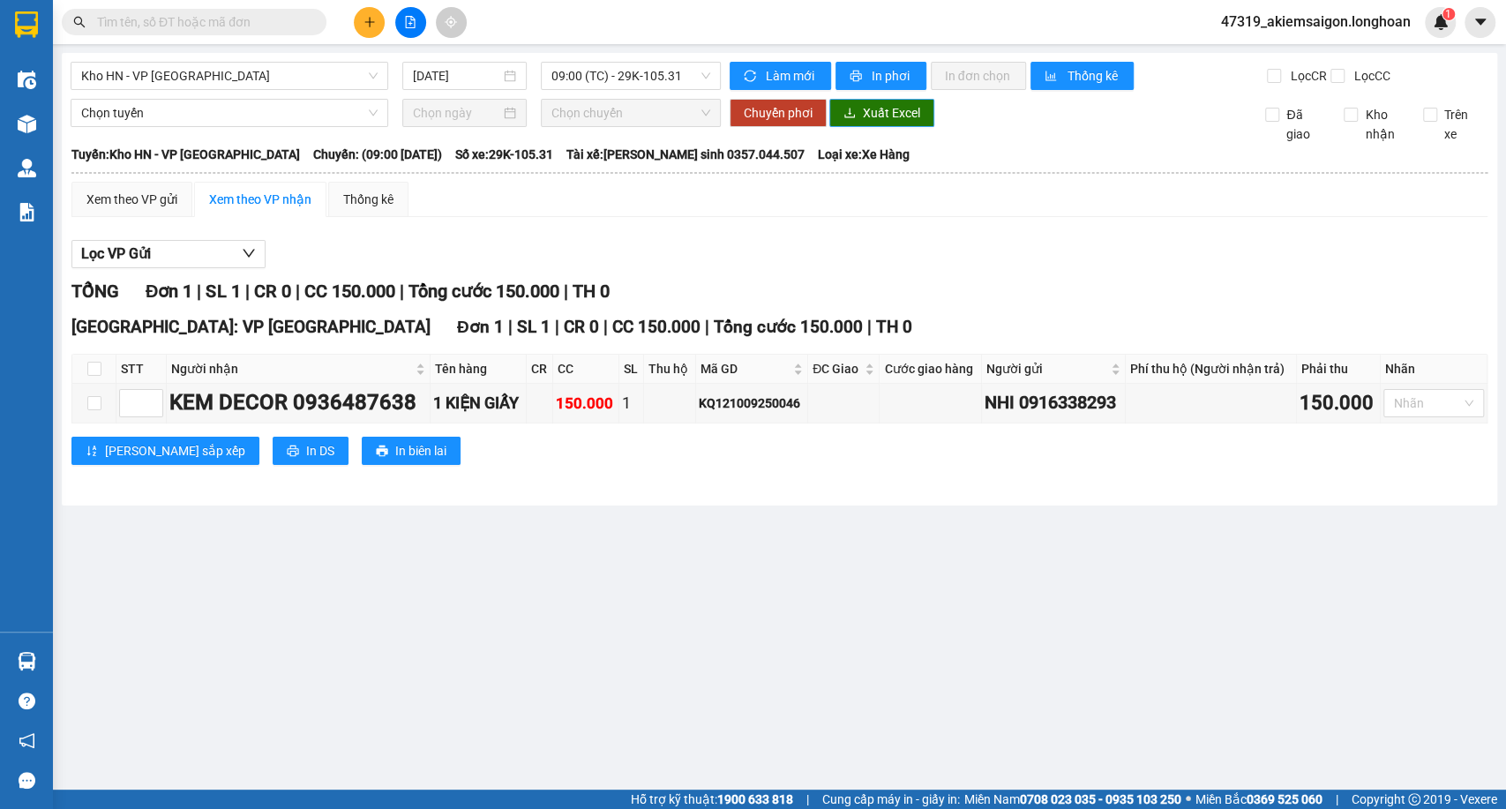
click at [883, 123] on span "Xuất Excel" at bounding box center [891, 112] width 57 height 19
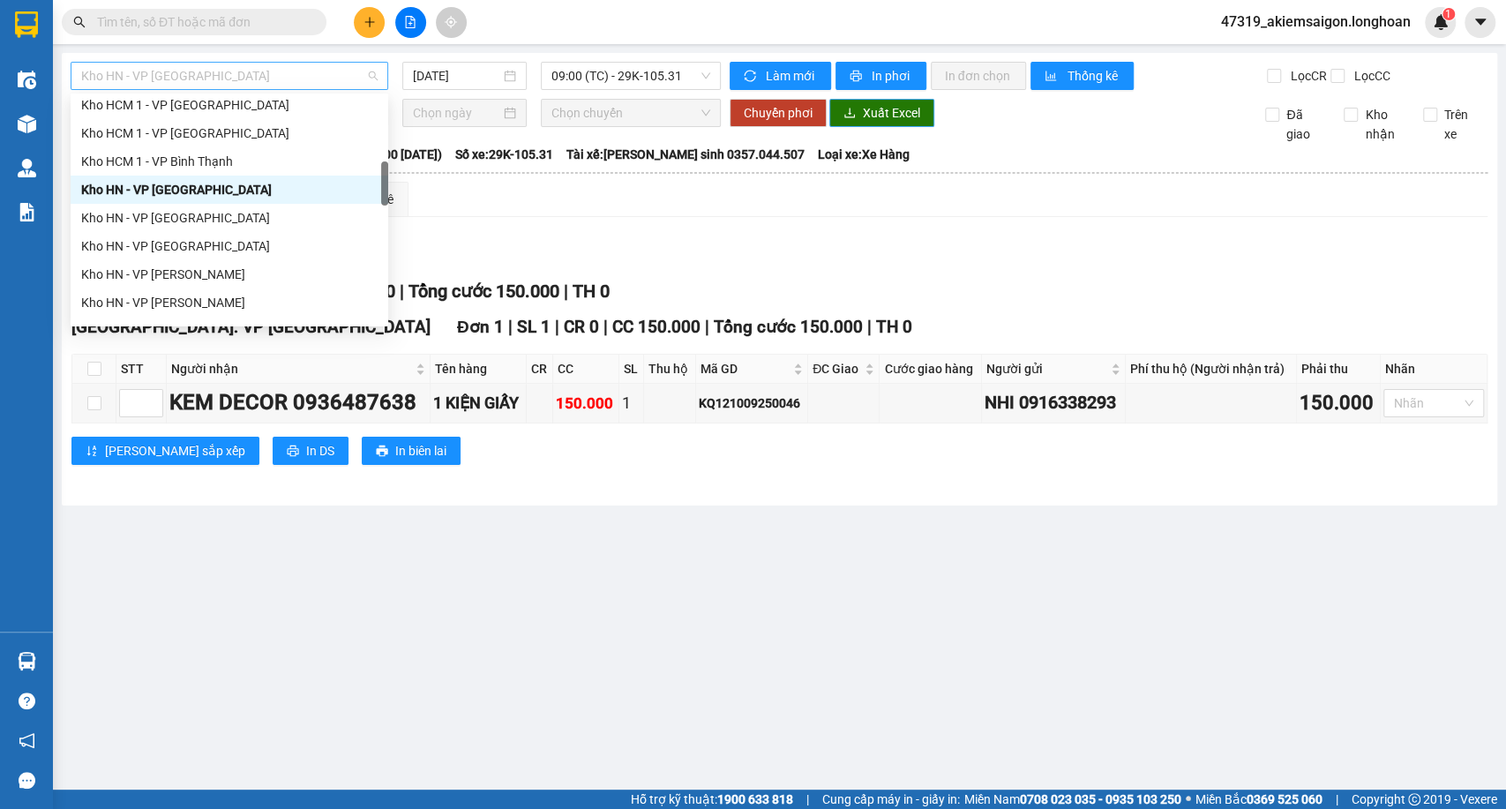
click at [302, 78] on span "Kho HN - VP Long Biên" at bounding box center [229, 76] width 296 height 26
click at [177, 242] on div "Kho HN - VP Tây Hồ" at bounding box center [229, 245] width 296 height 19
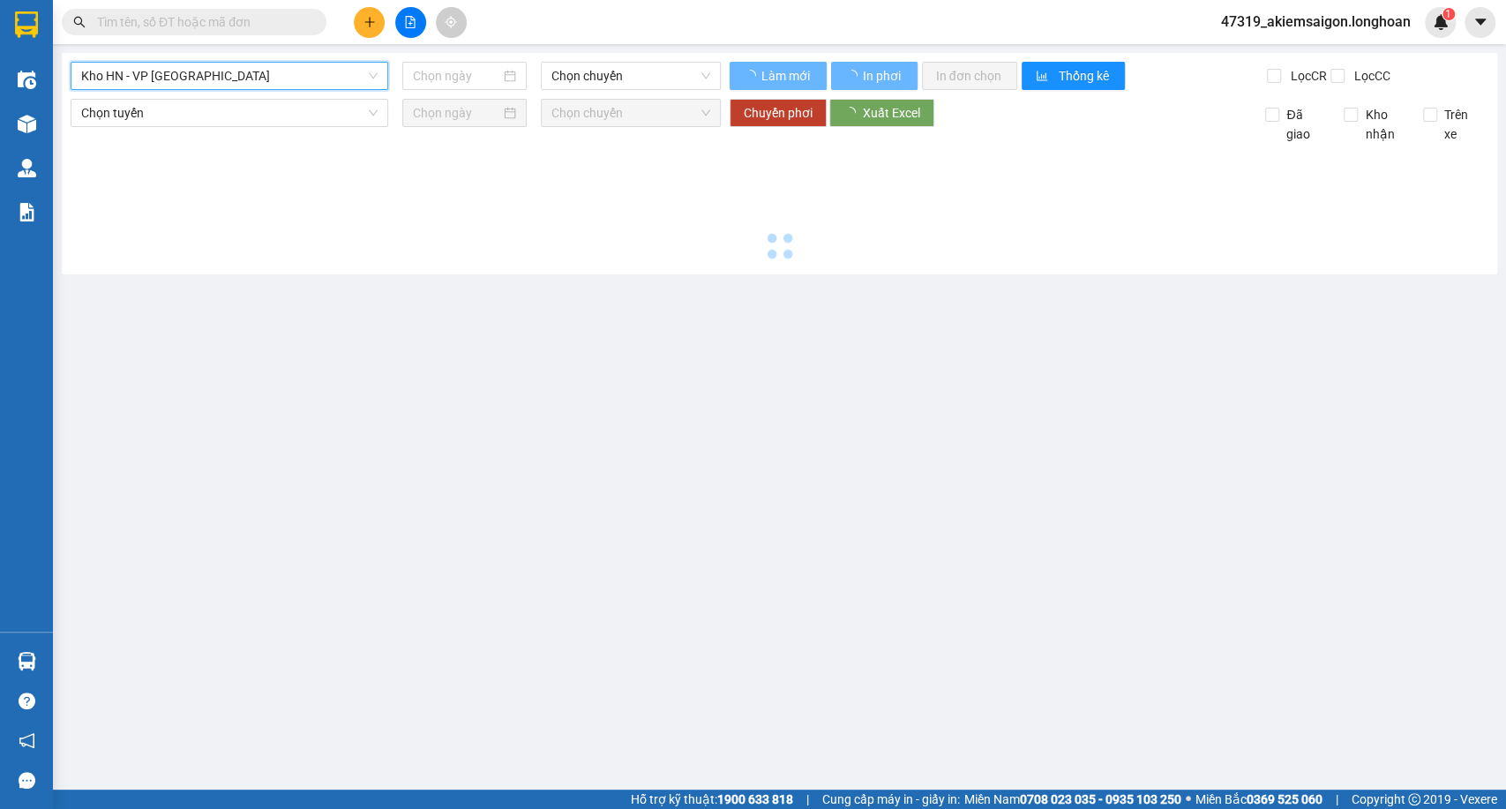
type input "[DATE]"
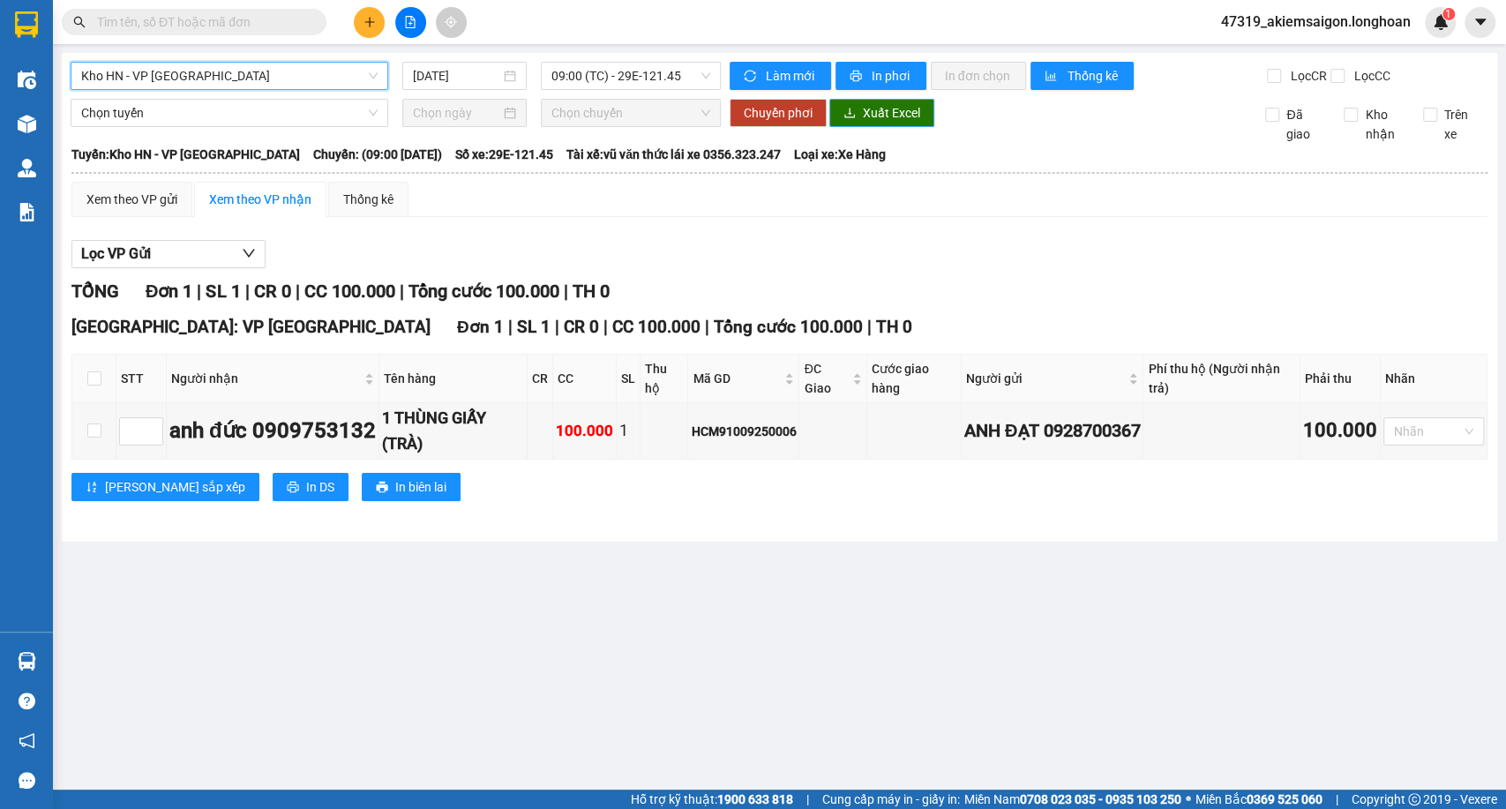
click at [888, 122] on span "Xuất Excel" at bounding box center [891, 112] width 57 height 19
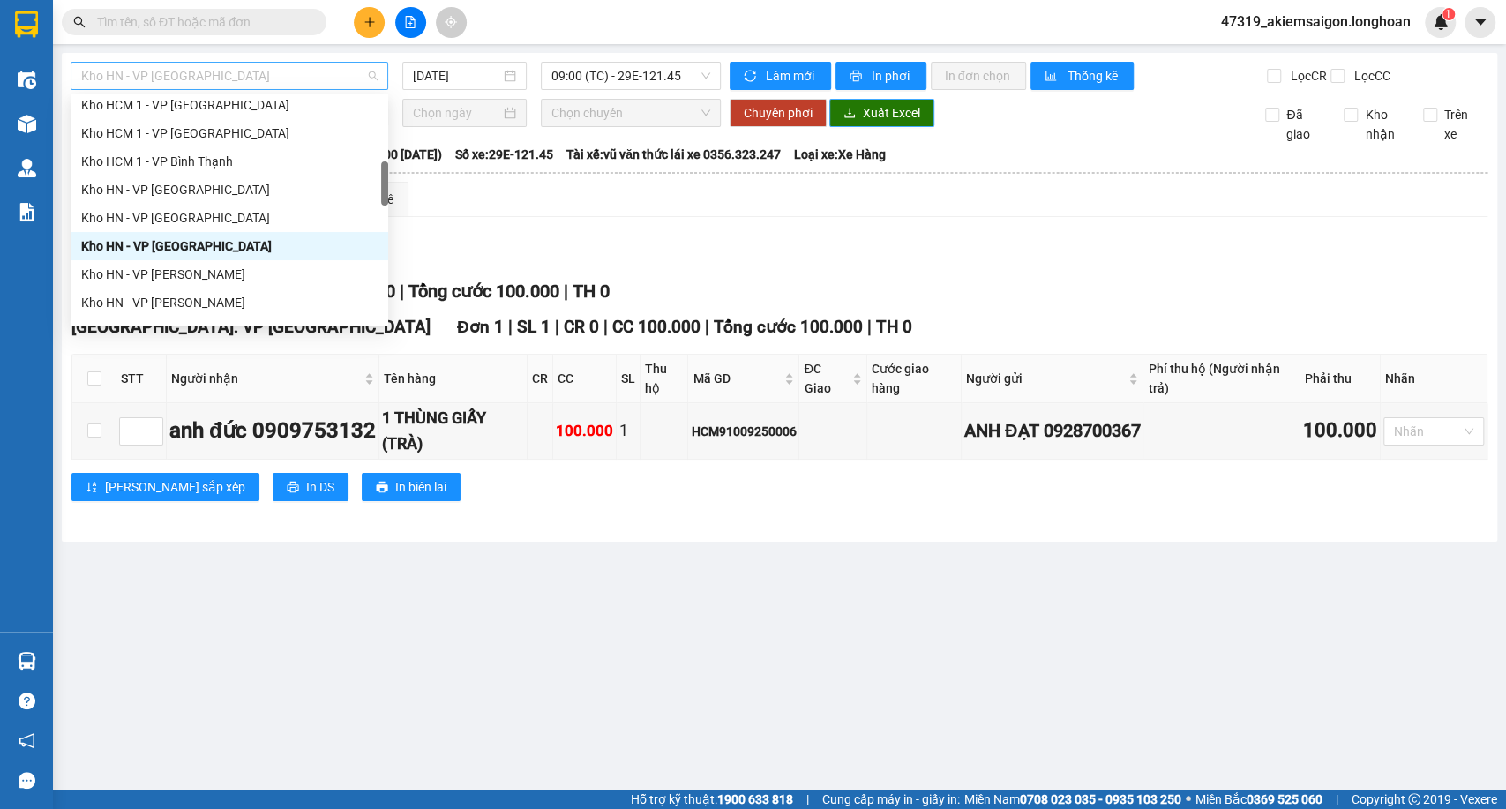
click at [266, 72] on span "Kho HN - VP Tây Hồ" at bounding box center [229, 76] width 296 height 26
click at [210, 284] on div "Kho HN - VP Thanh Xuân" at bounding box center [230, 274] width 318 height 28
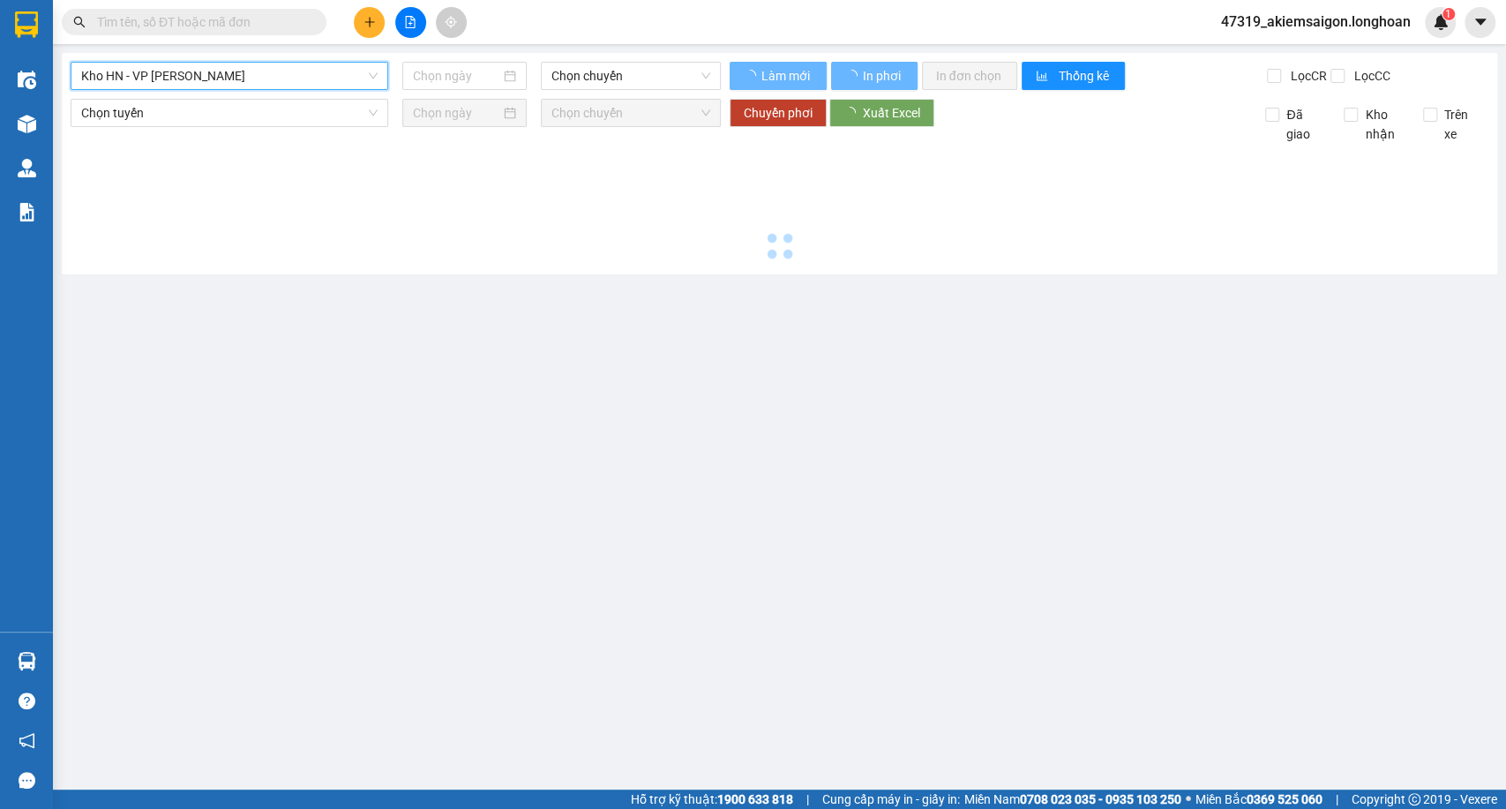
type input "[DATE]"
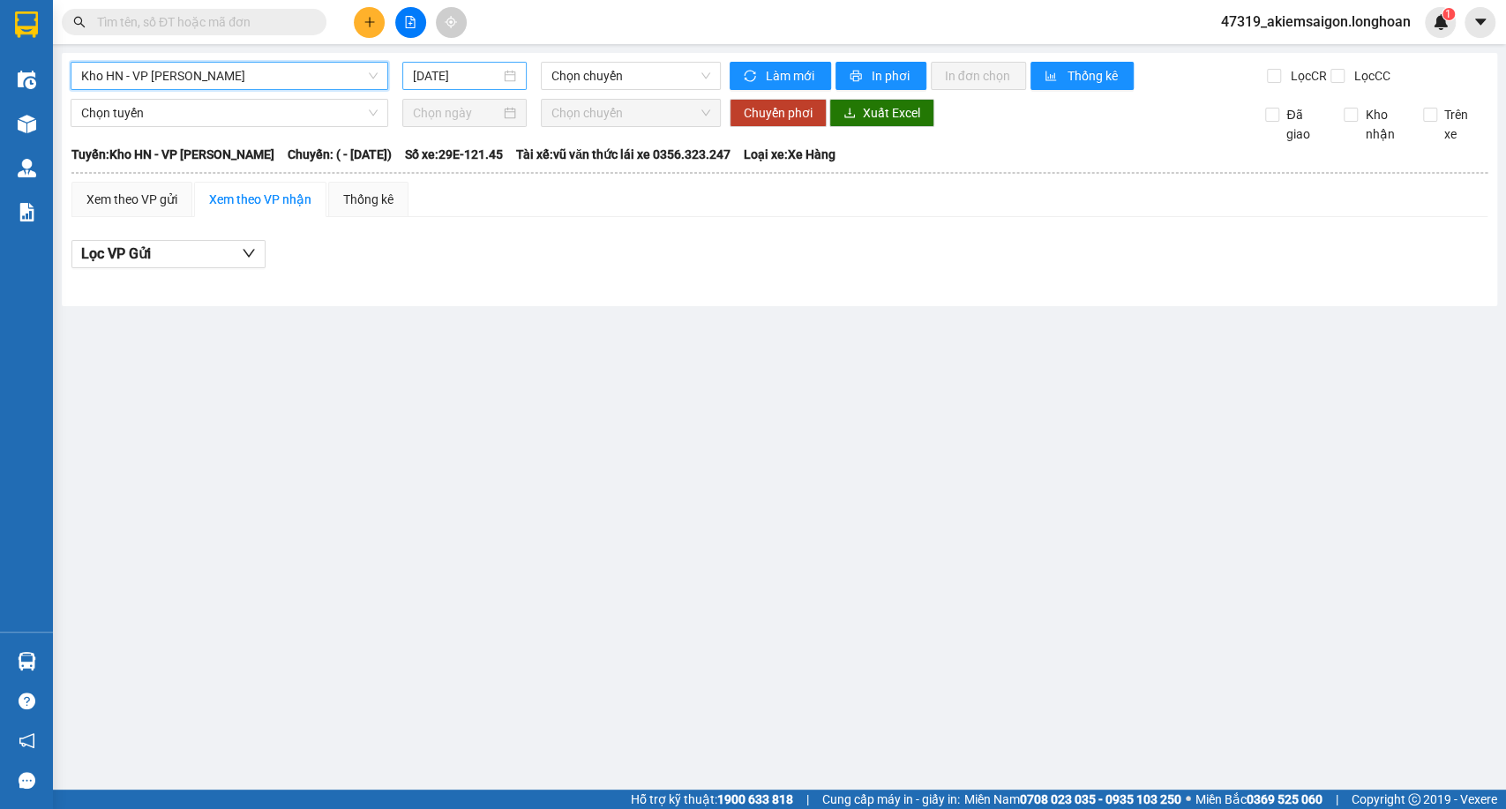
click at [409, 76] on div "[DATE]" at bounding box center [464, 76] width 124 height 28
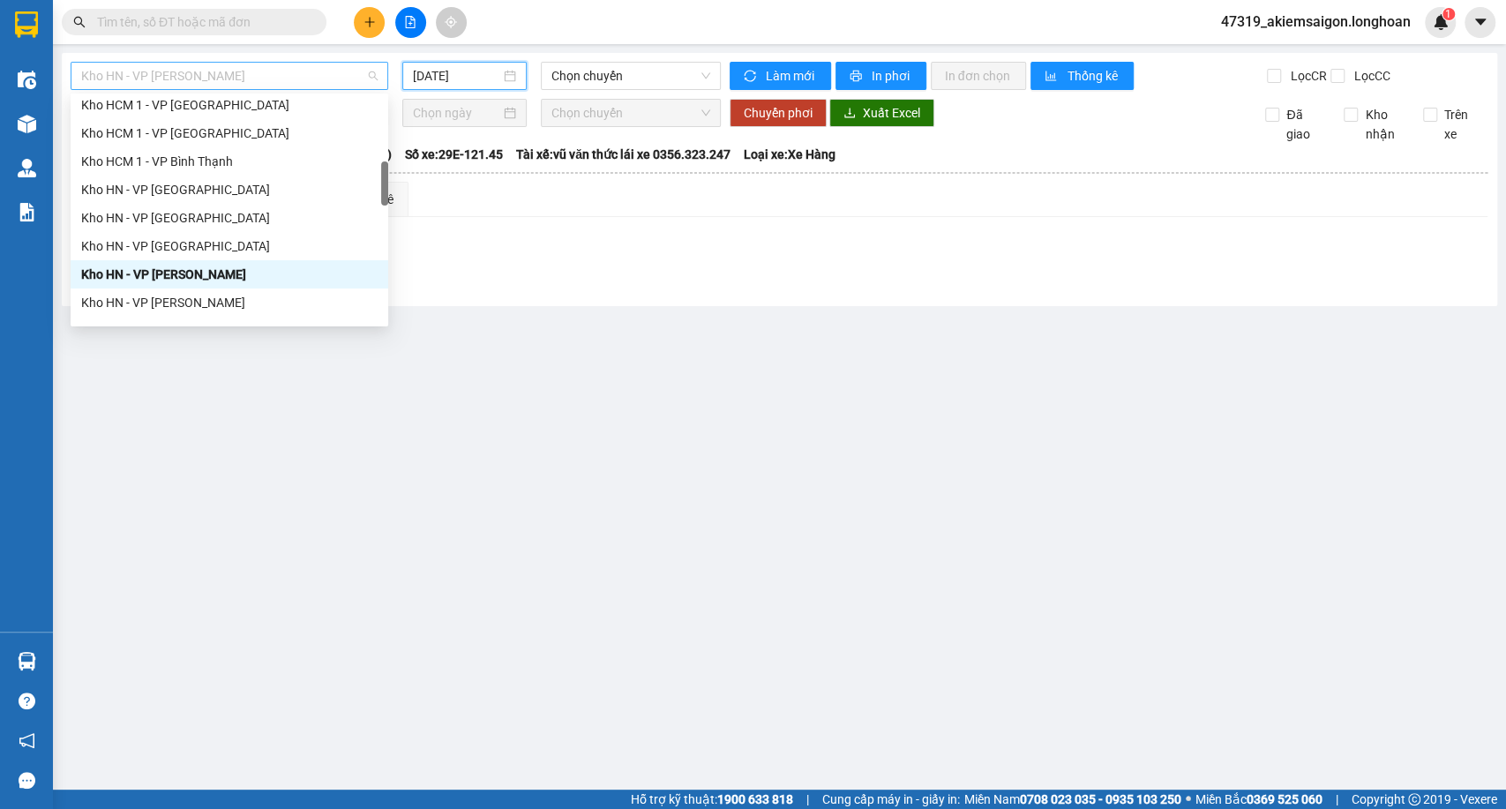
click at [321, 72] on span "Kho HN - VP Thanh Xuân" at bounding box center [229, 76] width 296 height 26
click at [215, 293] on div "Kho HN - VP Hoàng Mai" at bounding box center [229, 302] width 296 height 19
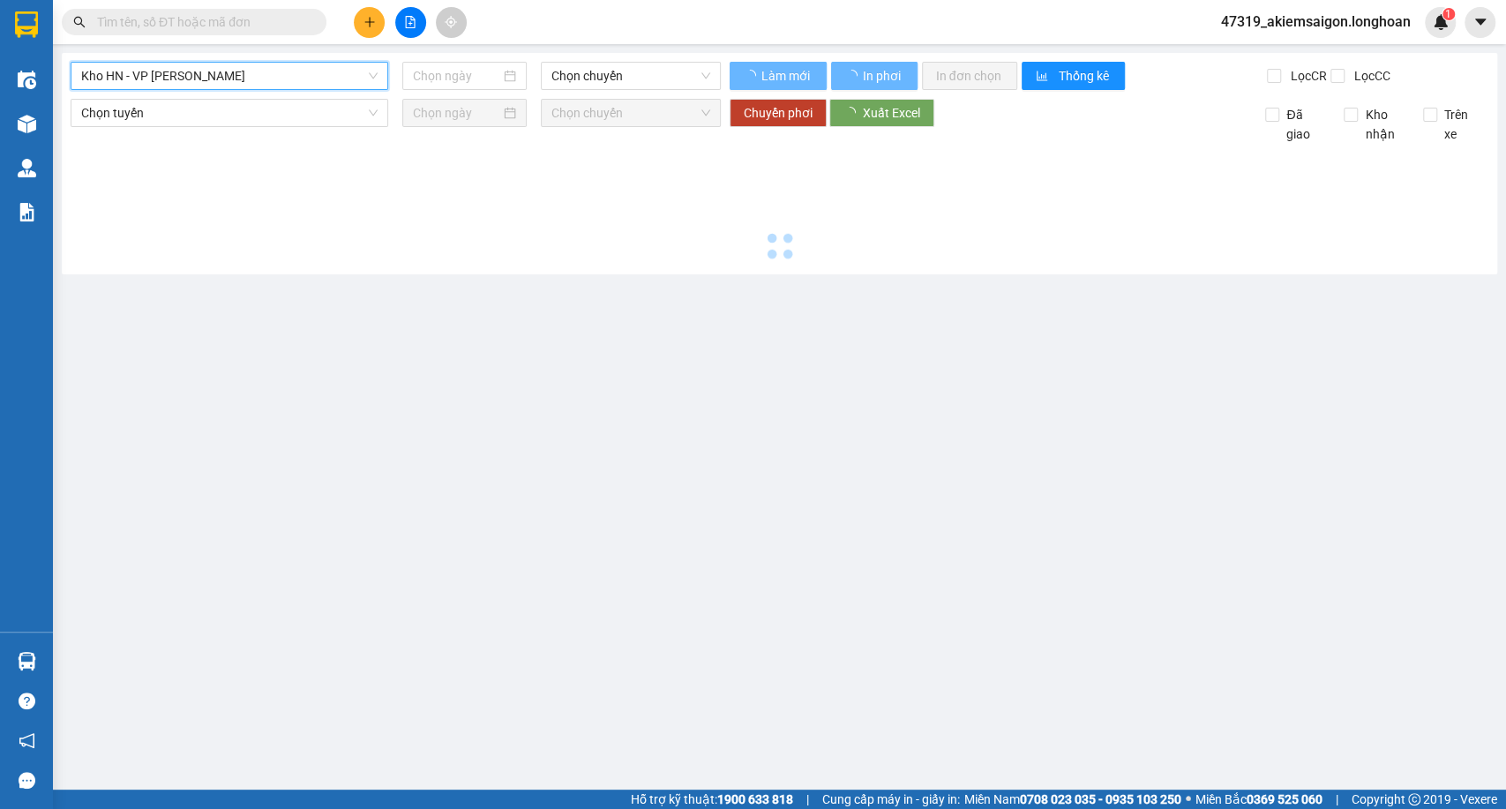
type input "[DATE]"
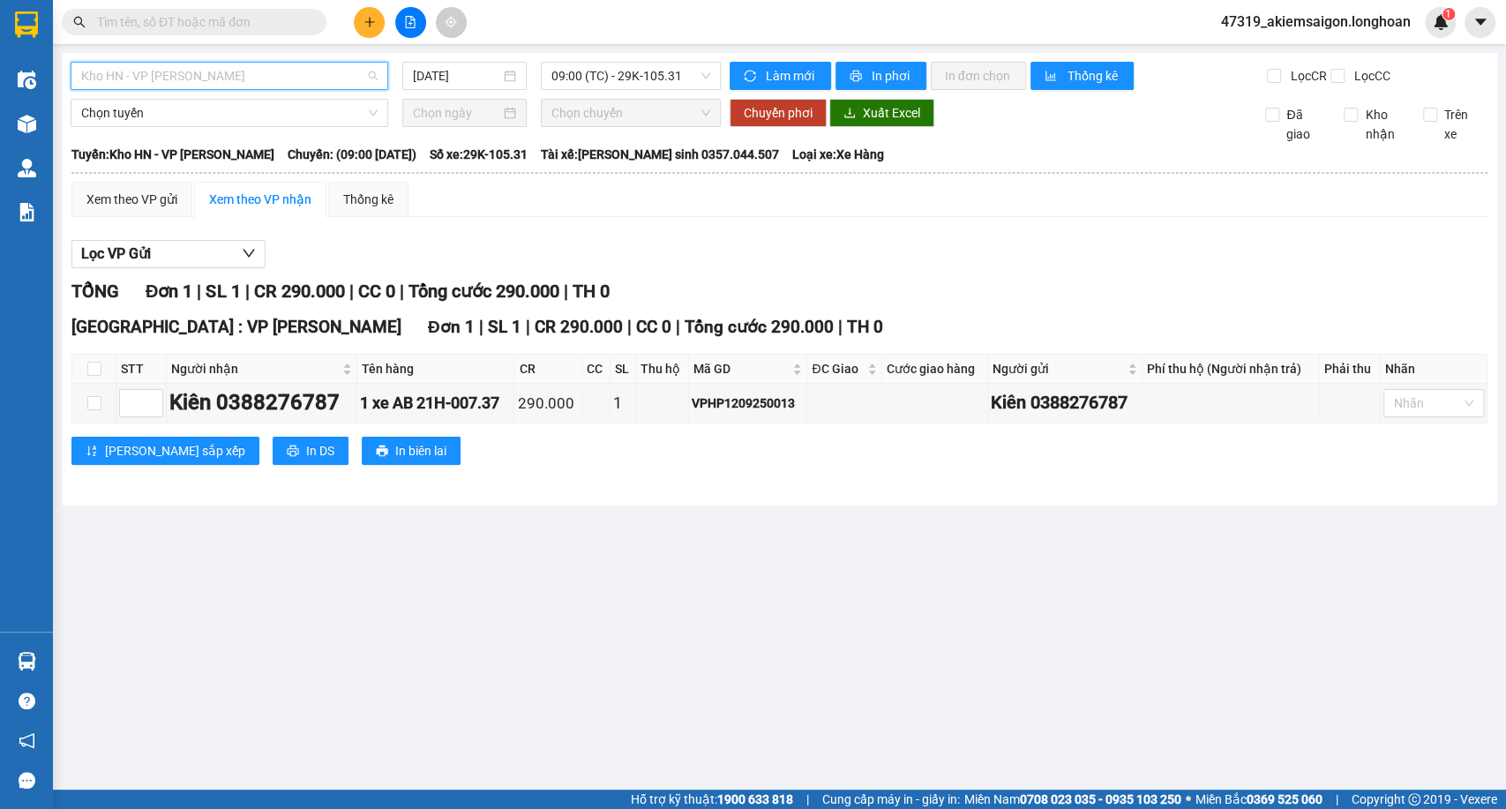
click at [267, 79] on span "Kho HN - VP Hoàng Mai" at bounding box center [229, 76] width 296 height 26
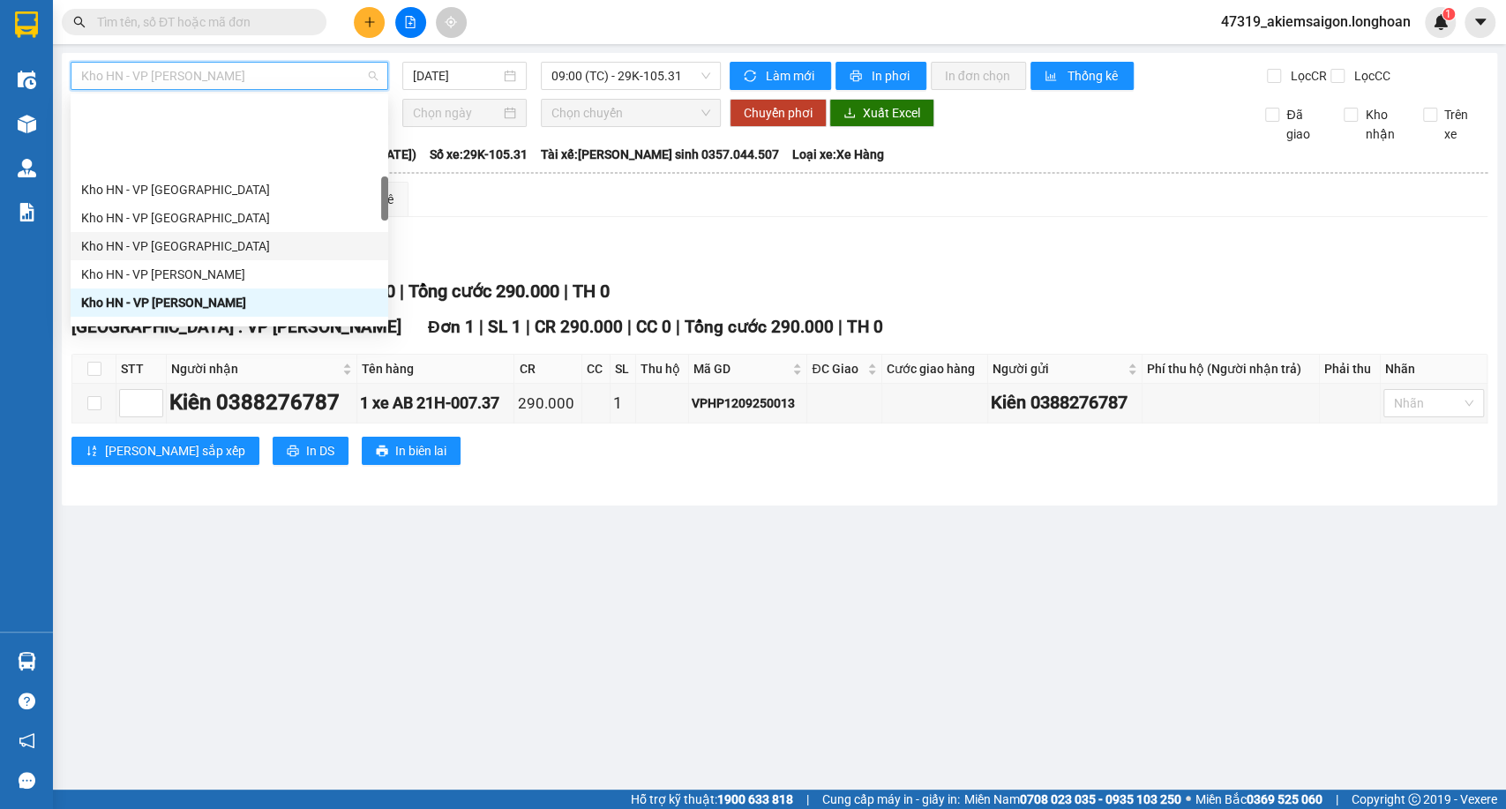
scroll to position [527, 0]
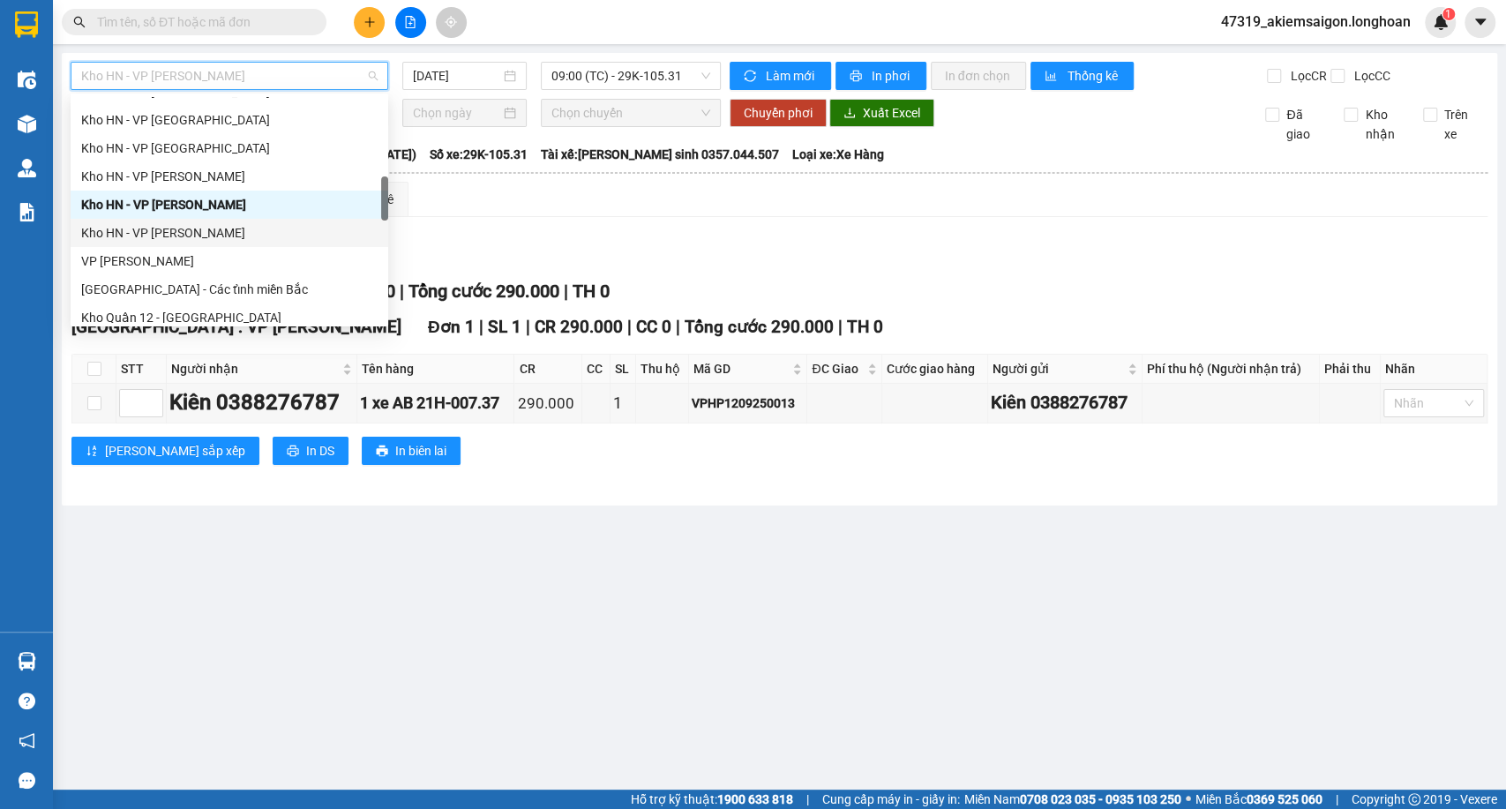
click at [148, 227] on div "Kho HN - VP Nam Từ Liêm" at bounding box center [229, 232] width 296 height 19
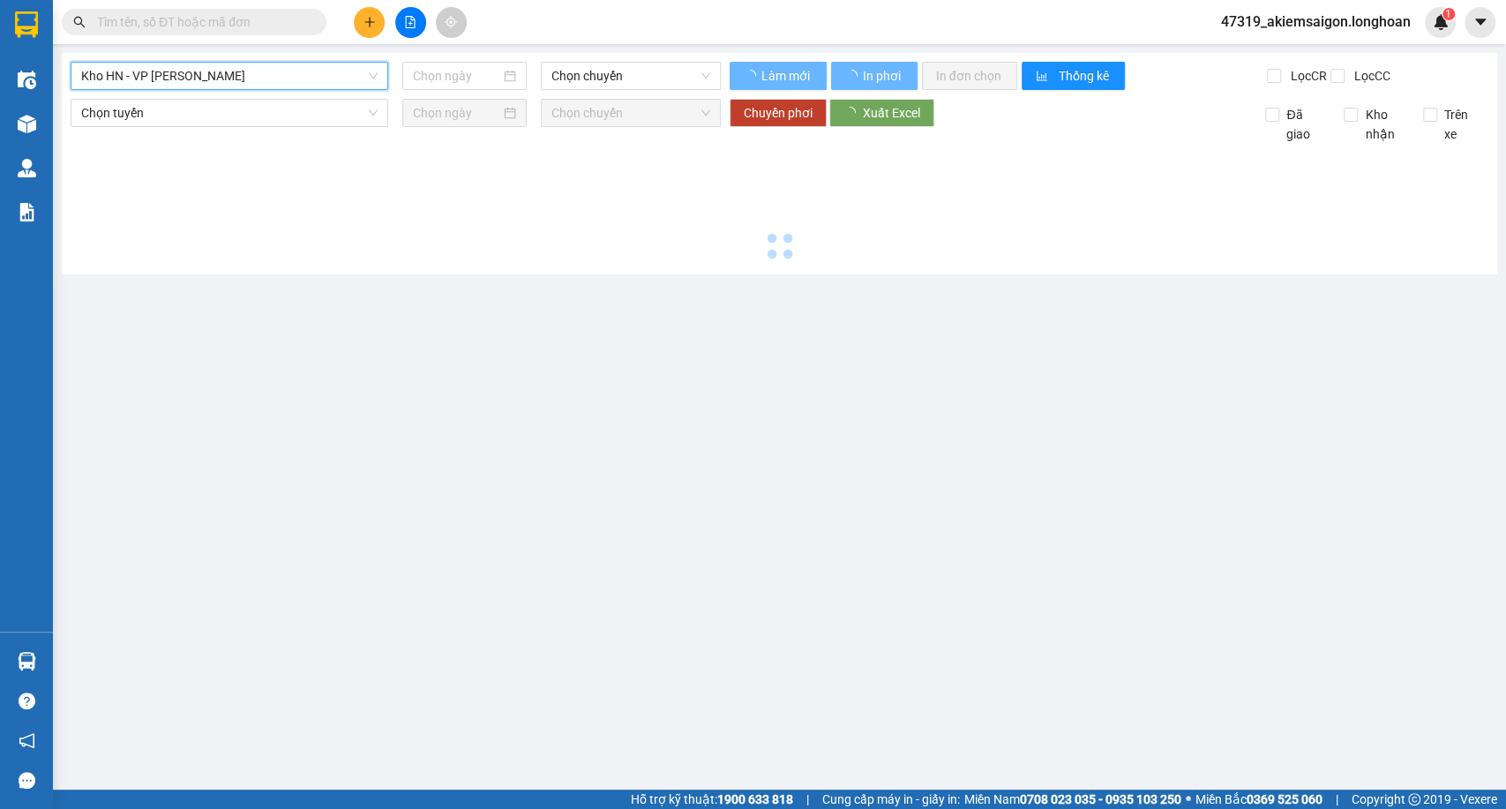
type input "[DATE]"
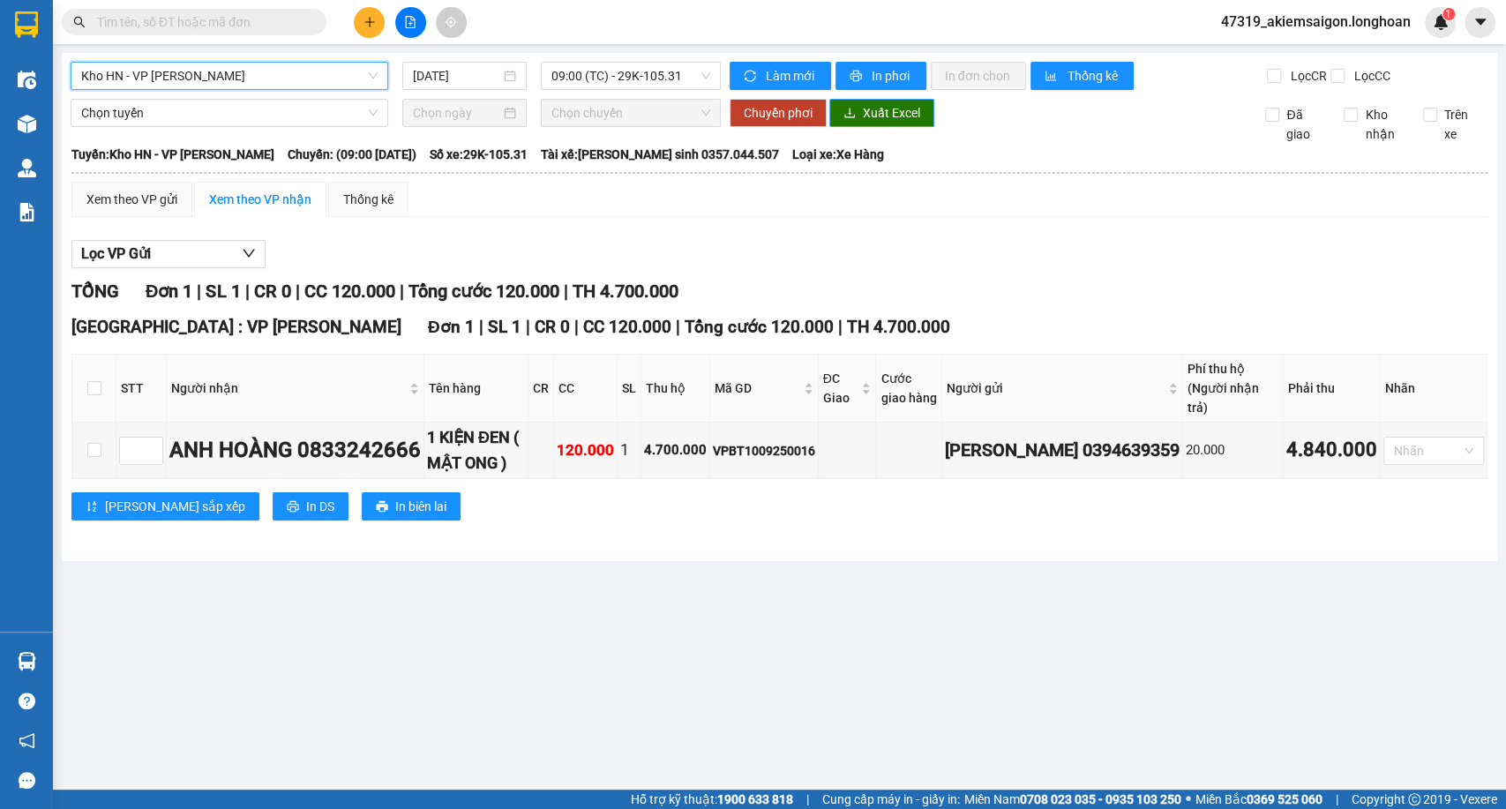
click at [868, 123] on span "Xuất Excel" at bounding box center [891, 112] width 57 height 19
click at [291, 86] on span "Kho HN - VP Nam Từ Liêm" at bounding box center [229, 76] width 296 height 26
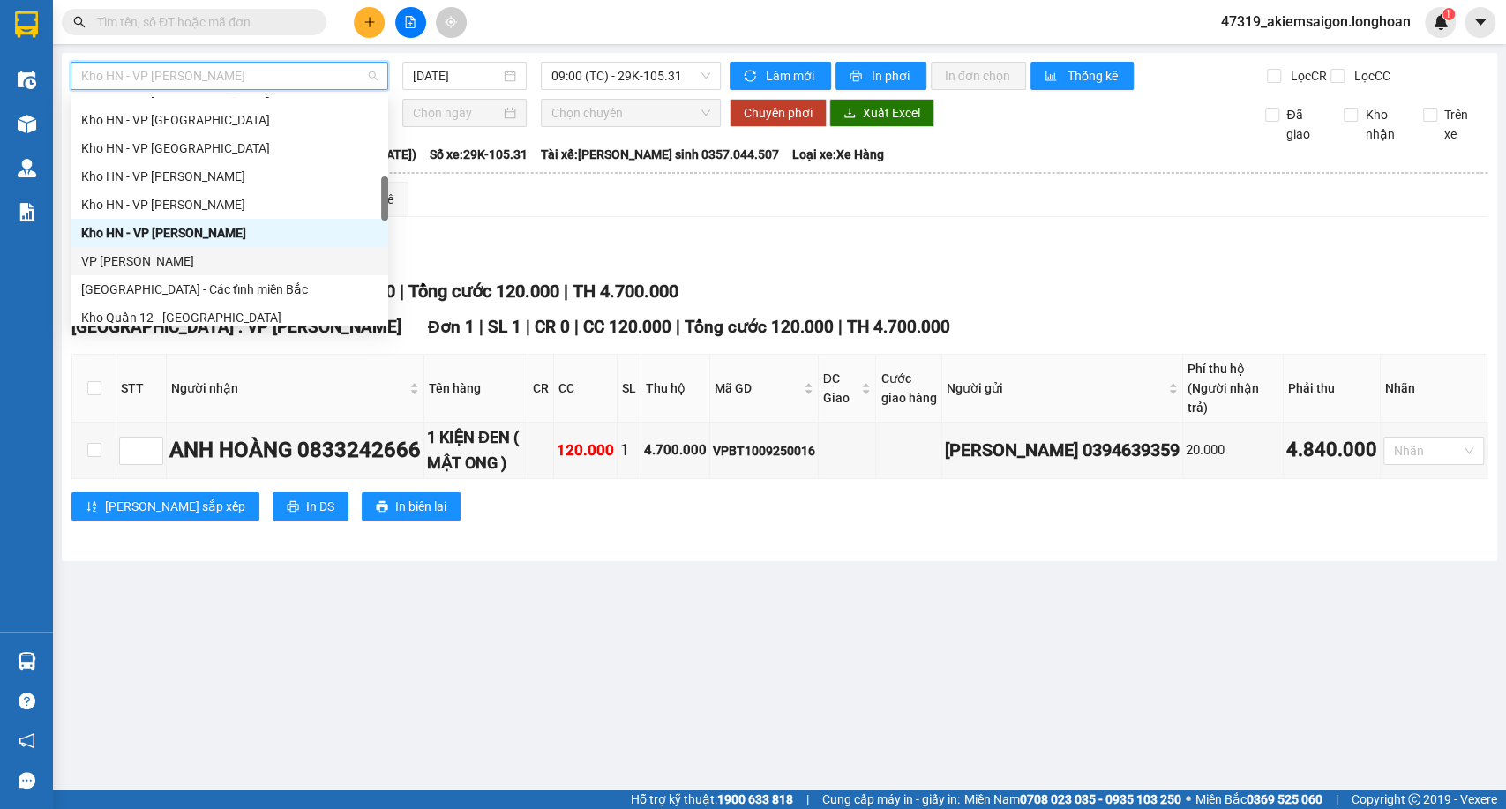
click at [186, 258] on div "VP Thanh Xuân - Kho HN" at bounding box center [229, 260] width 296 height 19
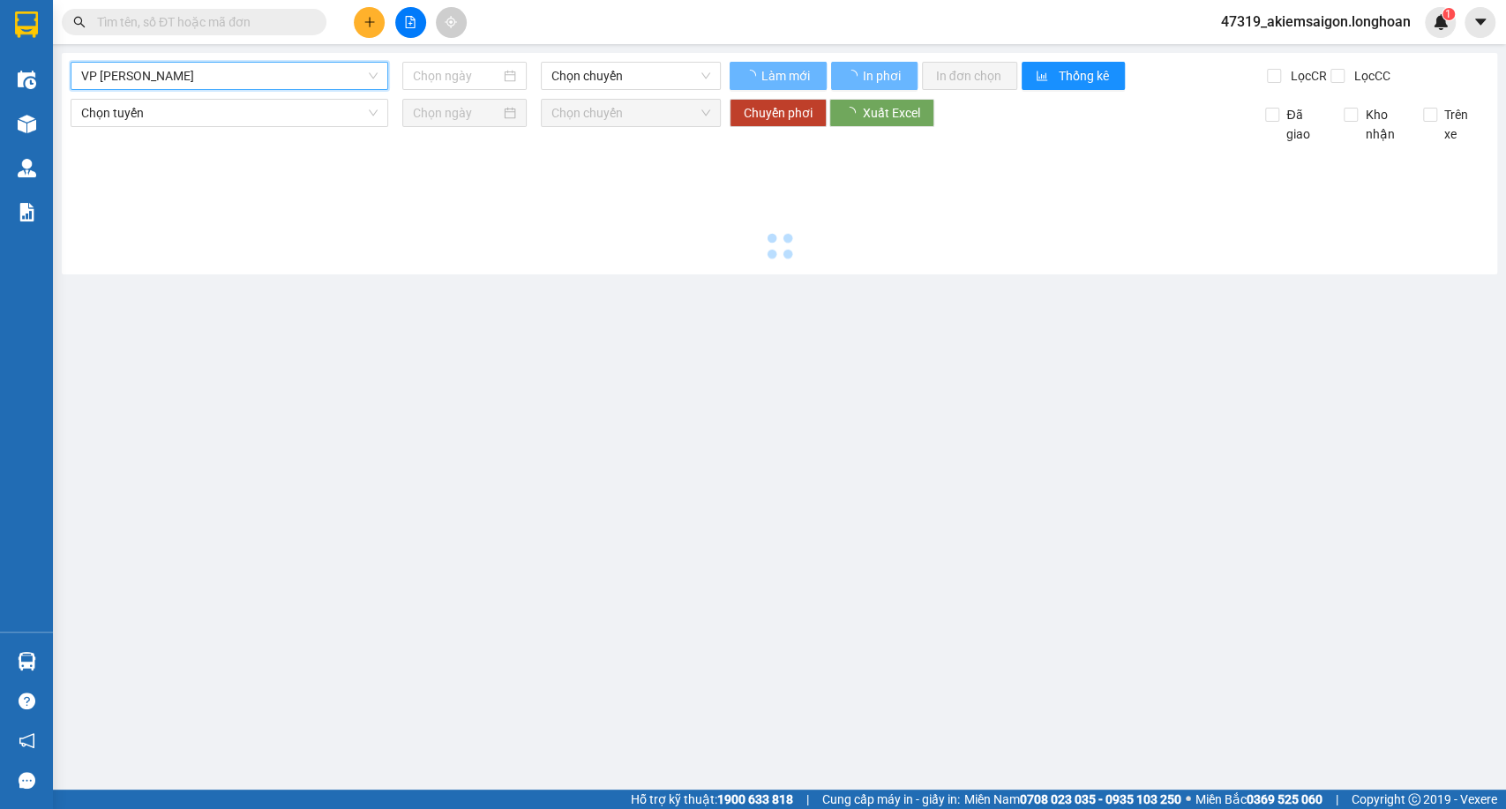
type input "[DATE]"
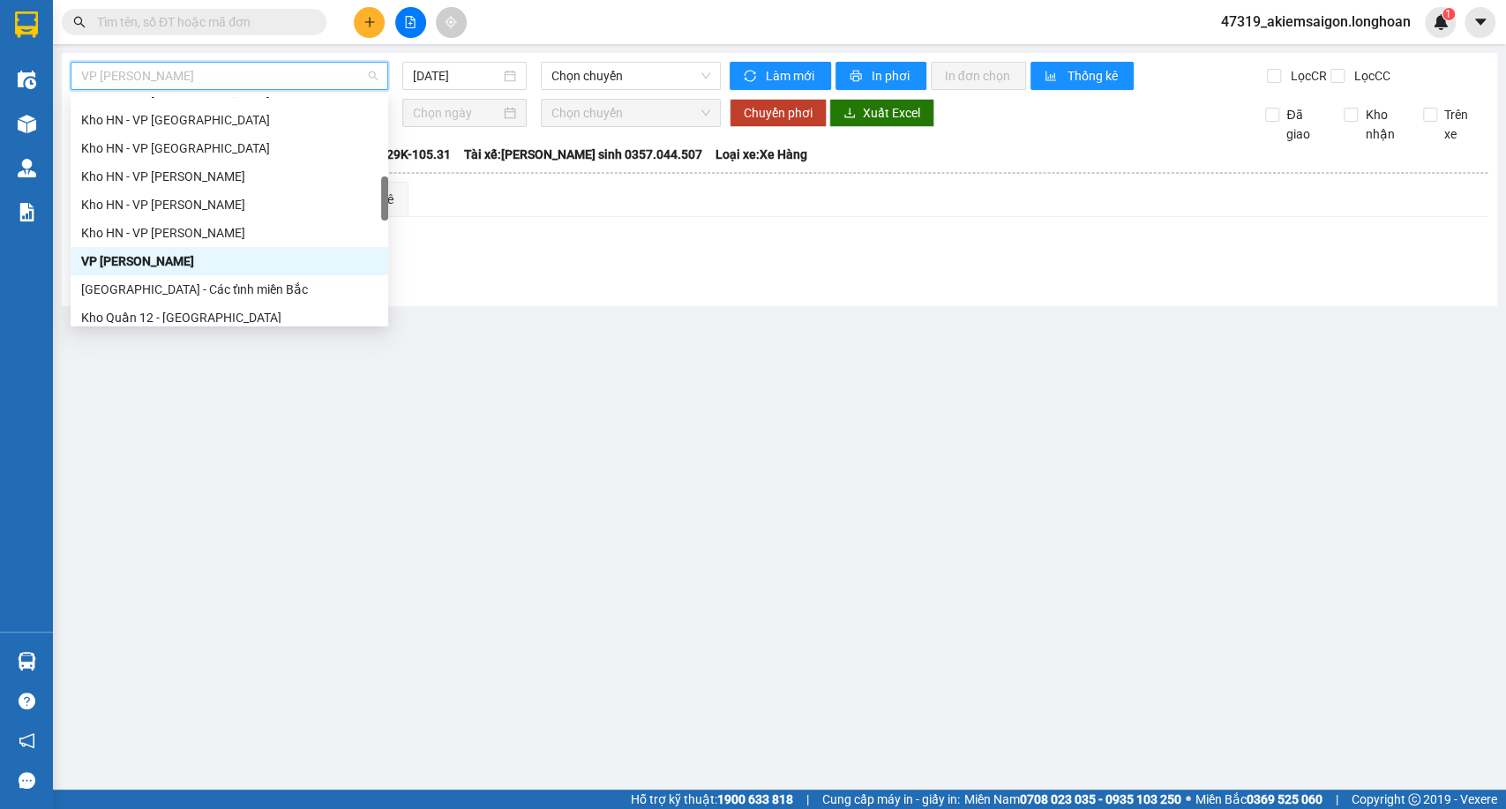
click at [318, 72] on span "VP Thanh Xuân - Kho HN" at bounding box center [229, 76] width 296 height 26
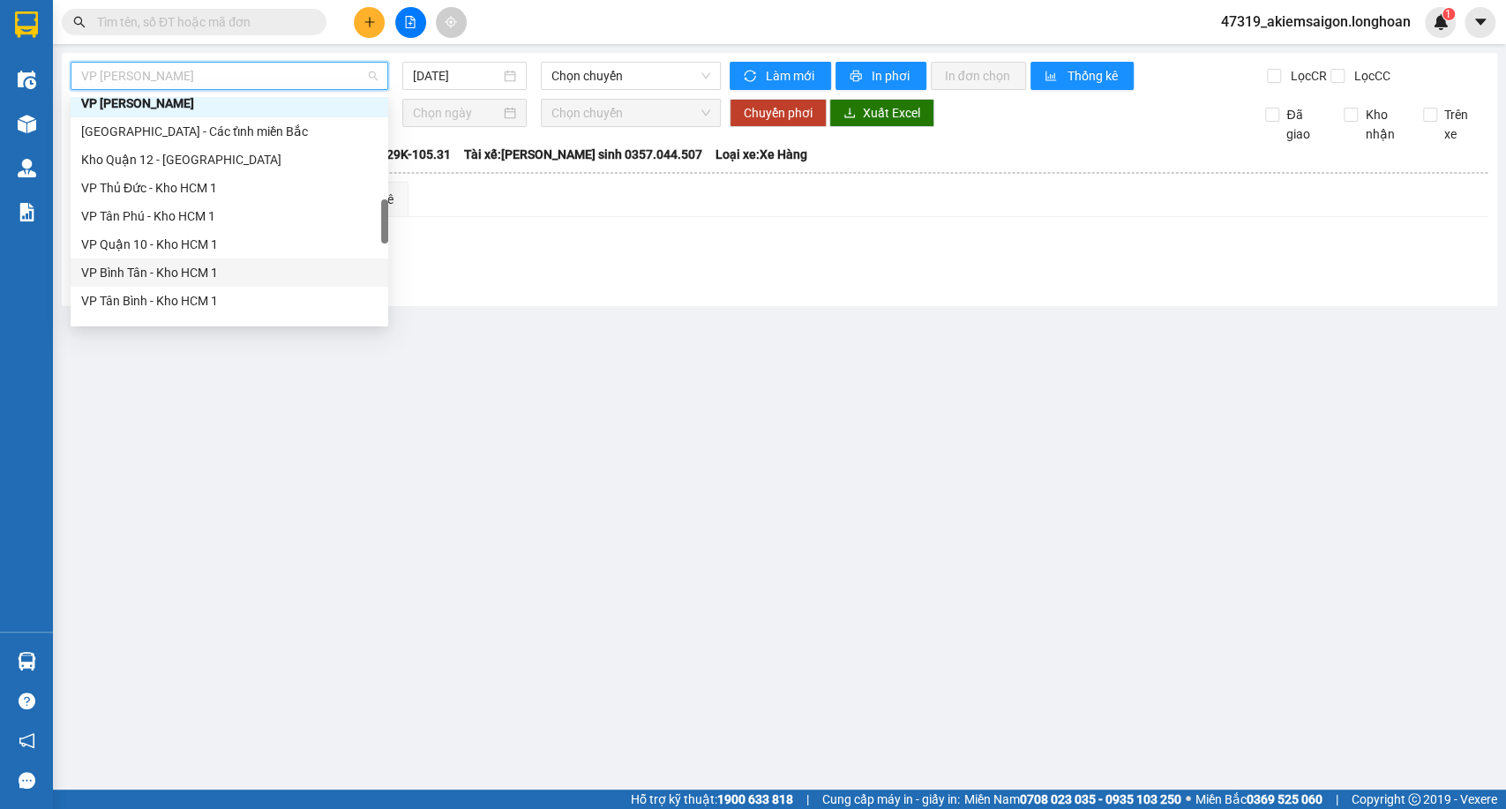
scroll to position [1214, 0]
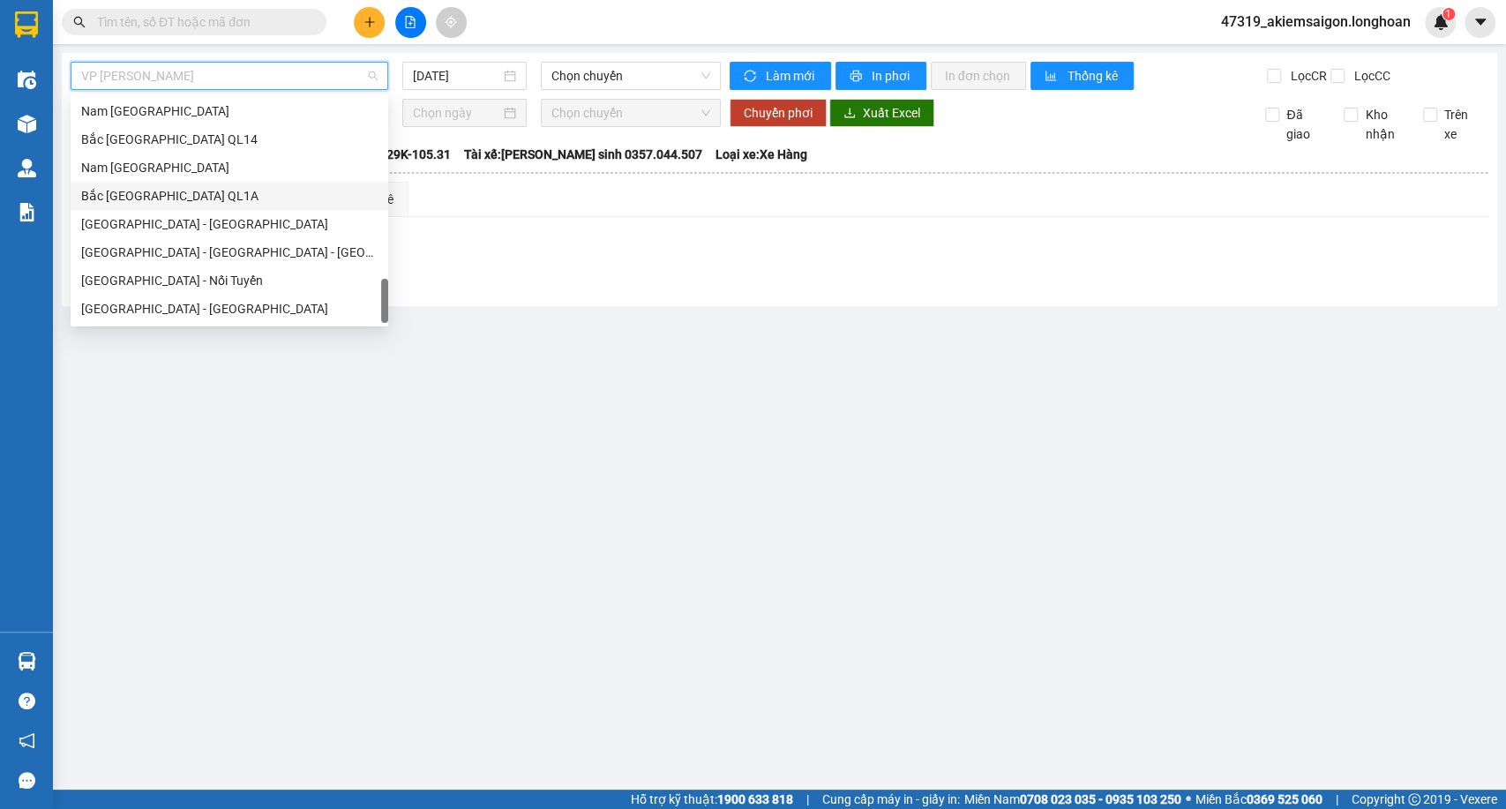
click at [120, 191] on div "Bắc [GEOGRAPHIC_DATA] QL1A" at bounding box center [229, 195] width 296 height 19
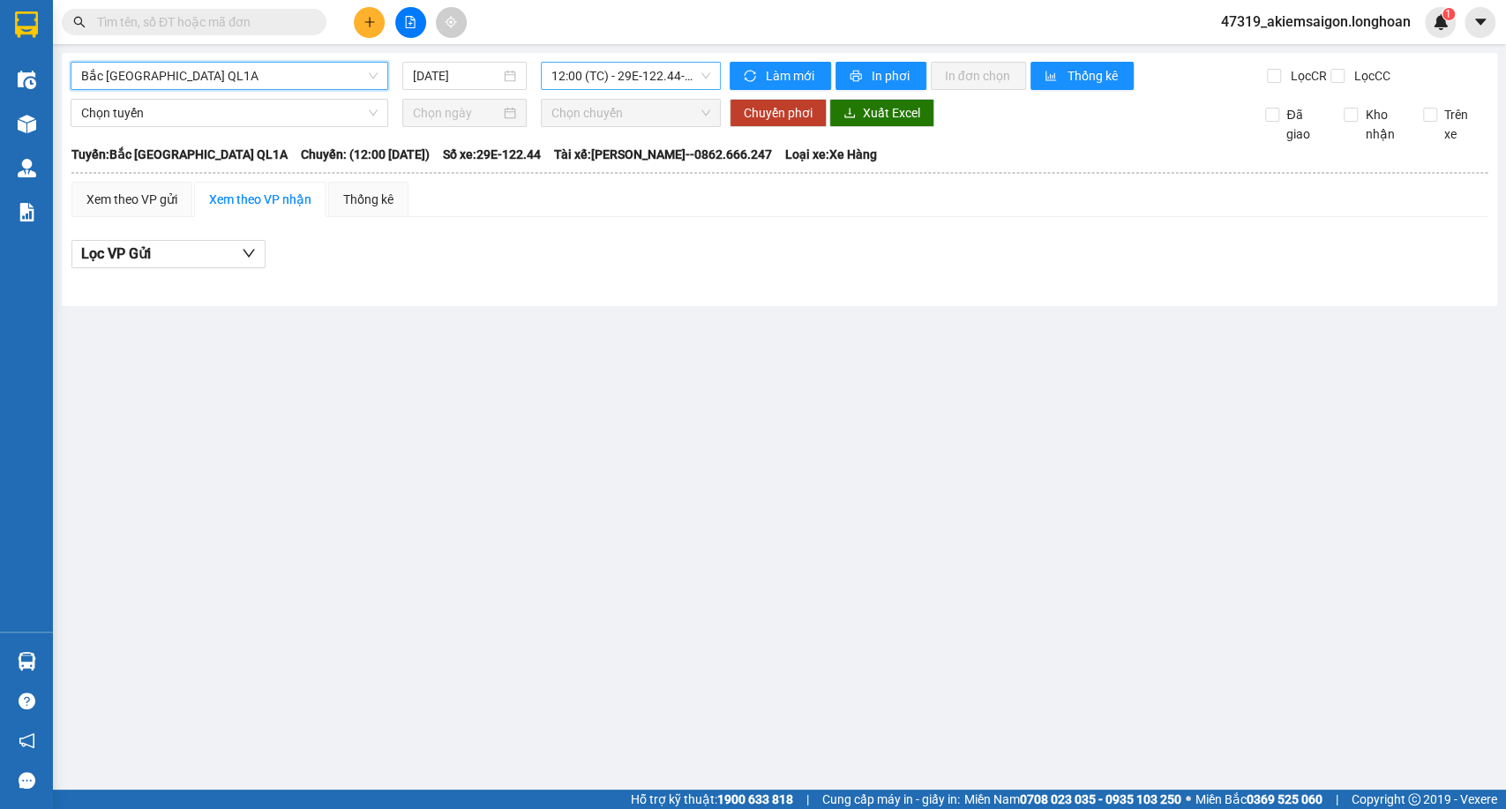
click at [601, 81] on span "12:00 (TC) - 29E-122.44 - (Đã hủy)" at bounding box center [630, 76] width 158 height 26
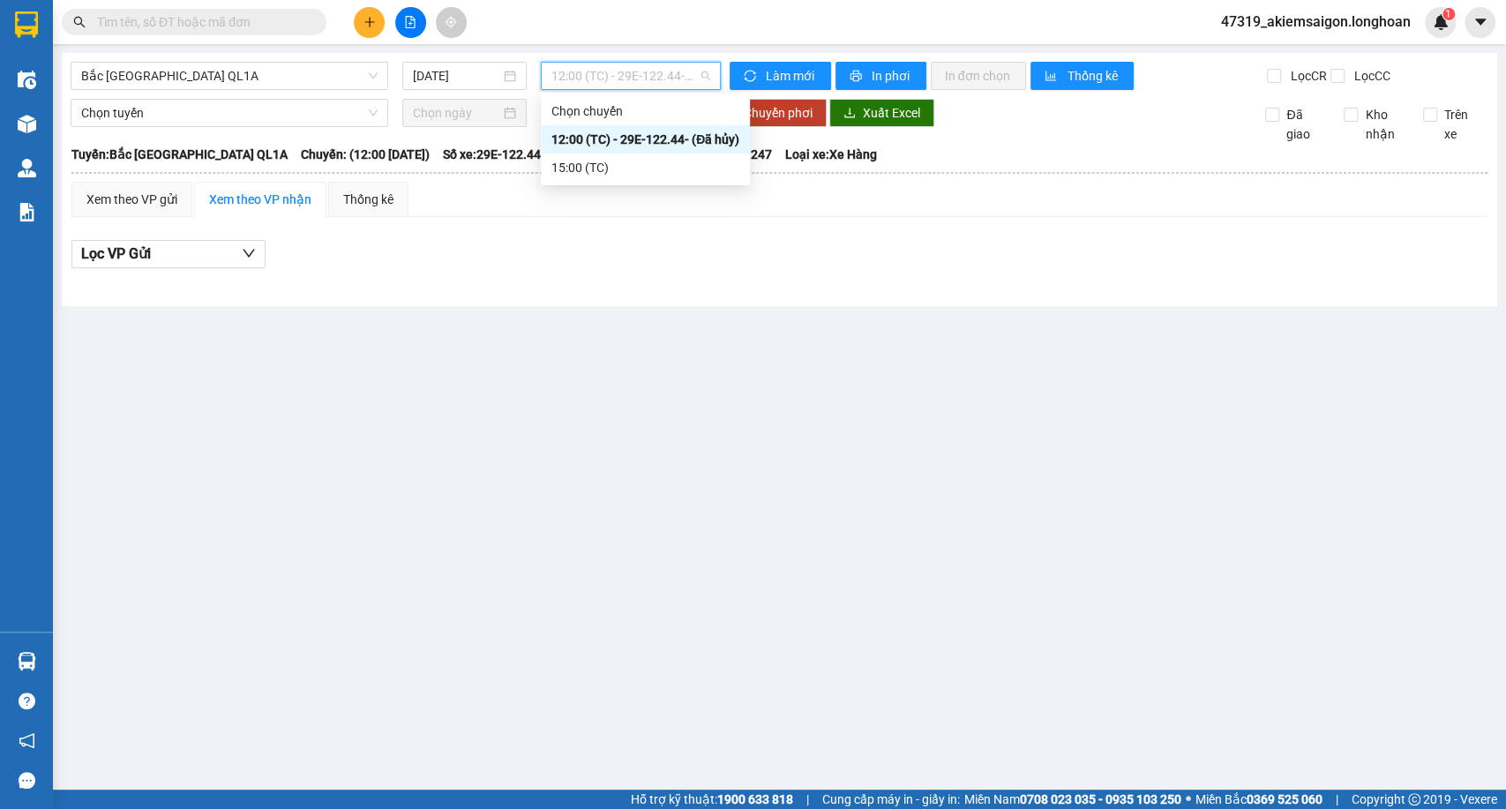
click at [601, 81] on span "12:00 (TC) - 29E-122.44 - (Đã hủy)" at bounding box center [630, 76] width 158 height 26
click at [576, 166] on div "15:00 (TC)" at bounding box center [645, 167] width 188 height 19
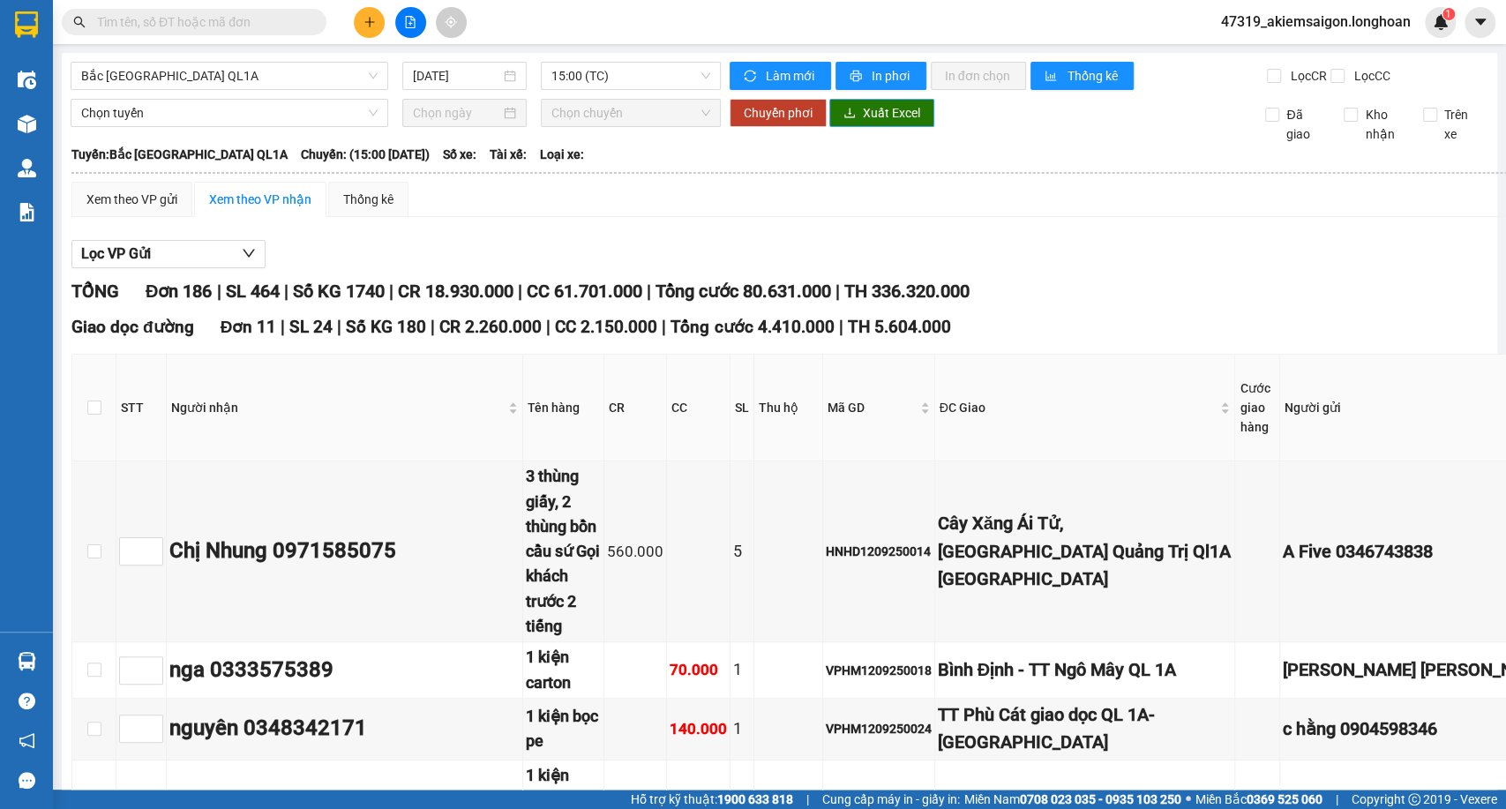
click at [870, 123] on span "Xuất Excel" at bounding box center [891, 112] width 57 height 19
click at [464, 76] on input "[DATE]" at bounding box center [456, 75] width 87 height 19
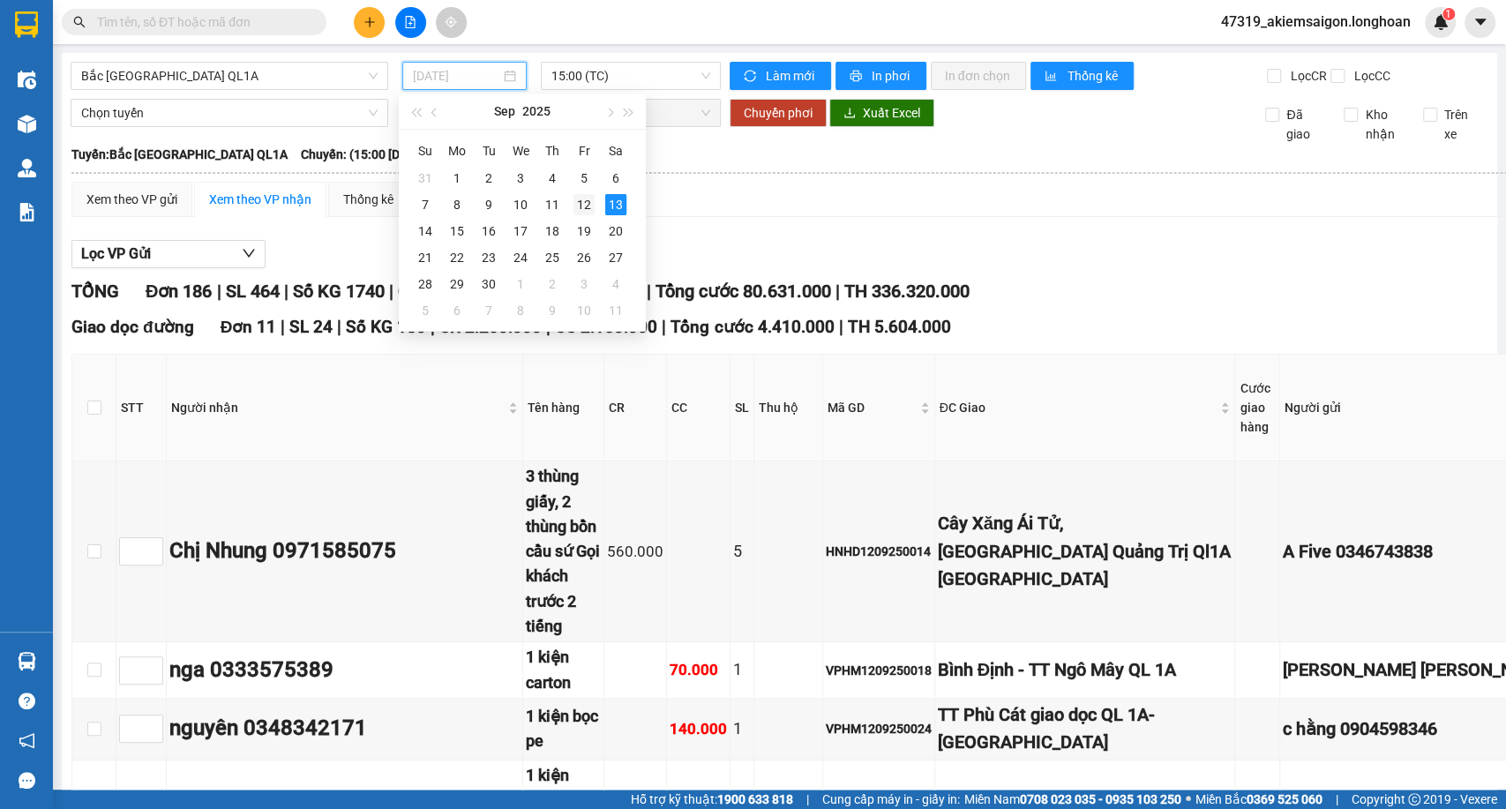
click at [582, 205] on div "12" at bounding box center [583, 204] width 21 height 21
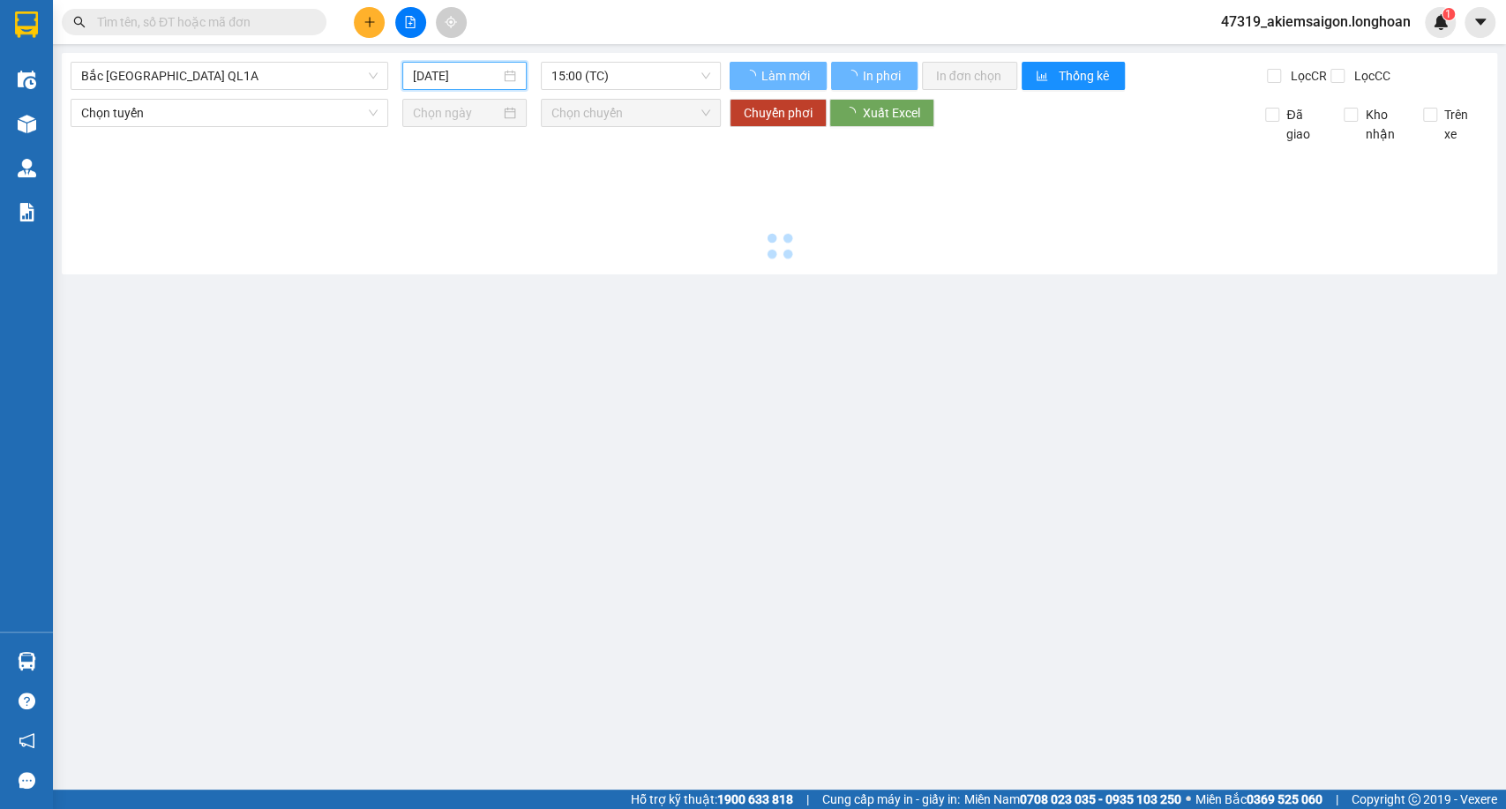
type input "[DATE]"
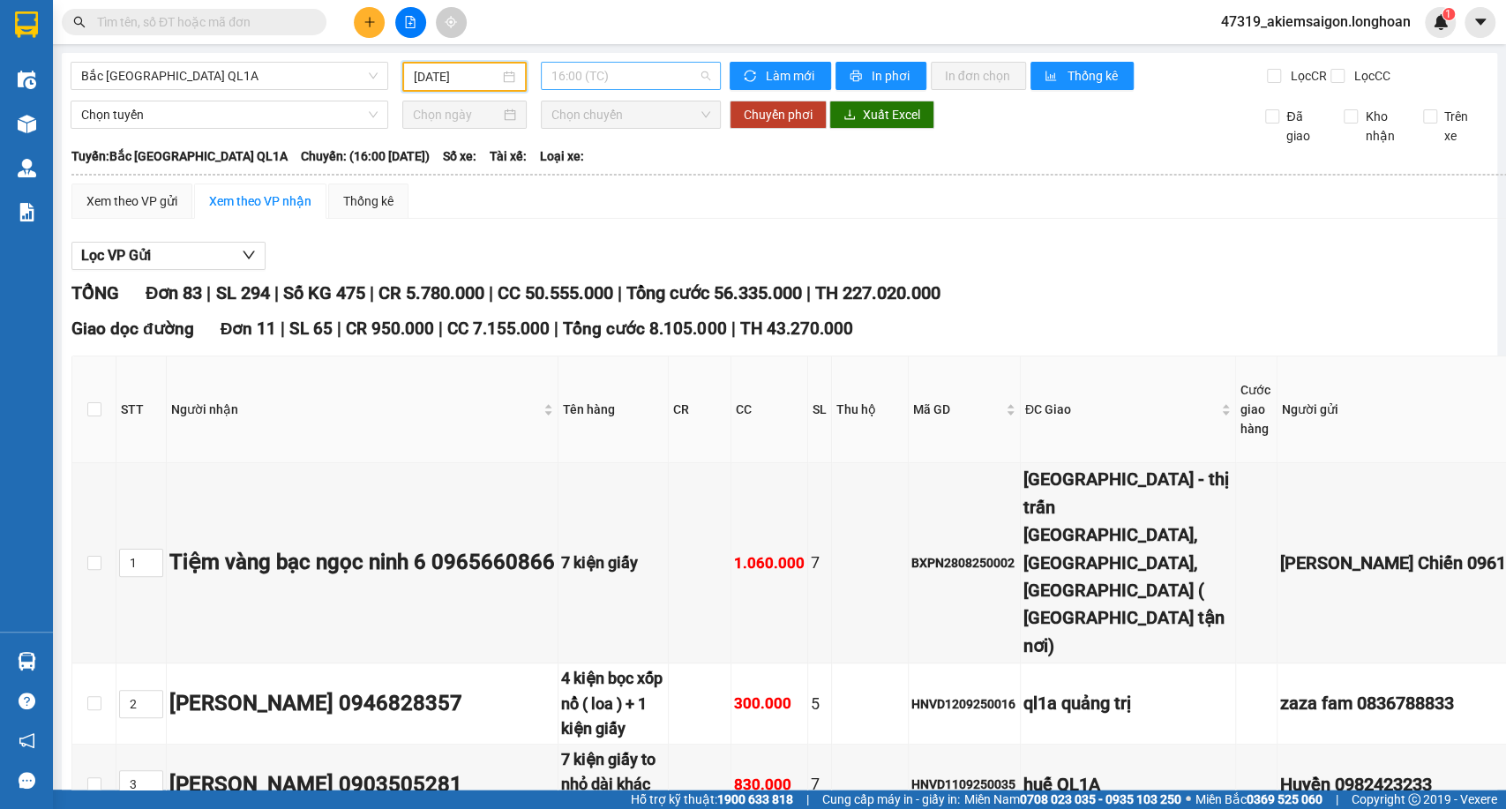
click at [617, 72] on span "16:00 (TC)" at bounding box center [630, 76] width 158 height 26
click at [575, 171] on div "23:00 (TC)" at bounding box center [615, 167] width 138 height 19
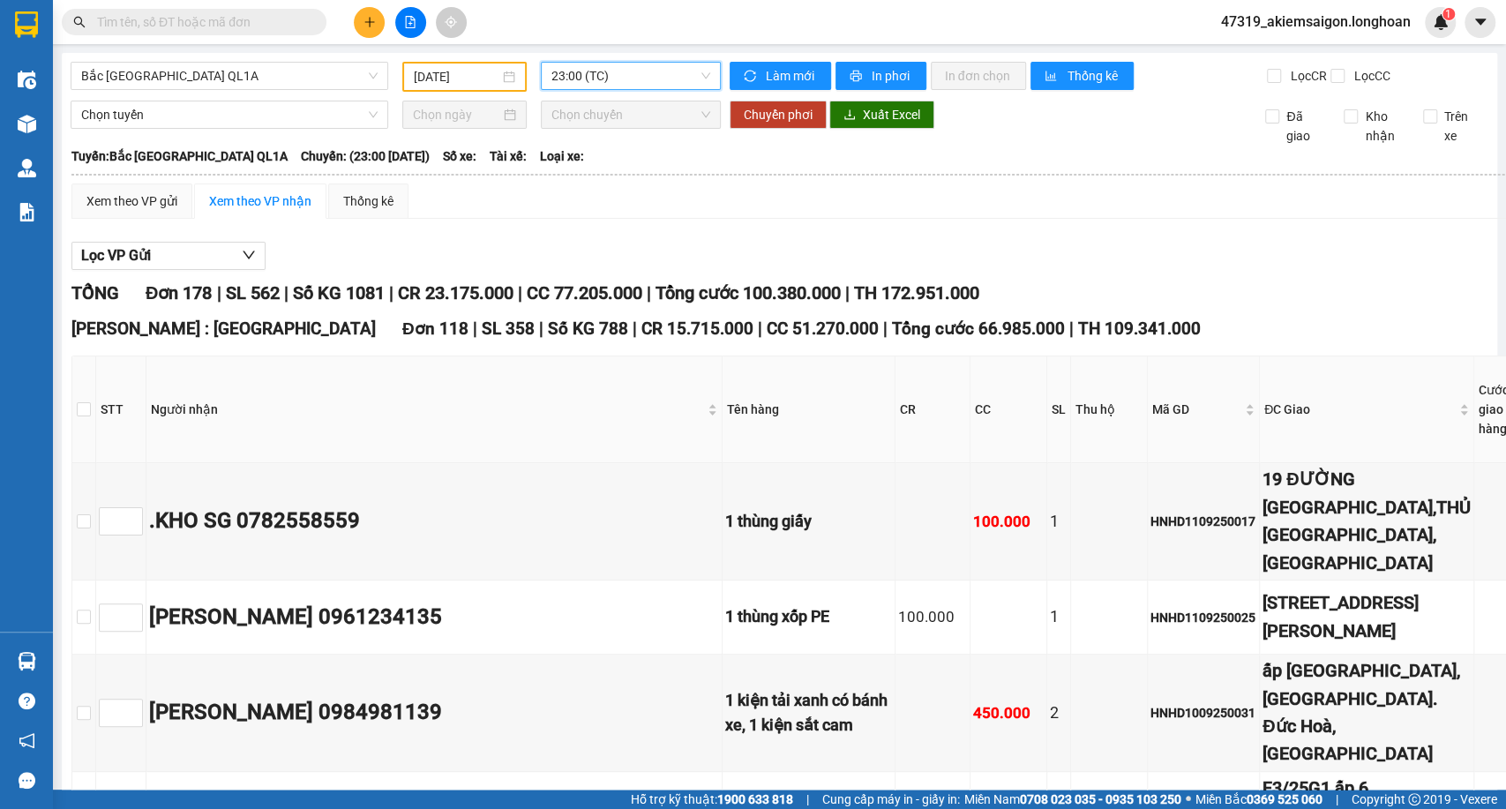
click at [649, 79] on span "23:00 (TC)" at bounding box center [630, 76] width 158 height 26
click at [611, 132] on div "16:00 (TC)" at bounding box center [615, 139] width 138 height 19
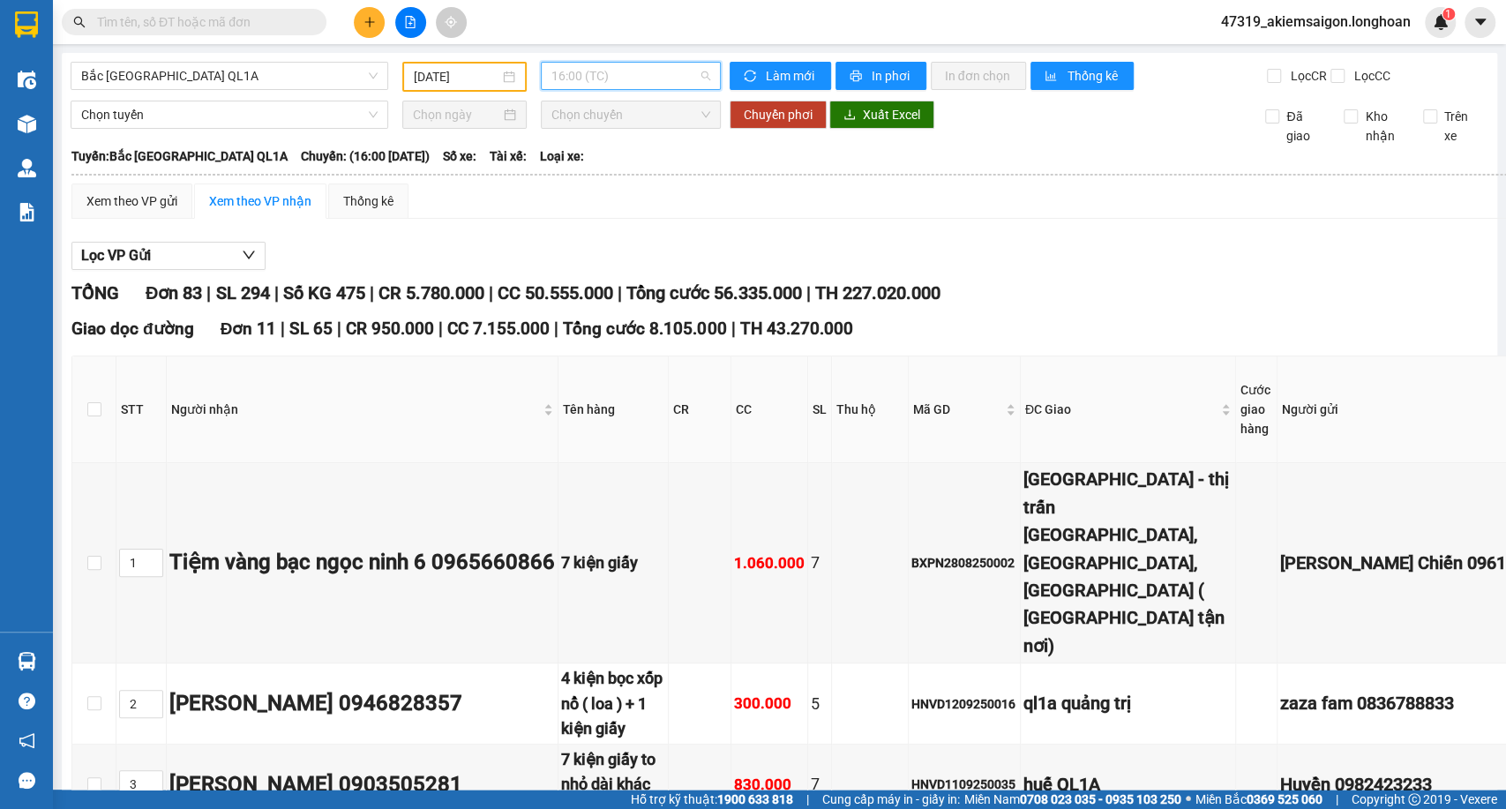
click at [643, 86] on span "16:00 (TC)" at bounding box center [630, 76] width 158 height 26
click at [641, 171] on div "23:00 (TC)" at bounding box center [615, 167] width 138 height 19
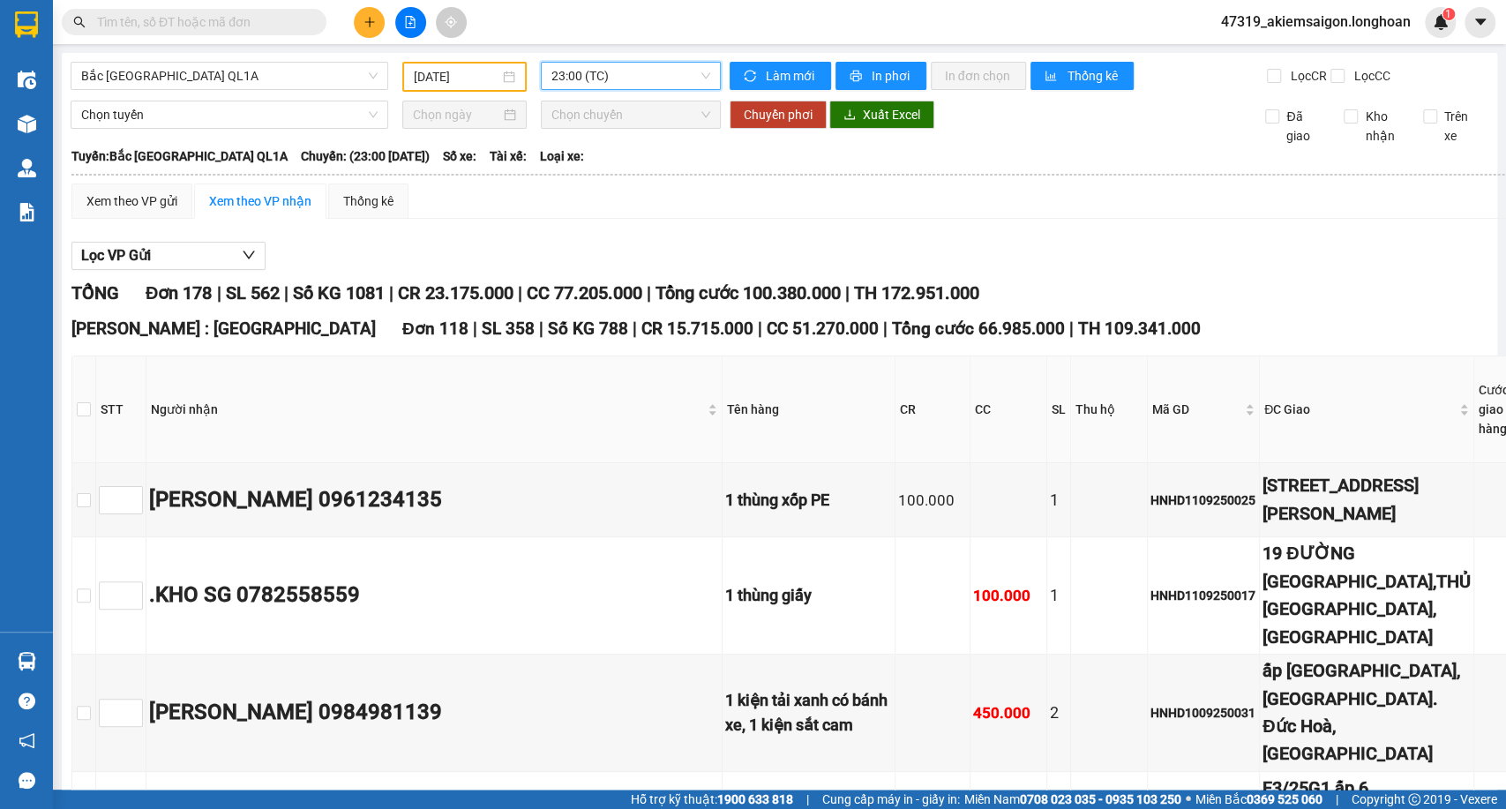
click at [494, 86] on div "[DATE]" at bounding box center [464, 77] width 124 height 30
click at [579, 66] on span "23:00 (TC)" at bounding box center [630, 76] width 158 height 26
click at [574, 125] on div "16:00 (TC)" at bounding box center [614, 139] width 159 height 28
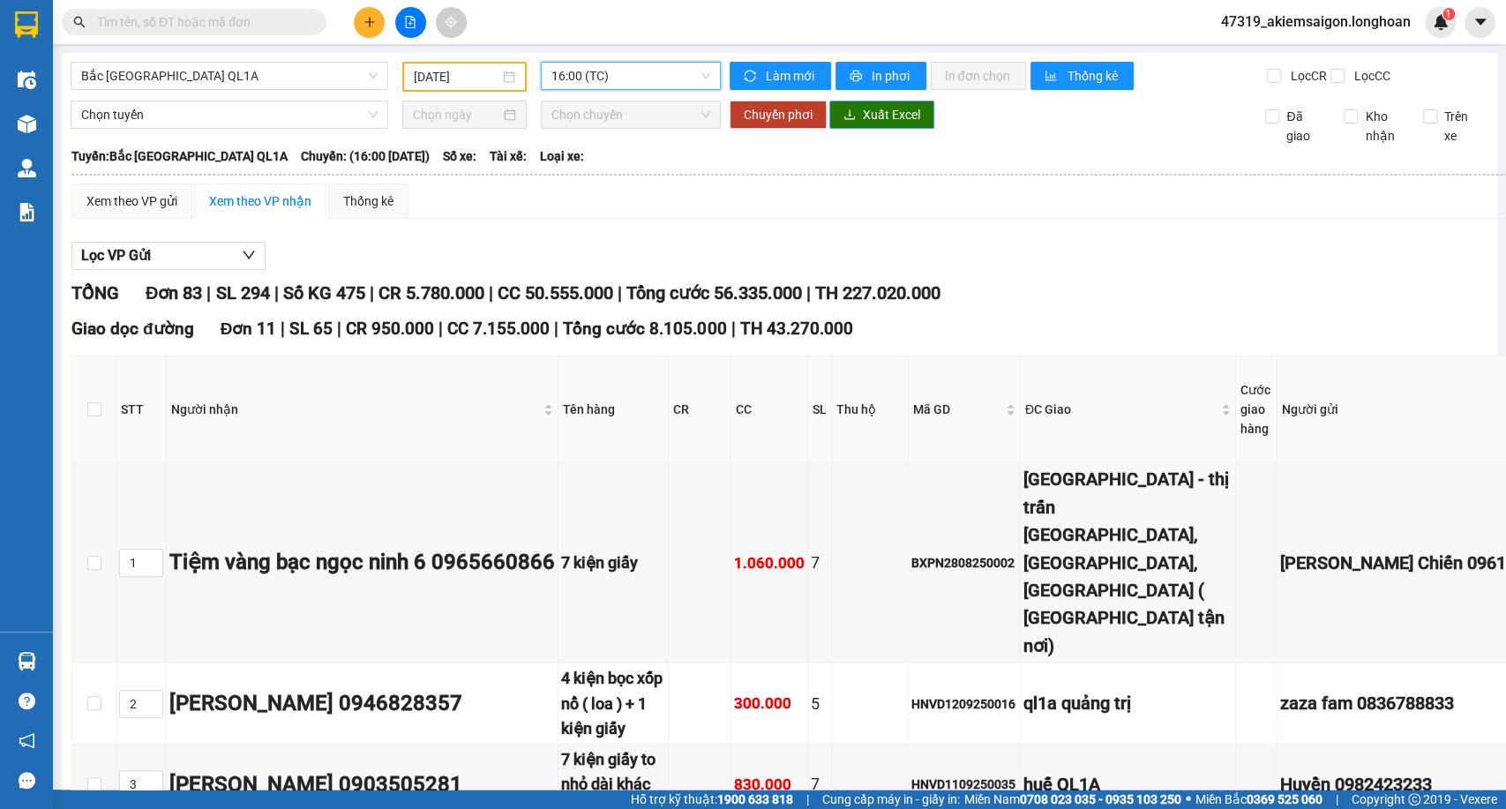
click at [861, 129] on button "Xuất Excel" at bounding box center [881, 115] width 105 height 28
click at [611, 78] on span "16:00 (TC)" at bounding box center [630, 76] width 158 height 26
click at [588, 159] on div "23:00 (TC)" at bounding box center [615, 167] width 138 height 19
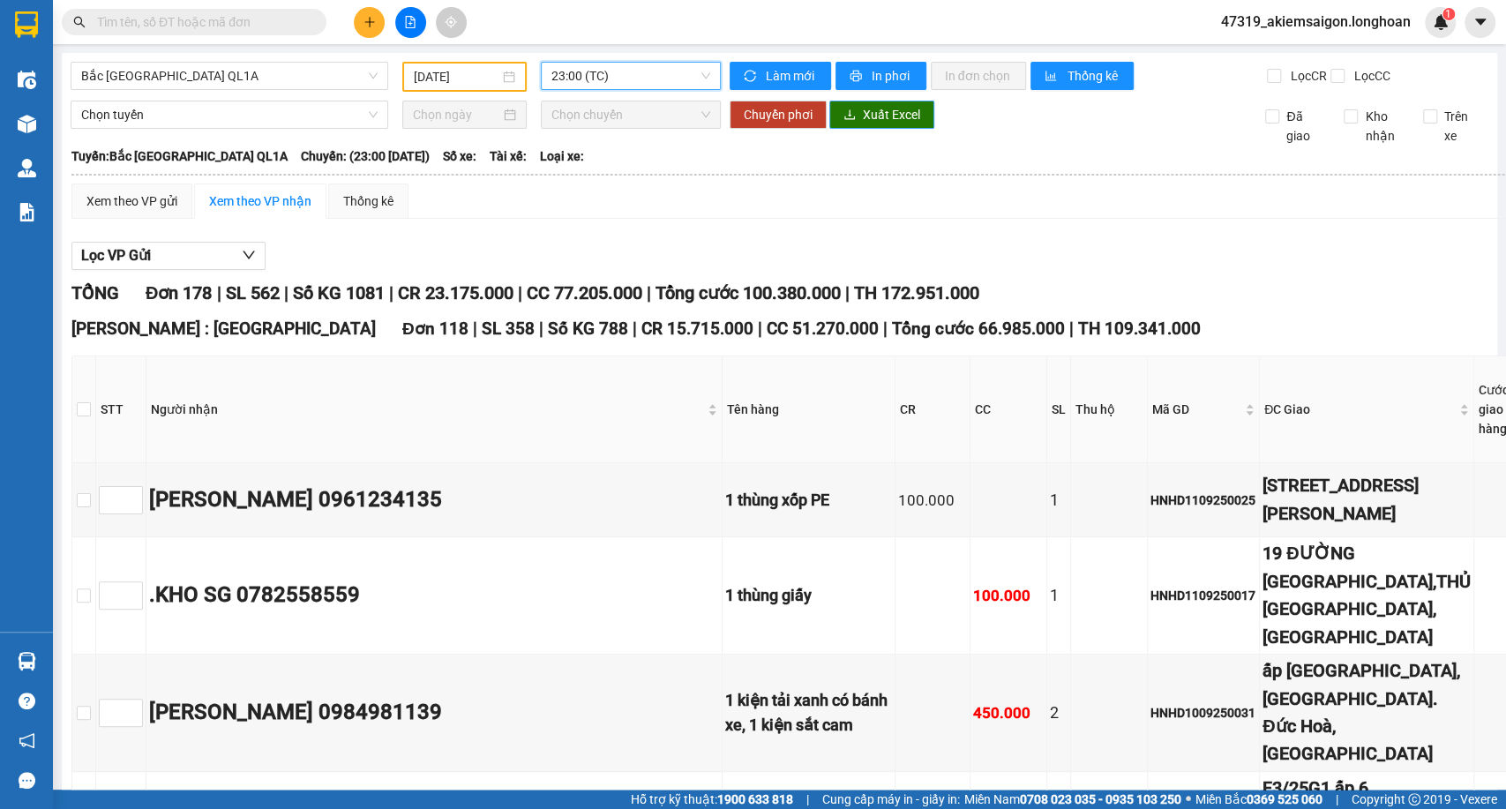
click at [889, 124] on span "Xuất Excel" at bounding box center [891, 114] width 57 height 19
click at [488, 84] on input "[DATE]" at bounding box center [457, 76] width 86 height 19
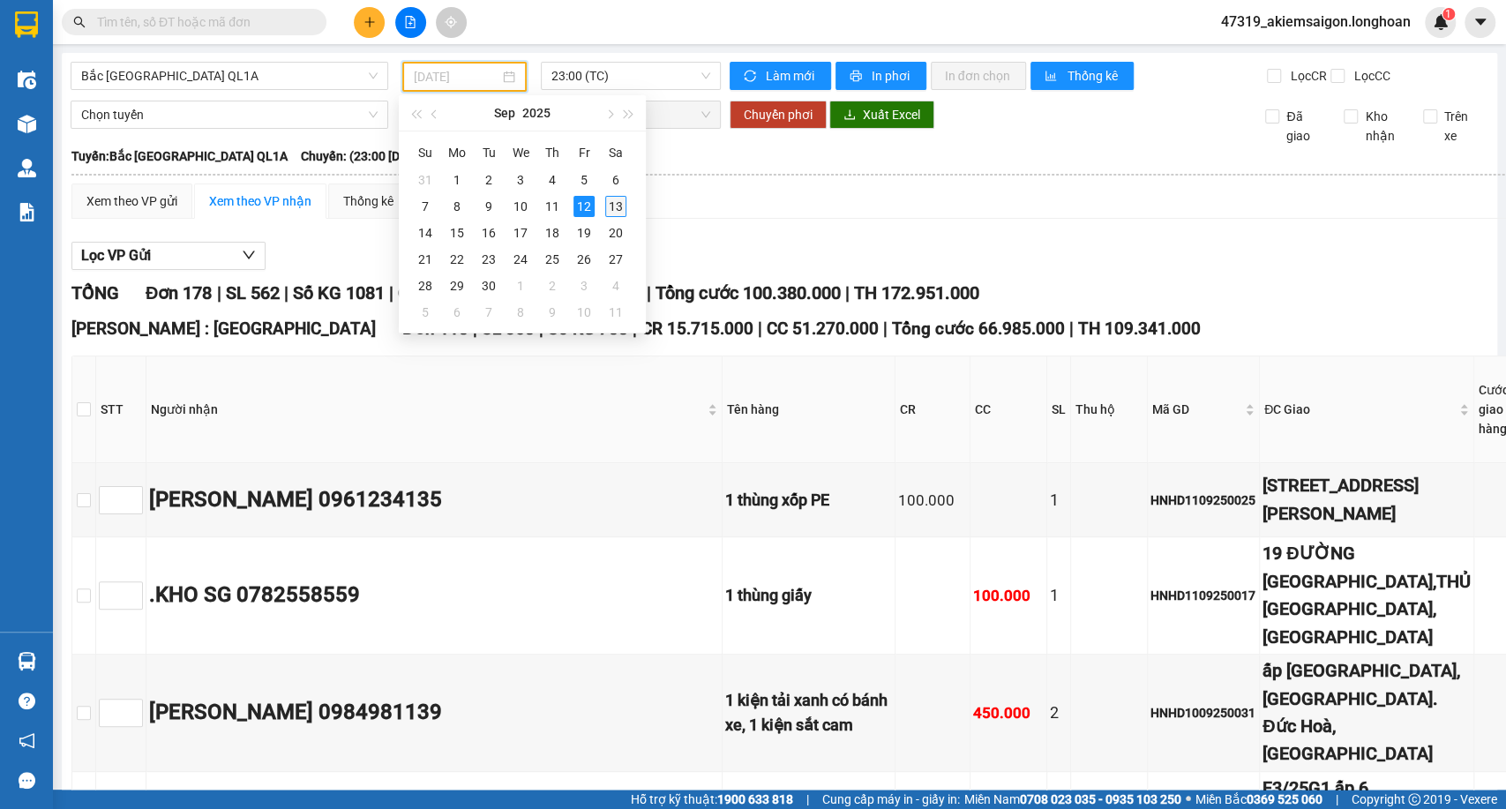
click at [614, 205] on div "13" at bounding box center [615, 206] width 21 height 21
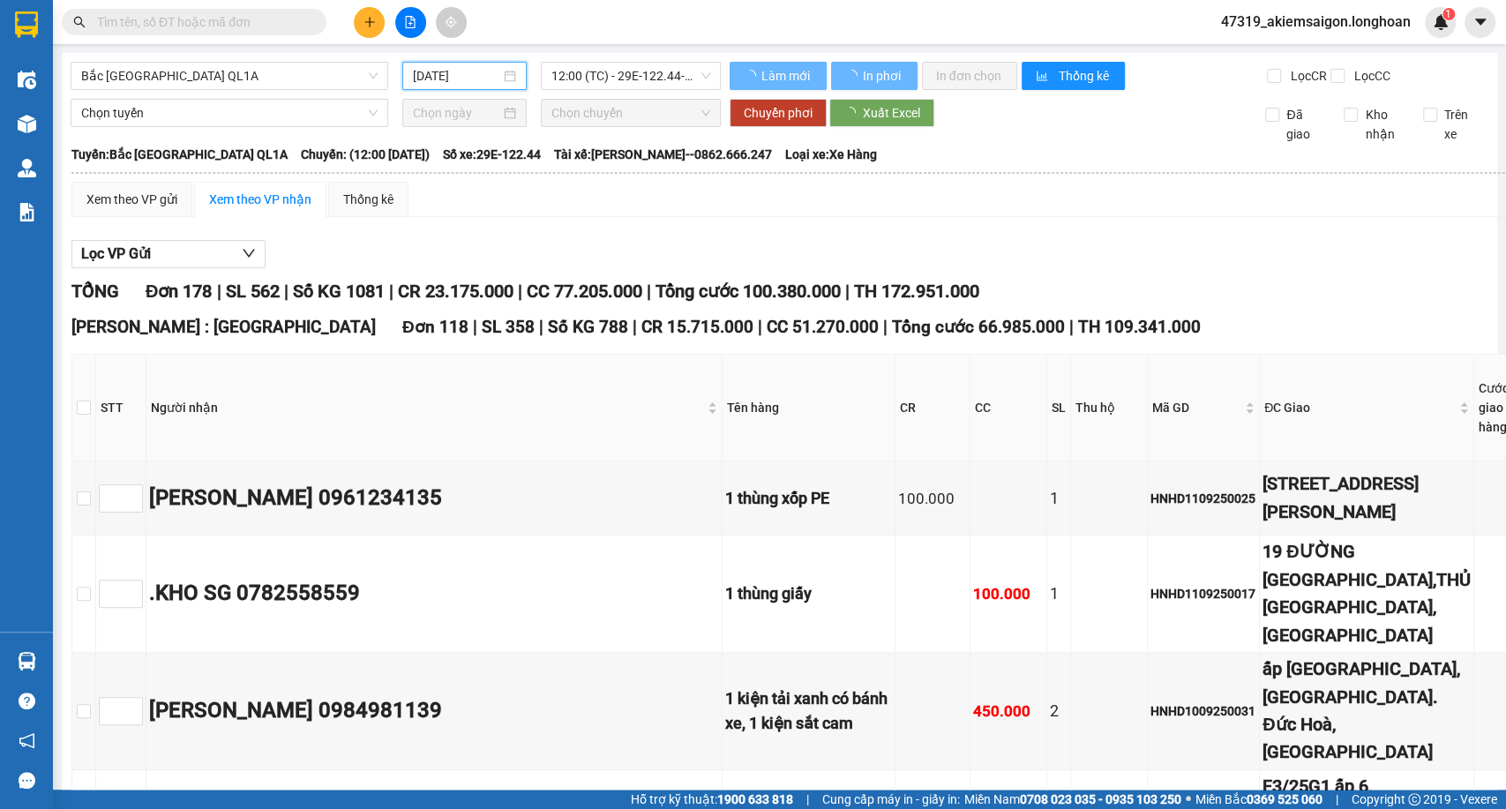
type input "[DATE]"
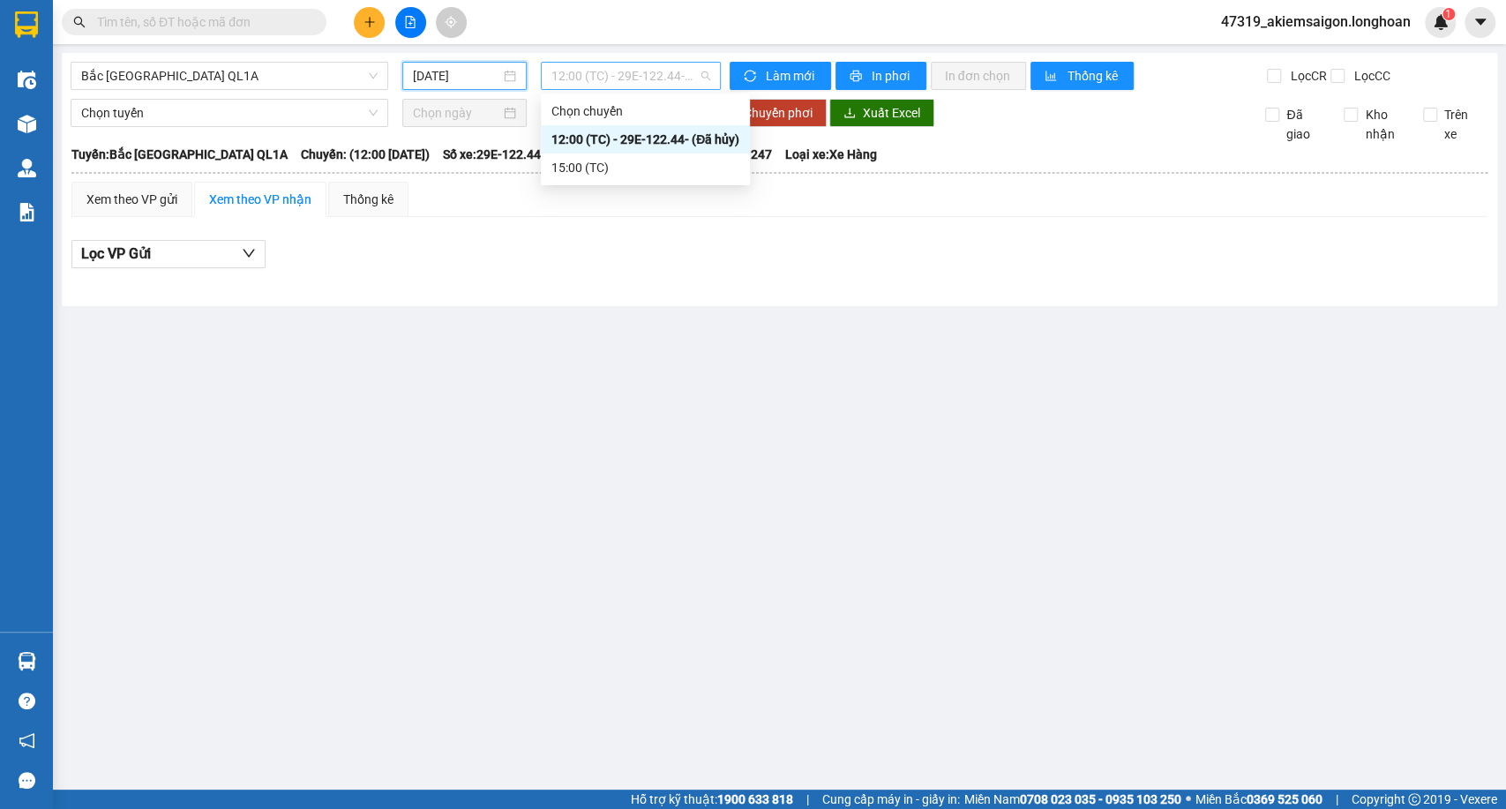
click at [623, 86] on span "12:00 (TC) - 29E-122.44 - (Đã hủy)" at bounding box center [630, 76] width 158 height 26
click at [636, 164] on div "15:00 (TC)" at bounding box center [645, 167] width 188 height 19
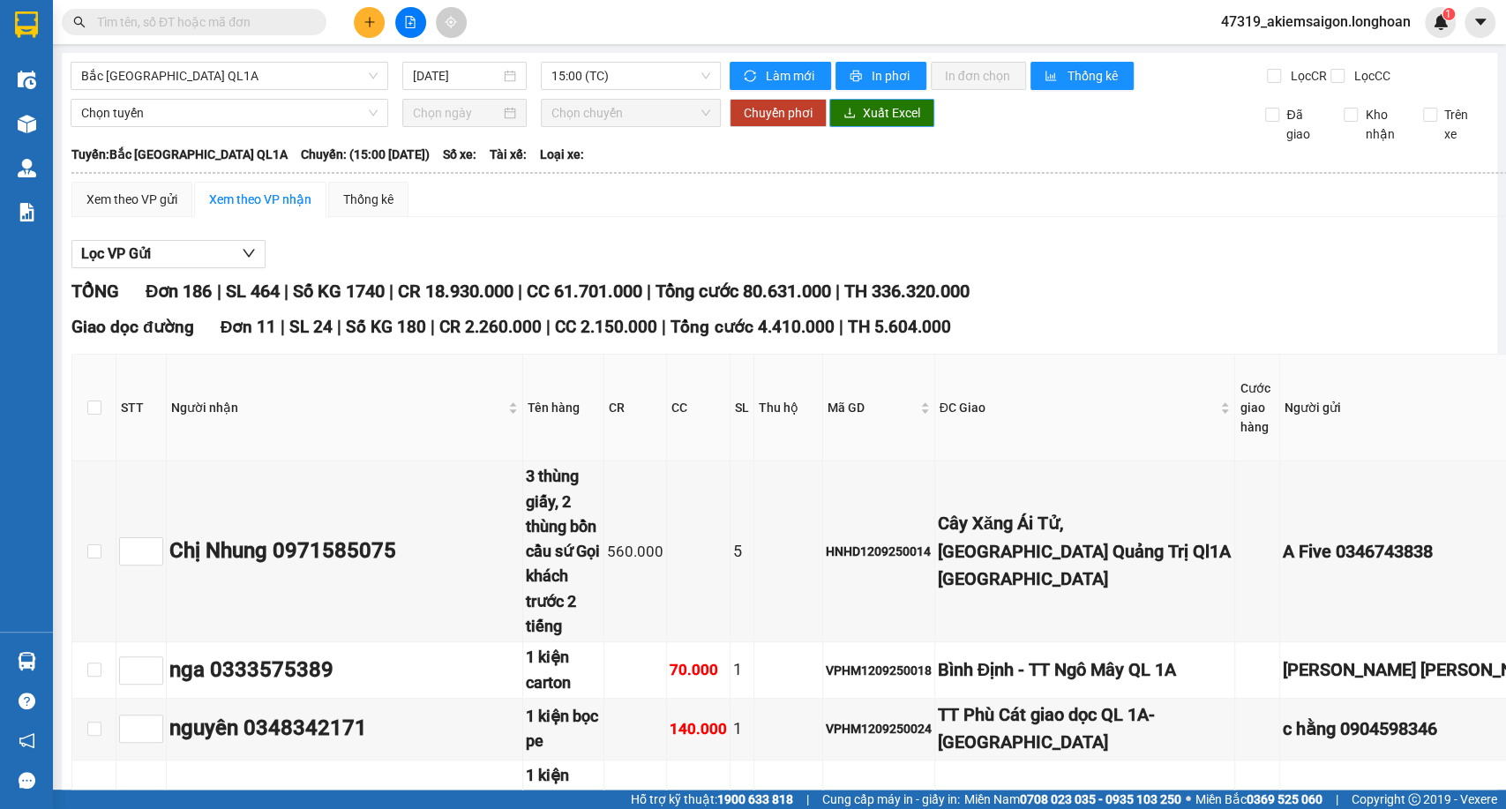
click at [882, 123] on span "Xuất Excel" at bounding box center [891, 112] width 57 height 19
